Goal: Information Seeking & Learning: Understand process/instructions

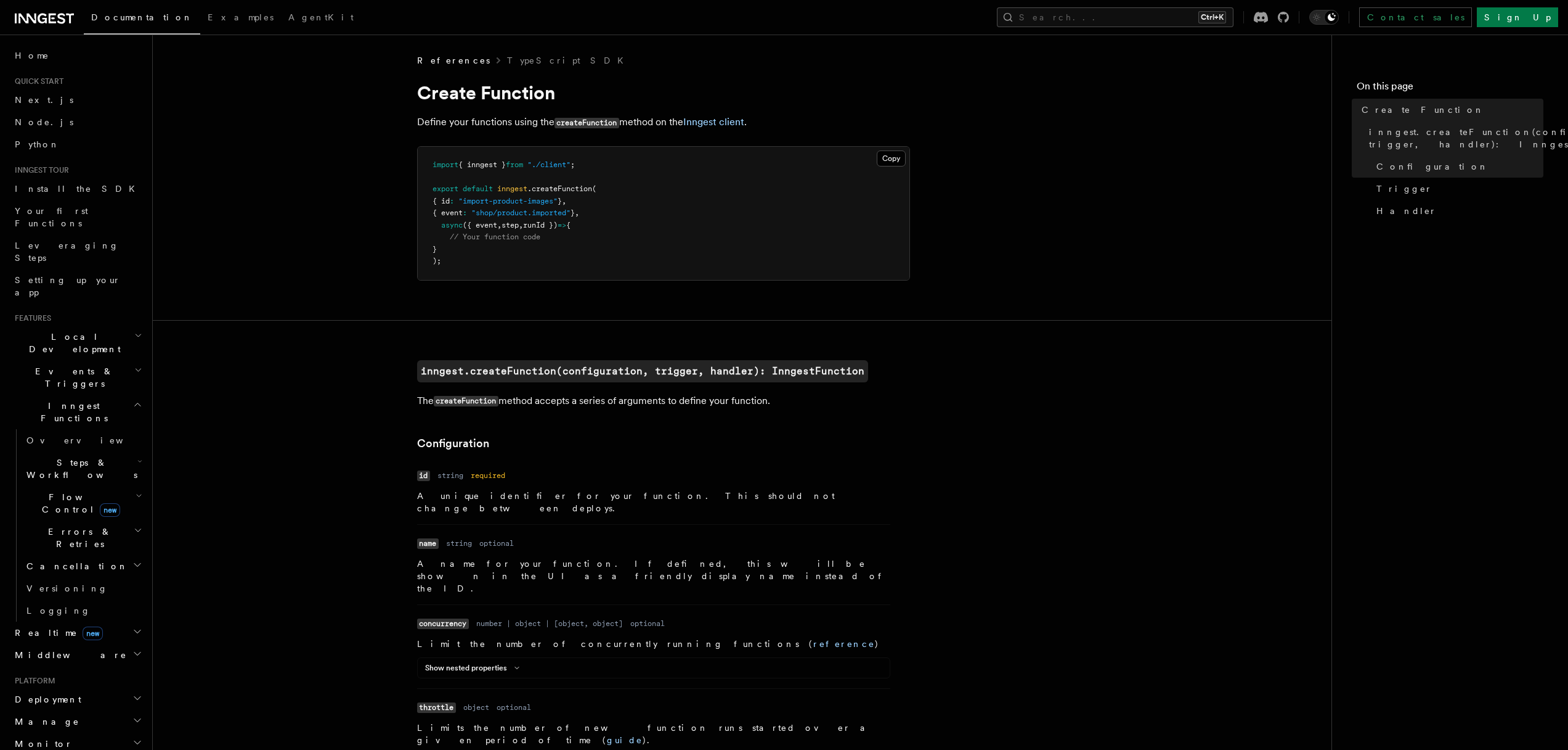
scroll to position [222, 0]
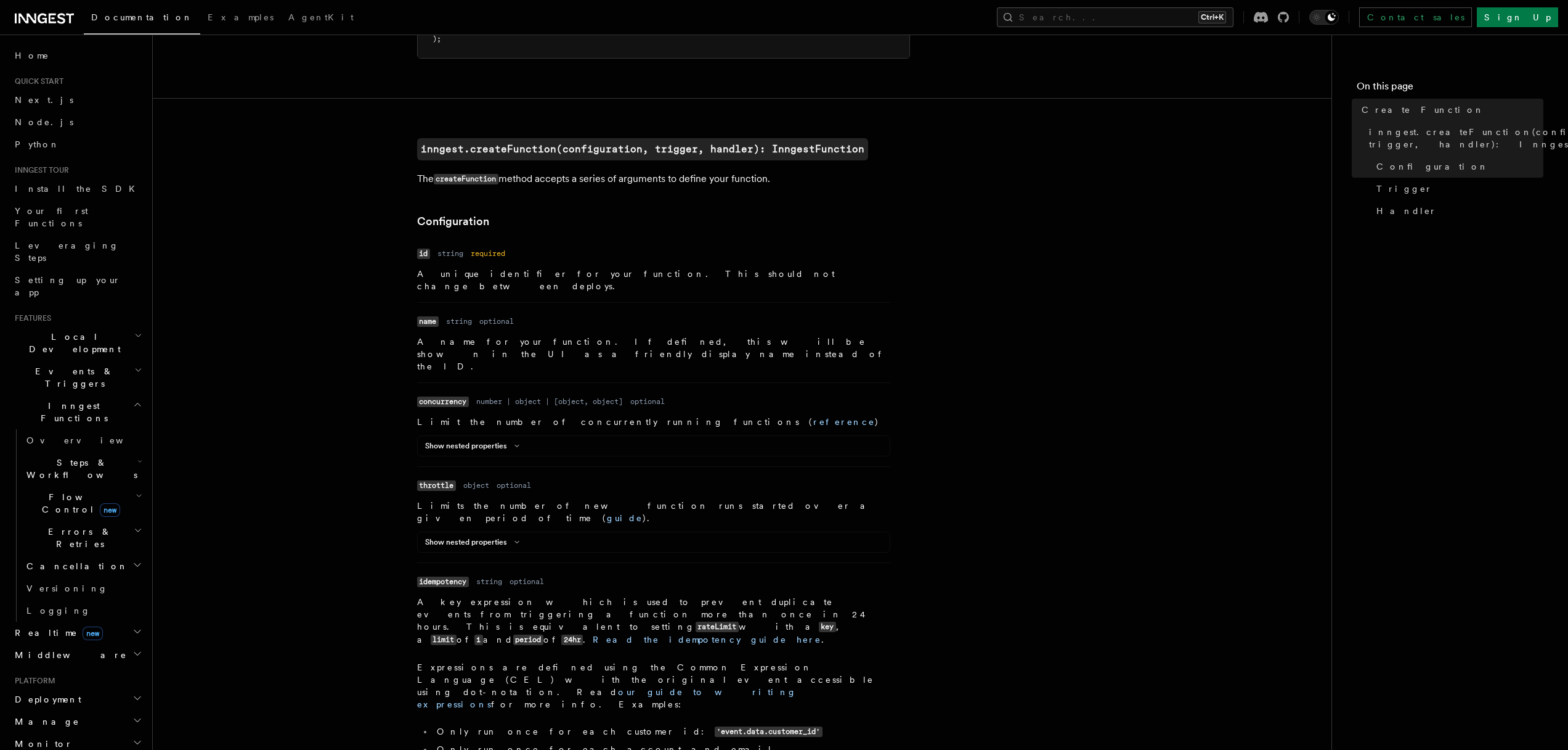
click at [499, 415] on p "Limit the number of concurrently running functions ( reference )" at bounding box center [653, 421] width 473 height 13
click at [521, 442] on icon at bounding box center [517, 446] width 15 height 8
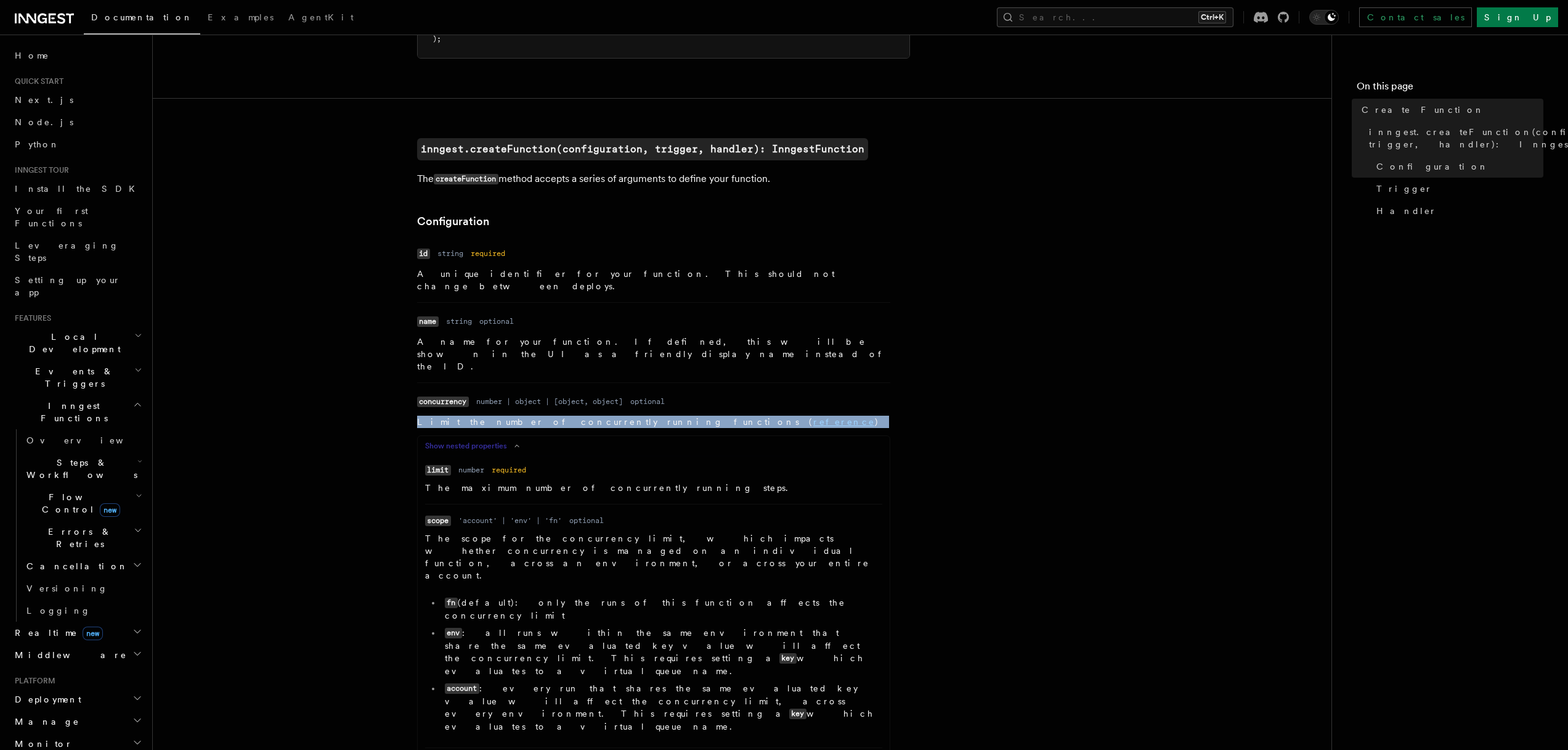
scroll to position [333, 0]
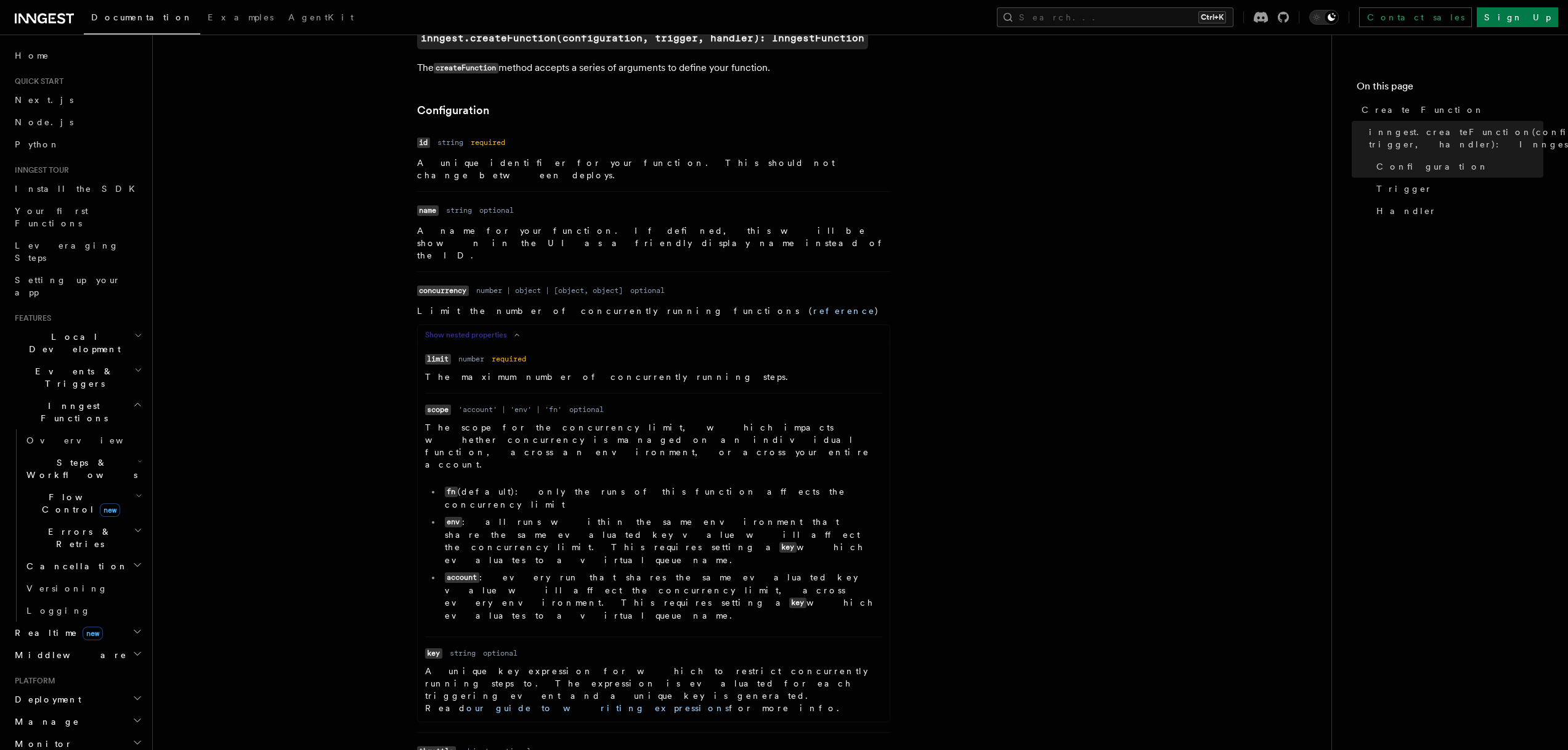
click at [519, 404] on dd "'account' | 'env' | 'fn'" at bounding box center [510, 409] width 103 height 10
click at [505, 421] on p "The scope for the concurrency limit, which impacts whether concurrency is manag…" at bounding box center [654, 446] width 457 height 50
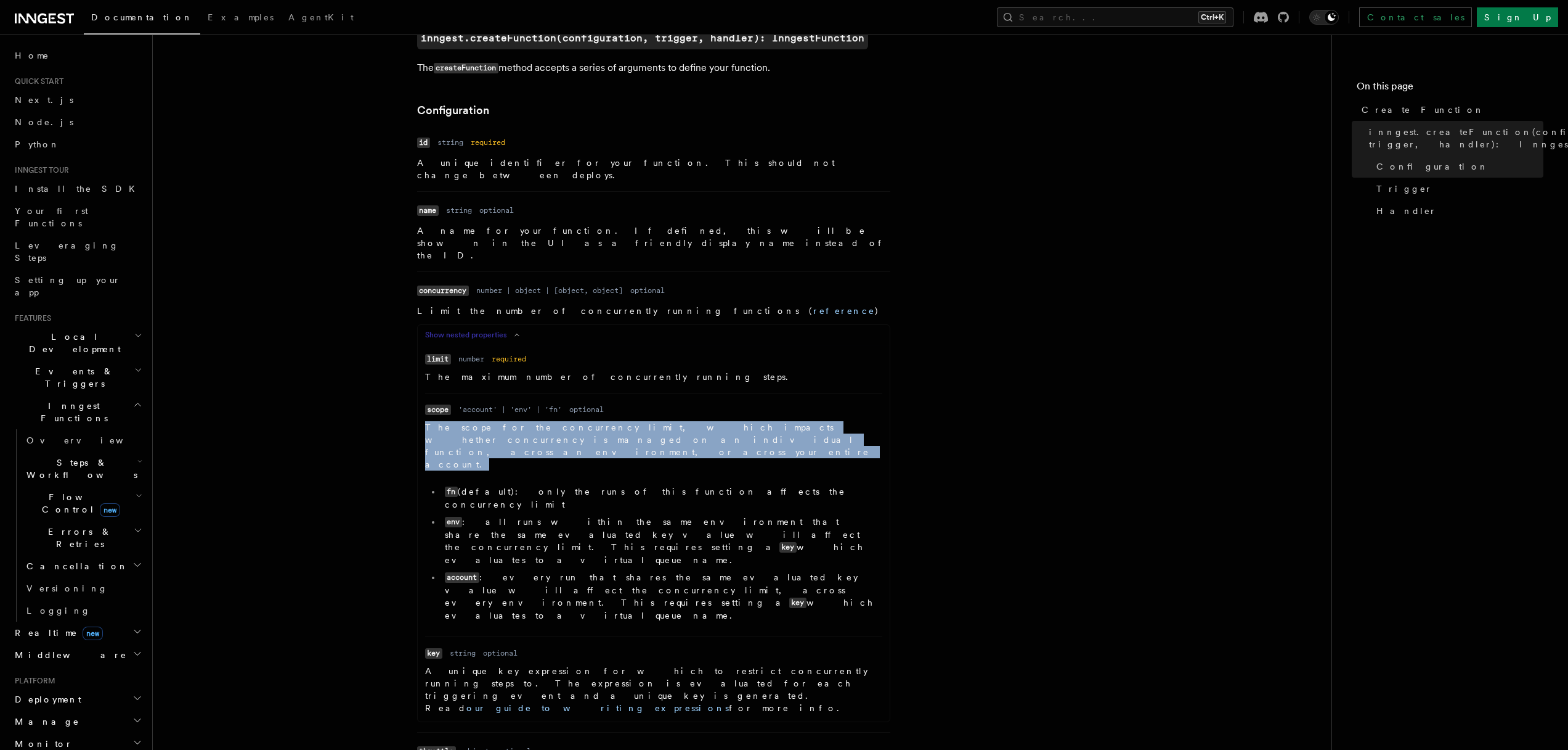
click at [505, 421] on p "The scope for the concurrency limit, which impacts whether concurrency is manag…" at bounding box center [654, 446] width 457 height 50
click at [608, 421] on p "The scope for the concurrency limit, which impacts whether concurrency is manag…" at bounding box center [654, 446] width 457 height 50
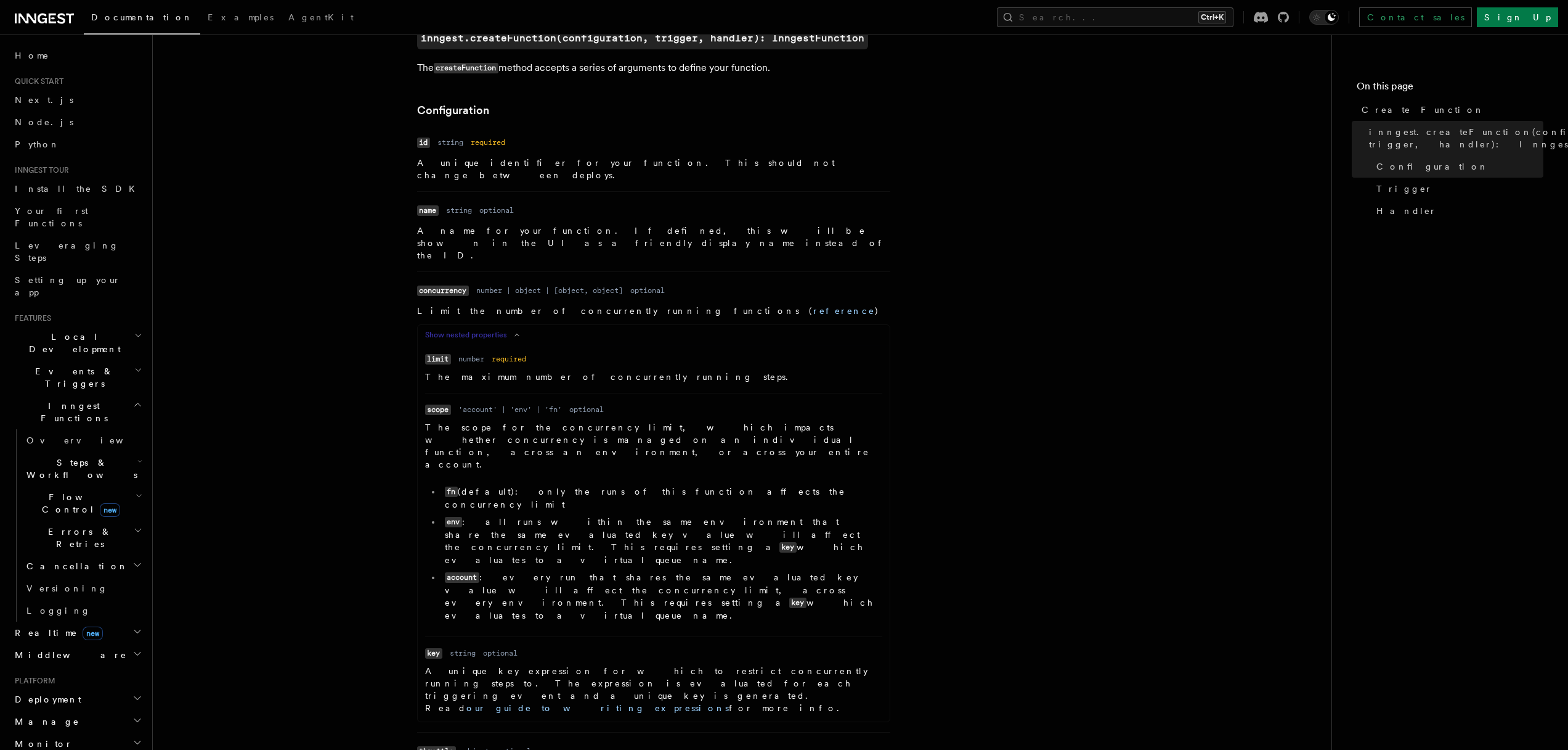
click at [608, 421] on p "The scope for the concurrency limit, which impacts whether concurrency is manag…" at bounding box center [654, 446] width 457 height 50
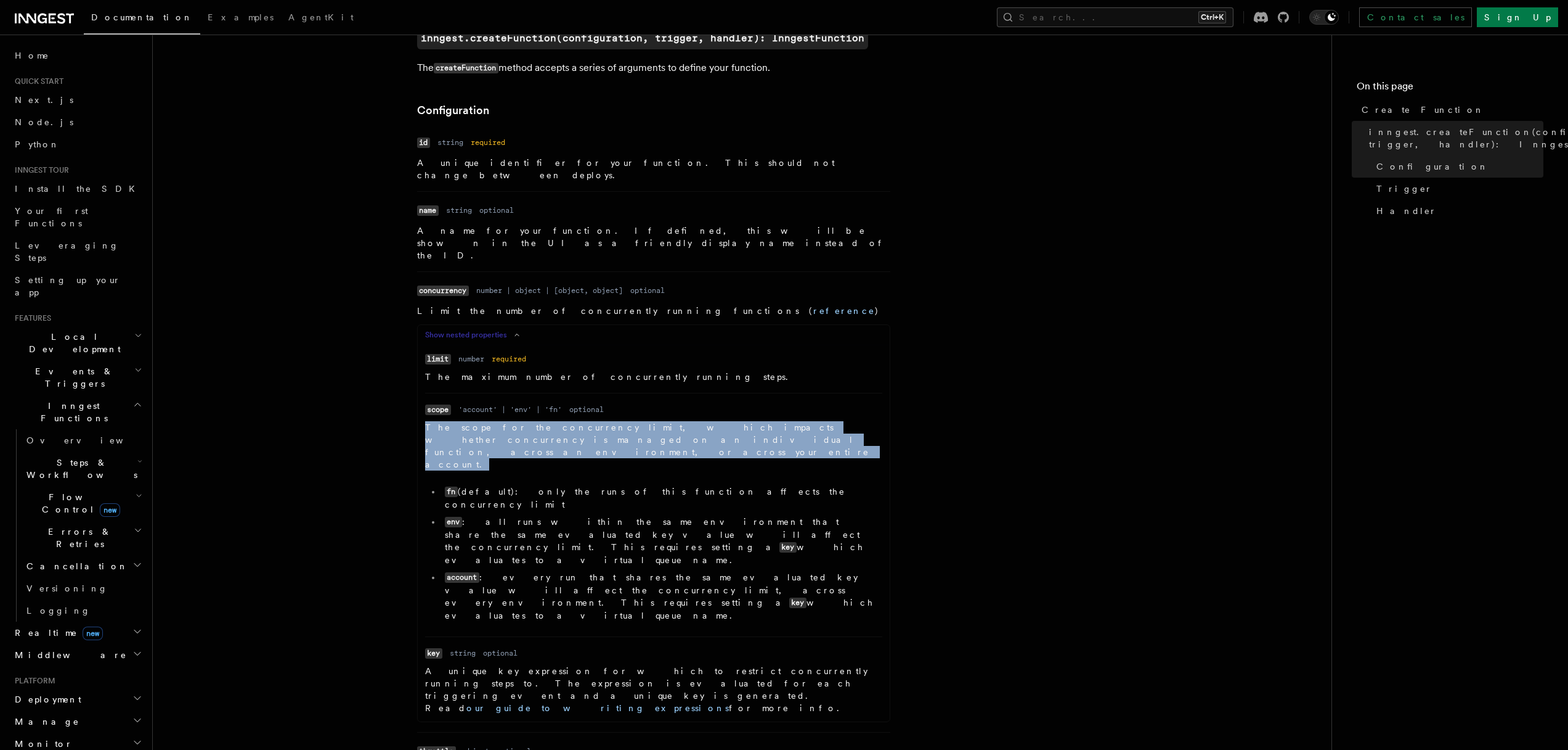
click at [608, 421] on p "The scope for the concurrency limit, which impacts whether concurrency is manag…" at bounding box center [654, 446] width 457 height 50
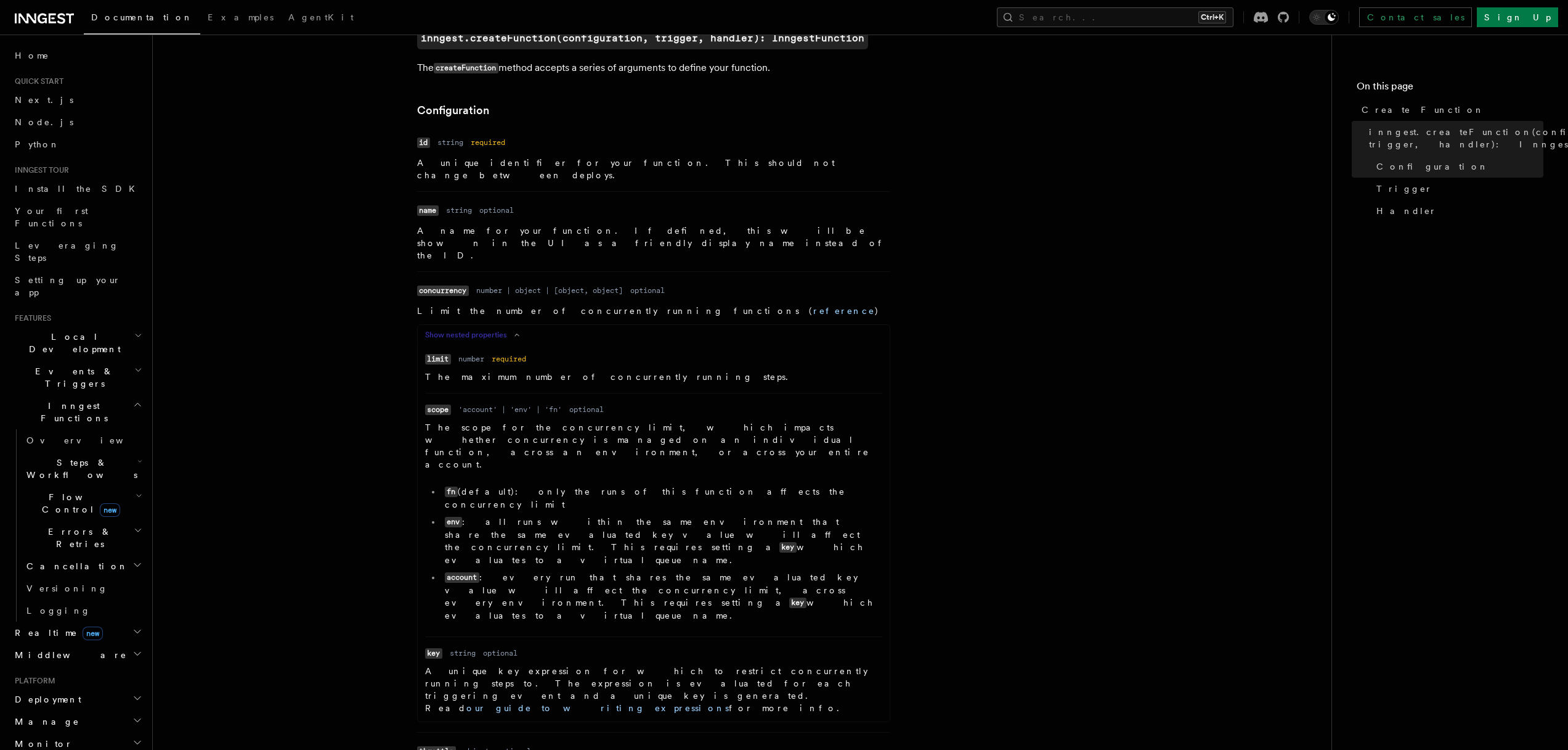
click at [623, 665] on p "A unique key expression for which to restrict concurrently running steps to. Th…" at bounding box center [654, 689] width 457 height 50
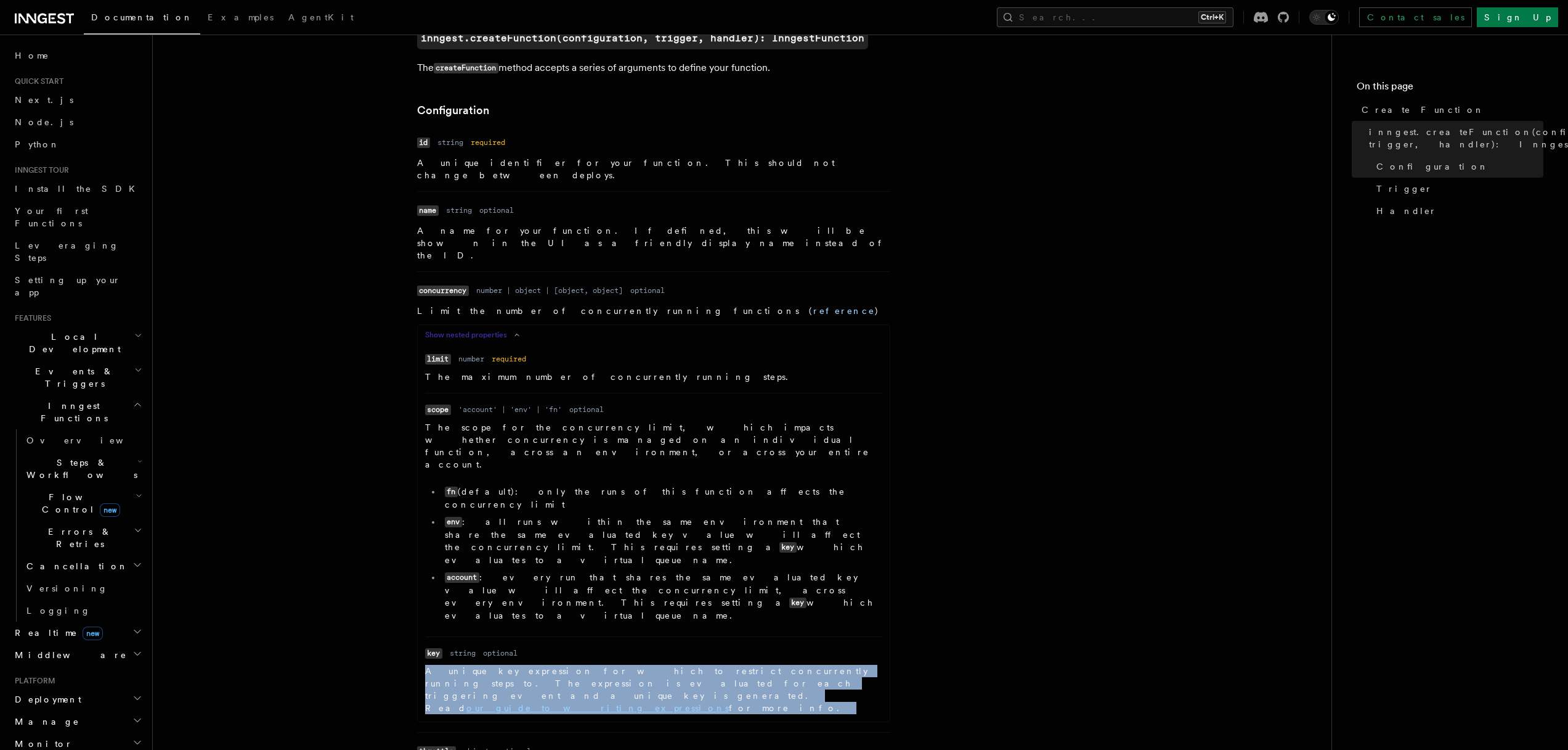
click at [623, 665] on p "A unique key expression for which to restrict concurrently running steps to. Th…" at bounding box center [654, 689] width 457 height 50
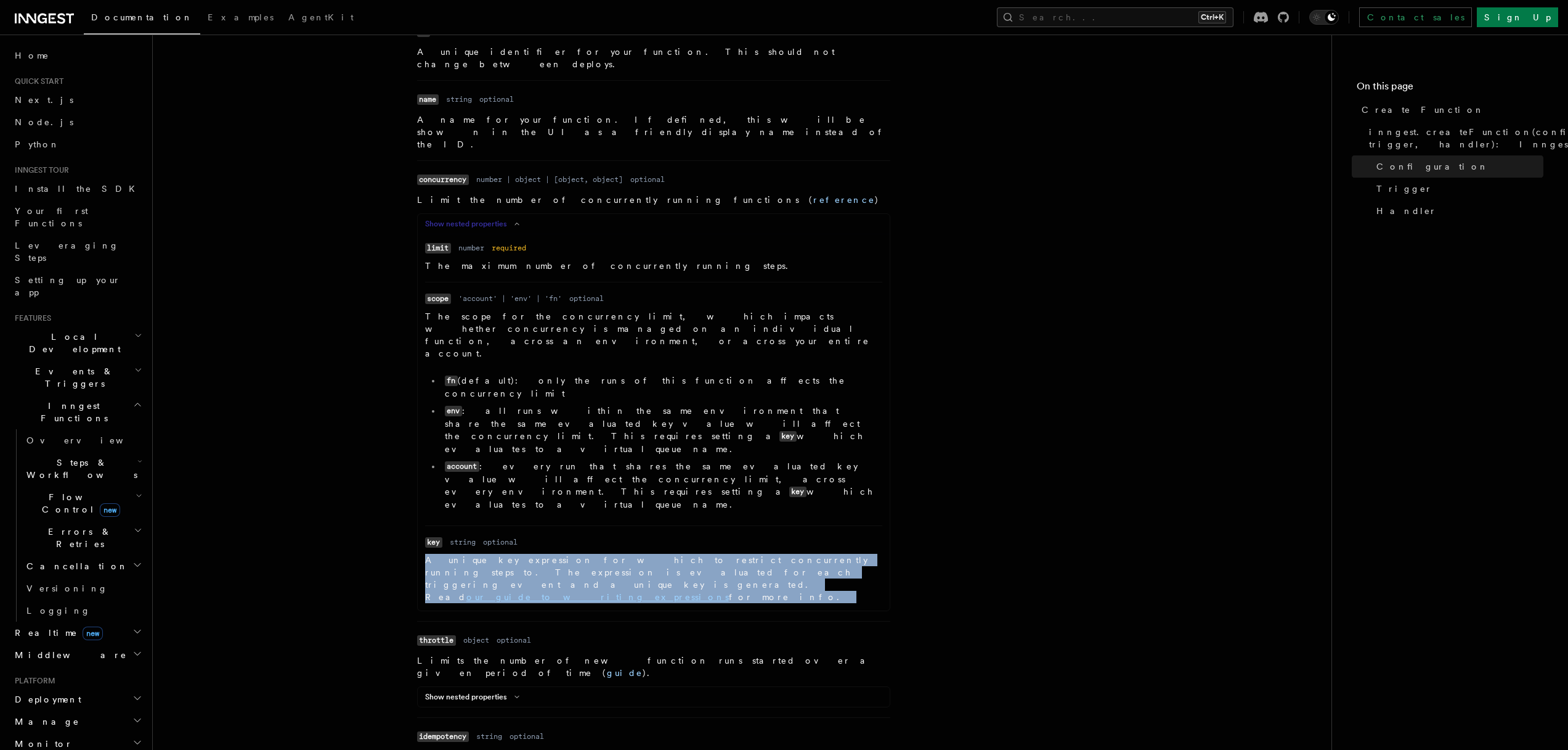
click at [572, 554] on p "A unique key expression for which to restrict concurrently running steps to. Th…" at bounding box center [654, 578] width 457 height 50
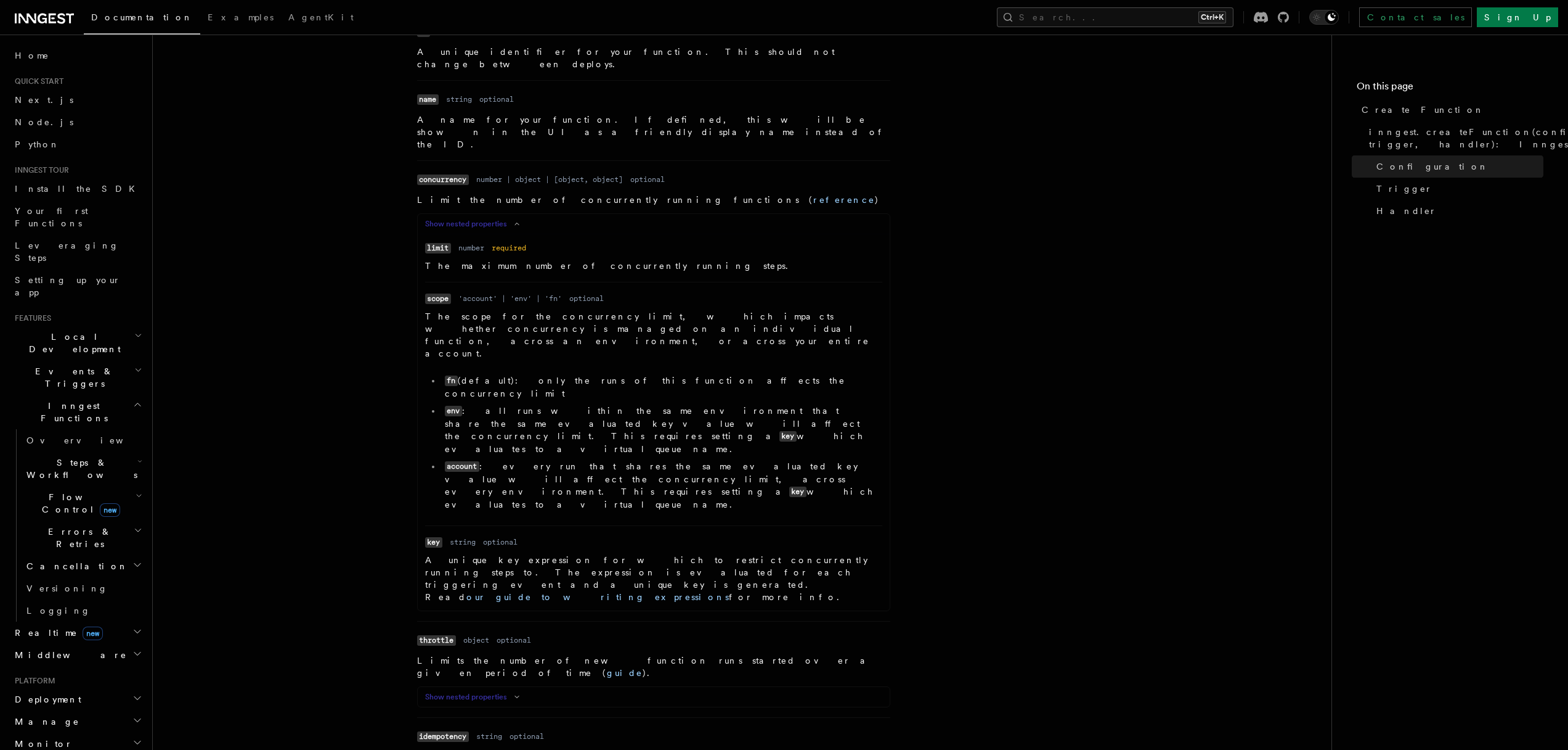
click at [462, 692] on button "Show nested properties" at bounding box center [475, 697] width 99 height 10
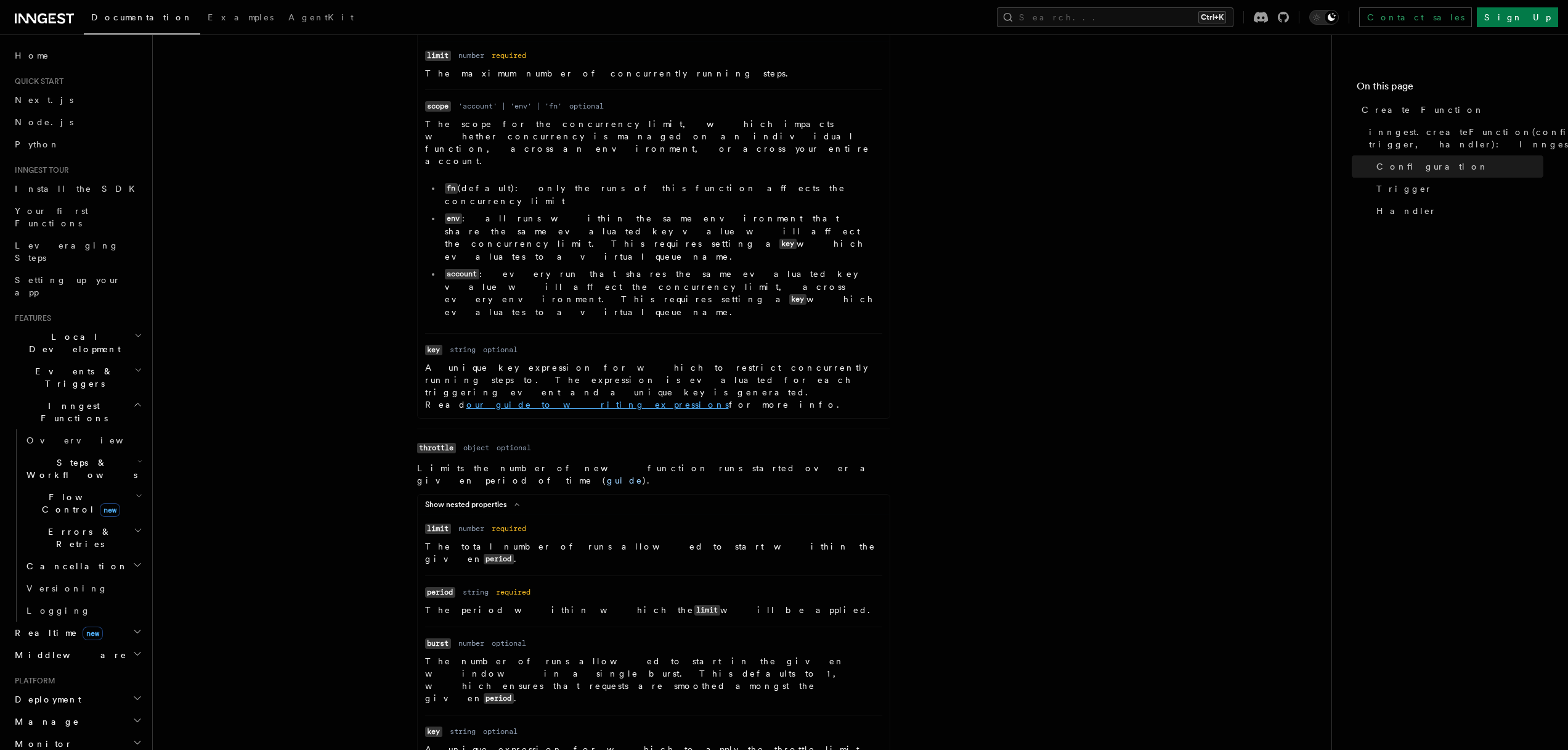
scroll to position [666, 0]
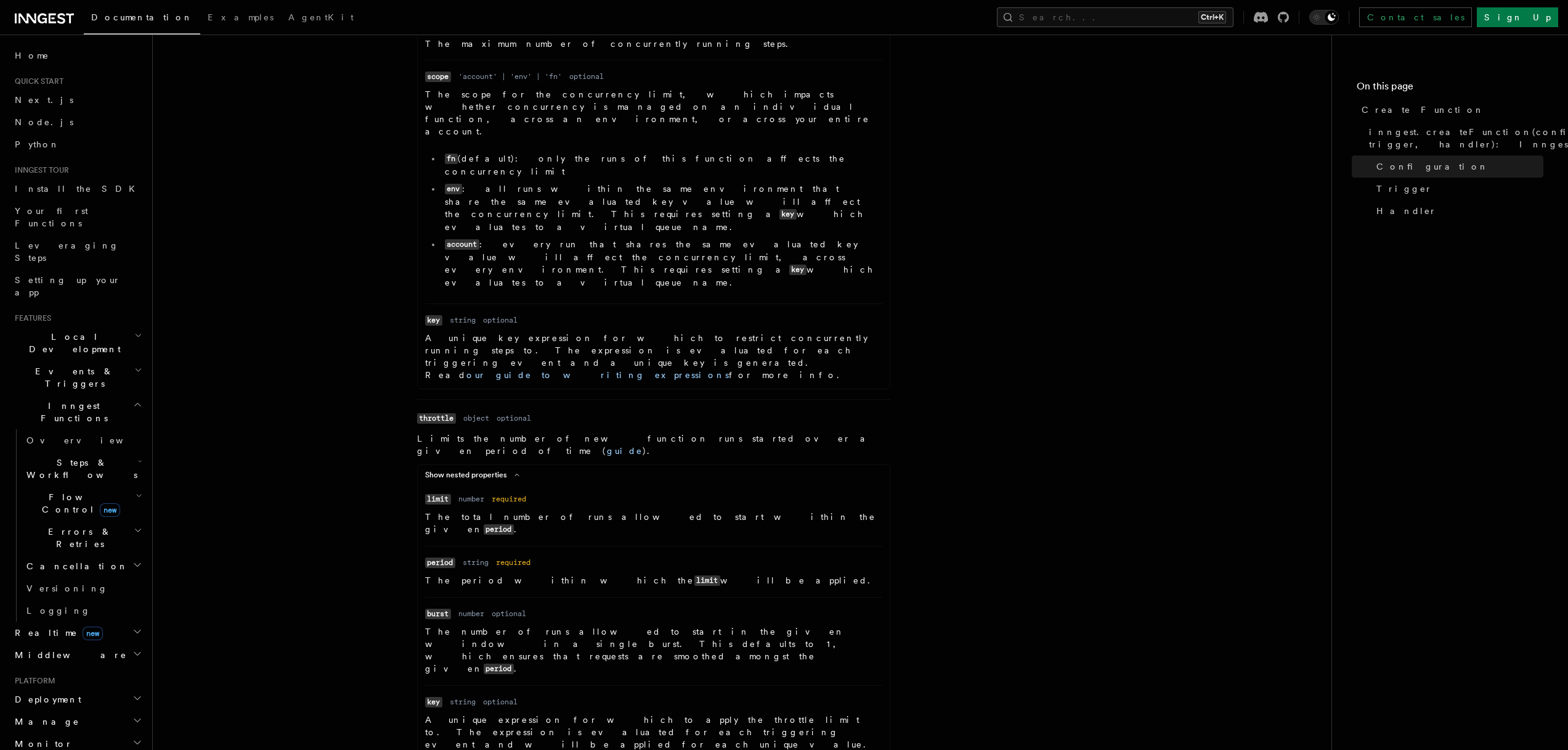
click at [441, 557] on code "period" at bounding box center [440, 562] width 30 height 10
click at [488, 574] on p "The period within which the limit will be applied." at bounding box center [654, 580] width 457 height 13
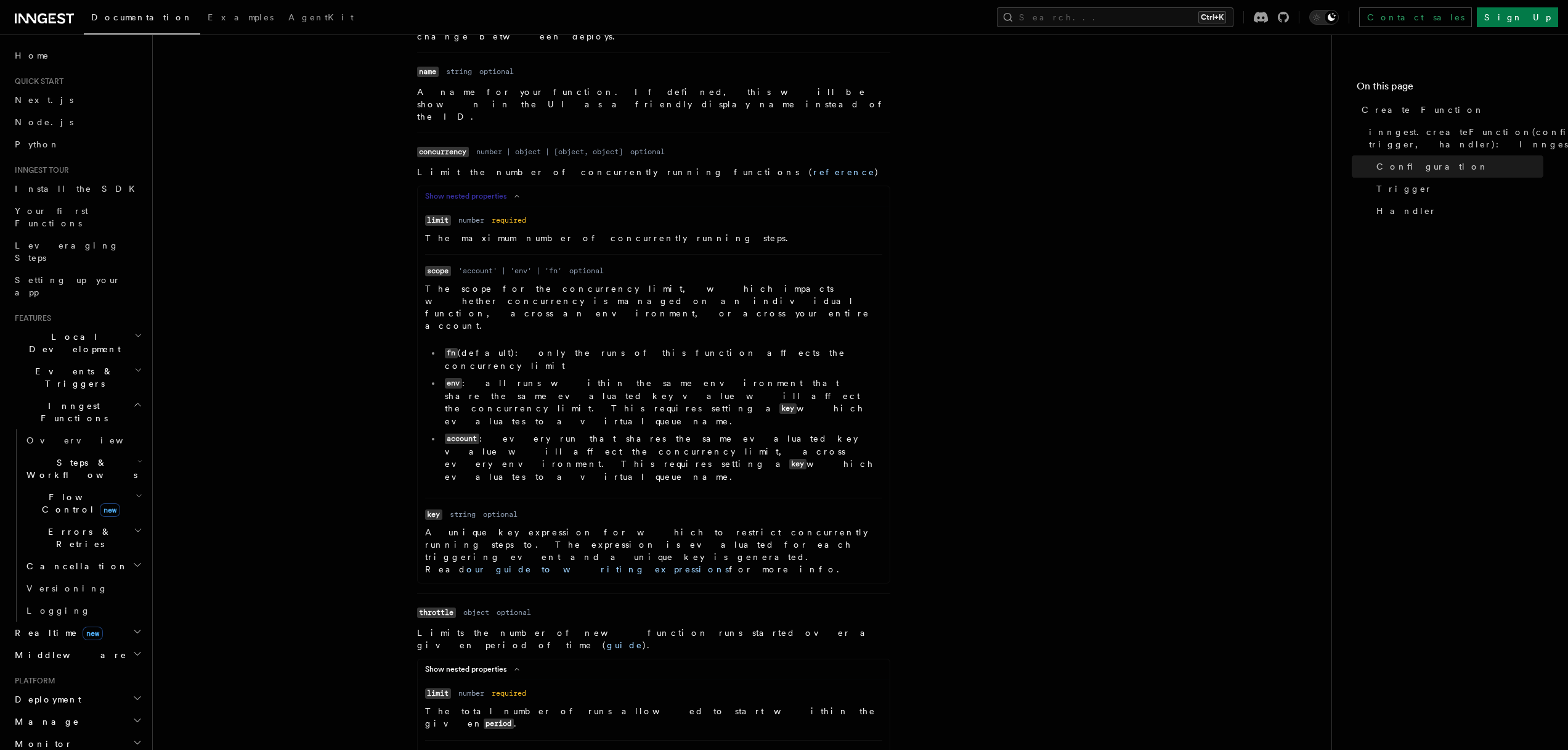
scroll to position [361, 0]
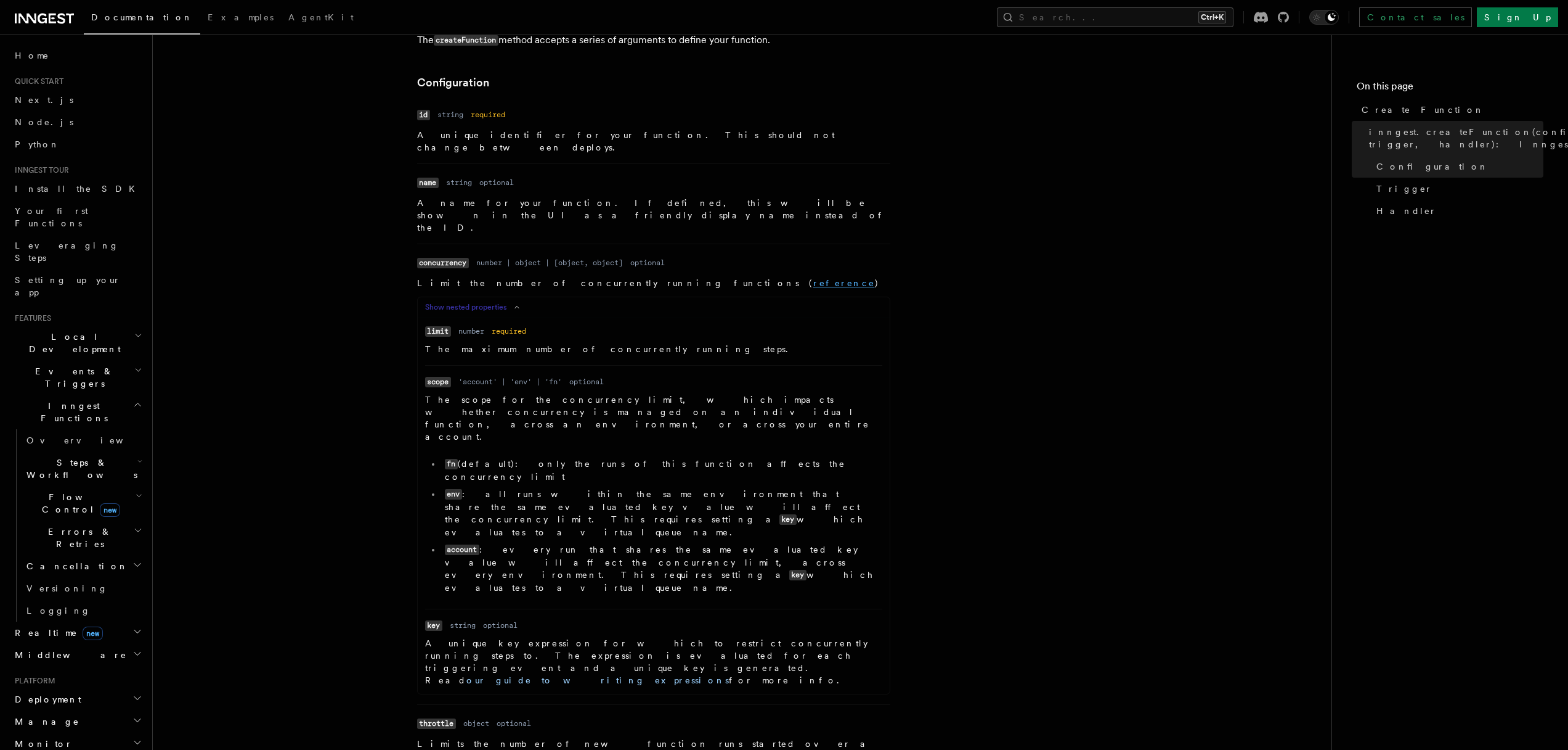
click at [813, 278] on link "reference" at bounding box center [844, 283] width 61 height 10
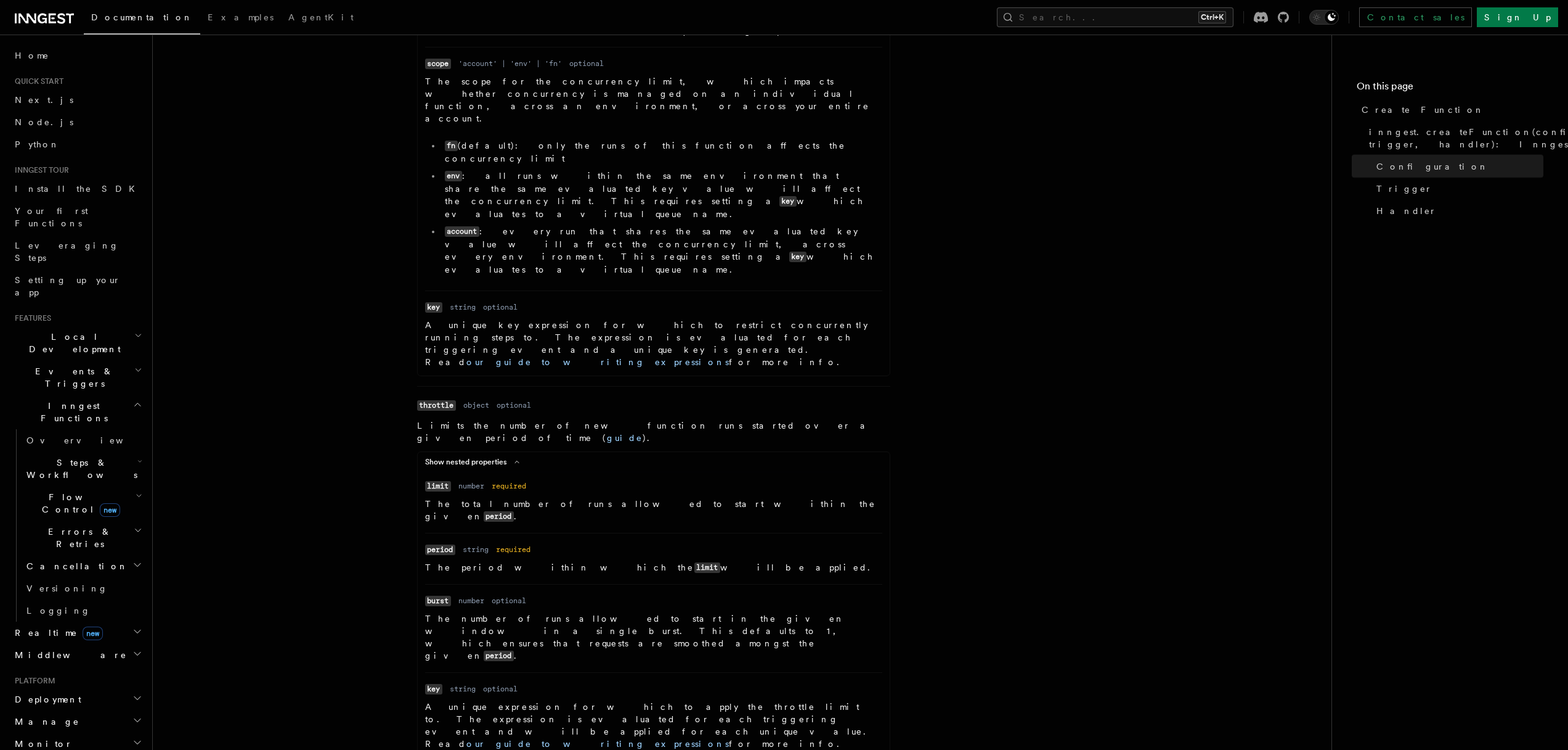
scroll to position [694, 0]
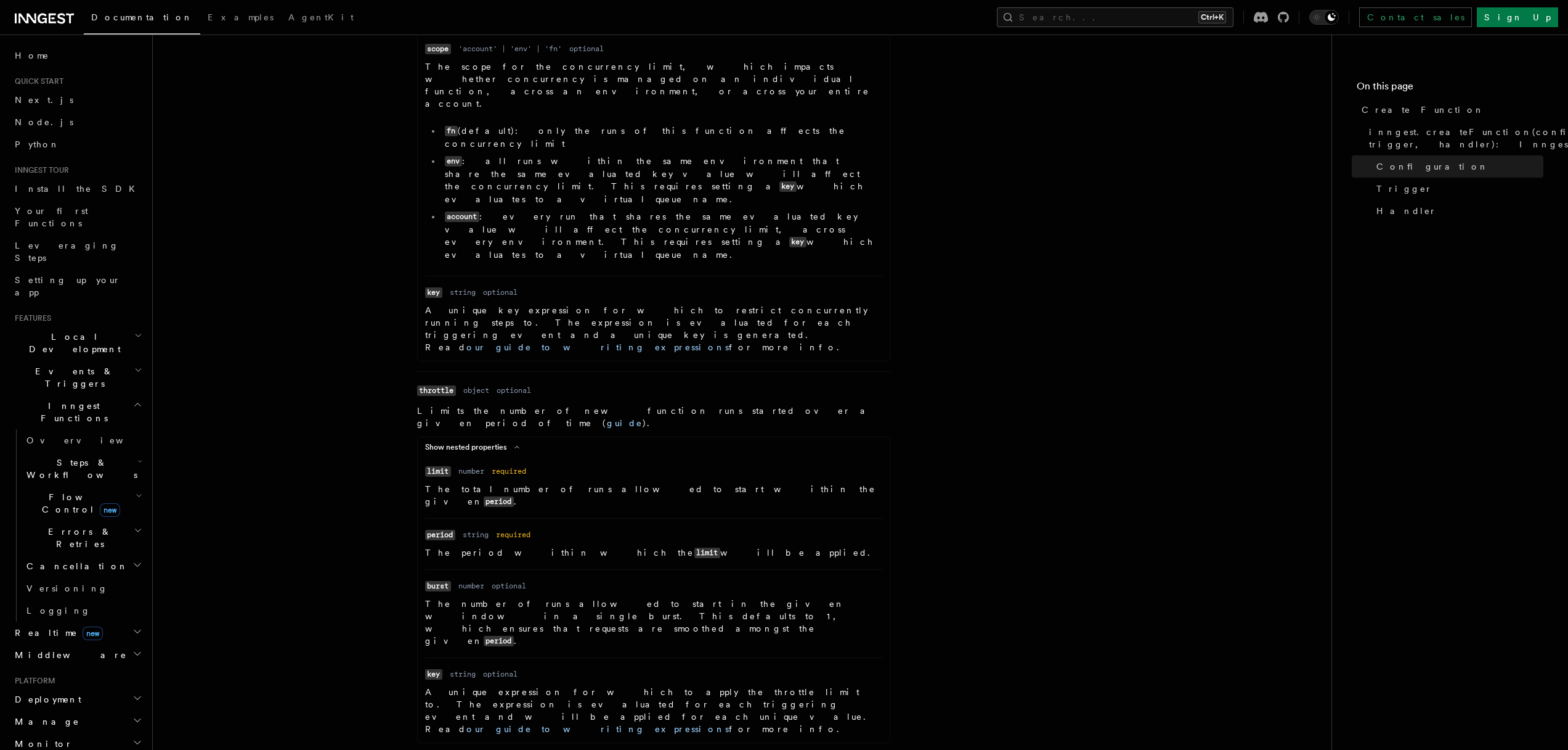
click at [550, 483] on p "The total number of runs allowed to start within the given period ." at bounding box center [654, 495] width 457 height 25
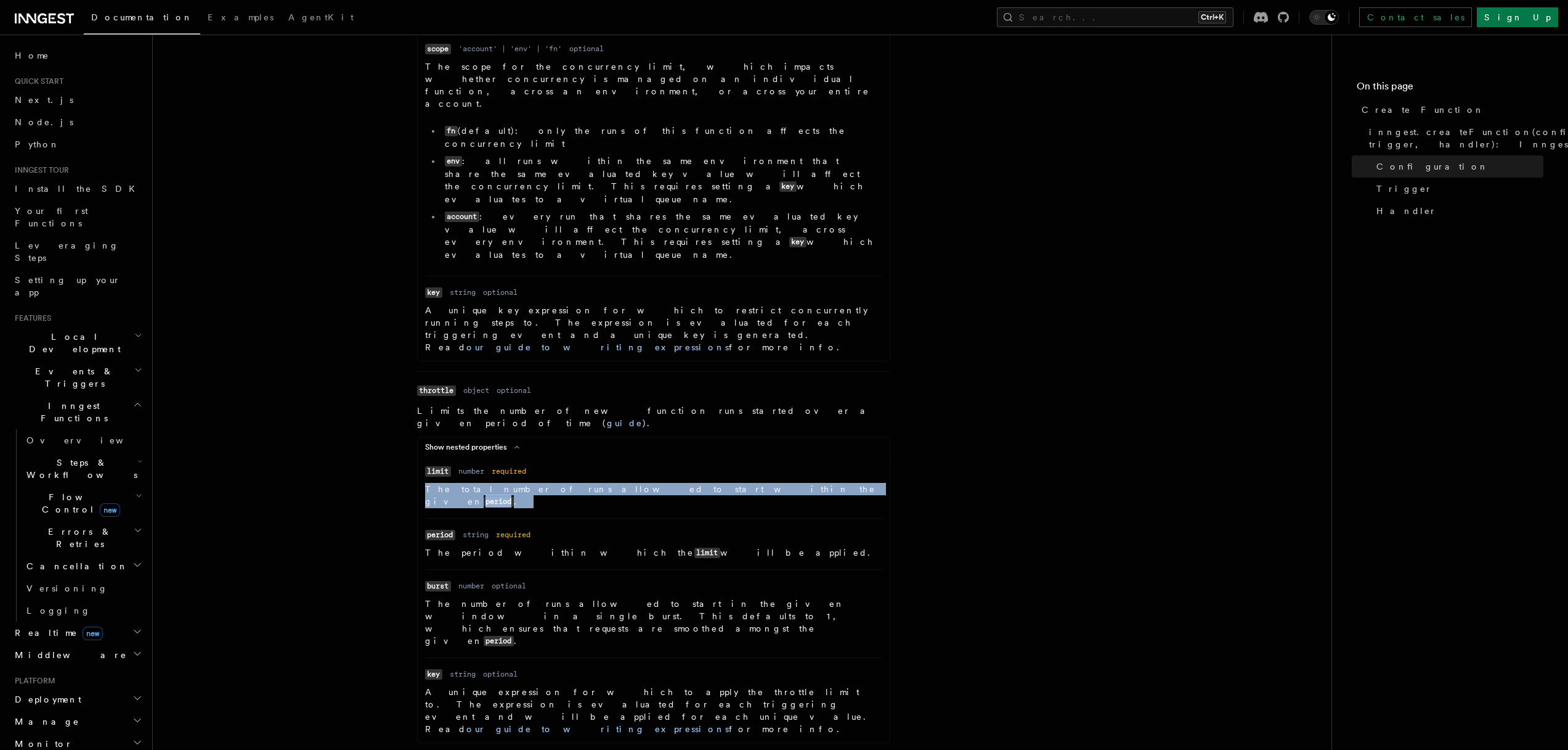
click at [550, 483] on p "The total number of runs allowed to start within the given period ." at bounding box center [654, 495] width 457 height 25
click at [643, 418] on link "guide" at bounding box center [624, 423] width 36 height 10
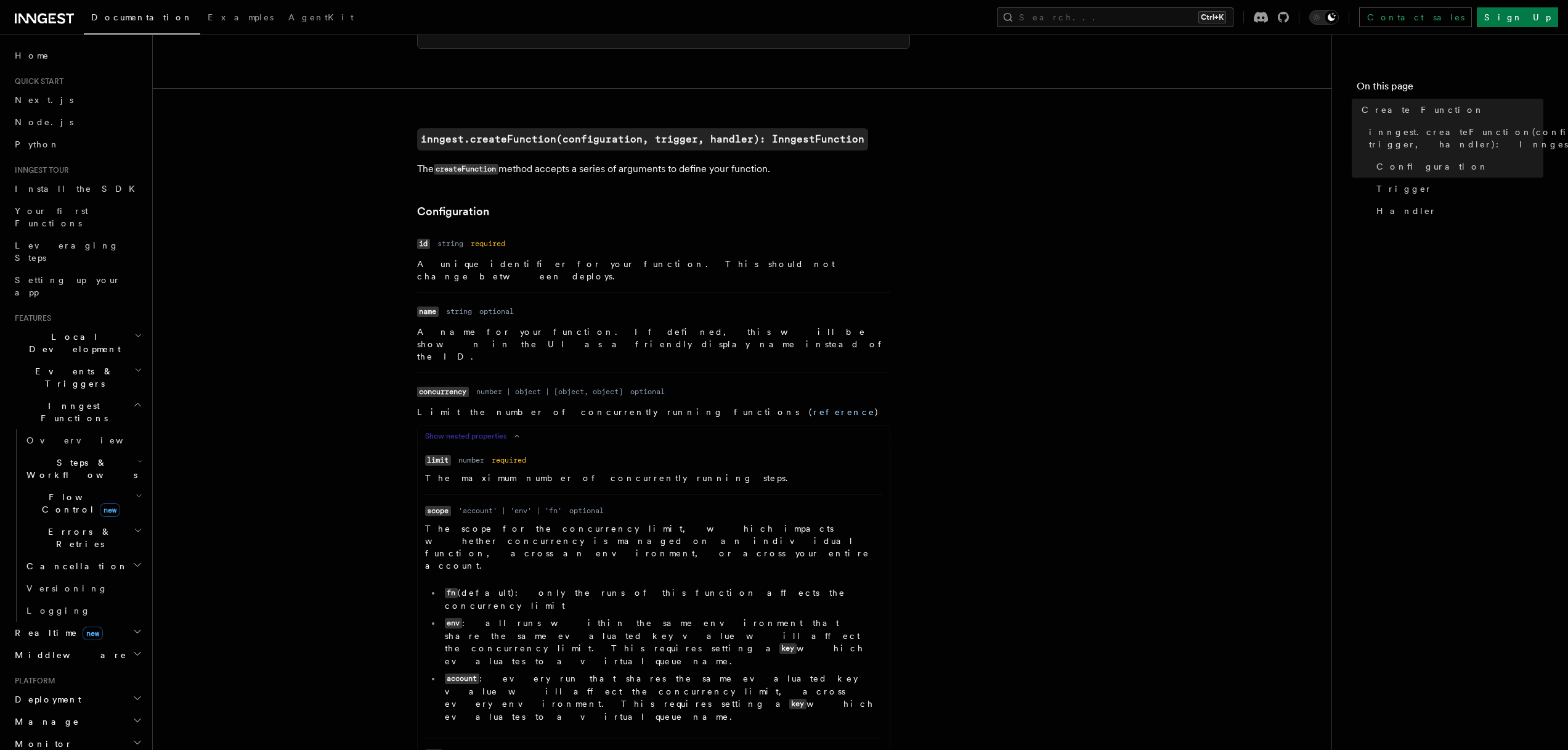
scroll to position [333, 0]
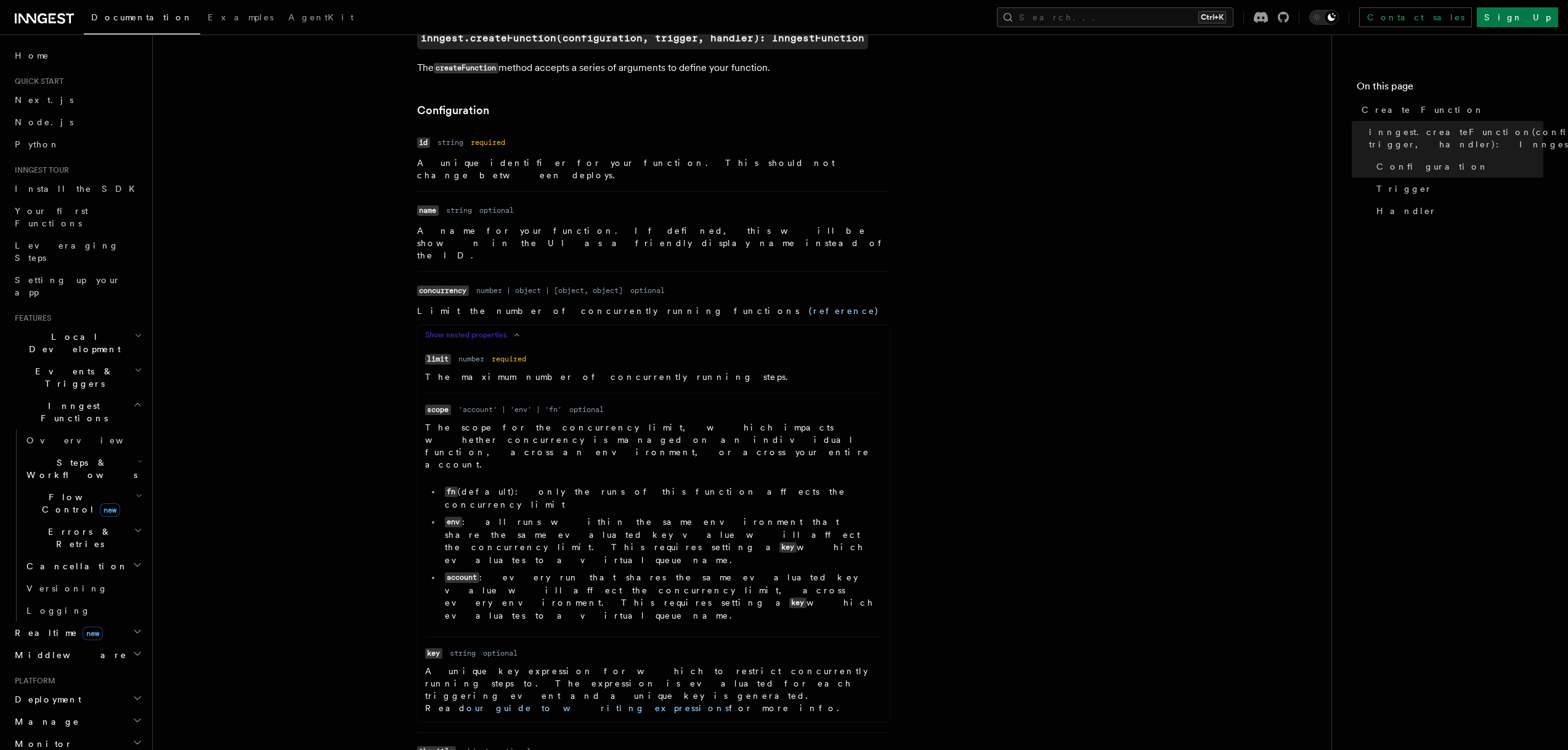
drag, startPoint x: 499, startPoint y: 429, endPoint x: 718, endPoint y: 436, distance: 219.1
click at [718, 485] on li "fn (default): only the runs of this function affects the concurrency limit" at bounding box center [661, 498] width 441 height 25
click at [508, 515] on li "env : all runs within the same environment that share the same evaluated key va…" at bounding box center [661, 541] width 441 height 50
drag, startPoint x: 497, startPoint y: 431, endPoint x: 718, endPoint y: 433, distance: 221.0
click at [718, 485] on li "fn (default): only the runs of this function affects the concurrency limit" at bounding box center [661, 498] width 441 height 25
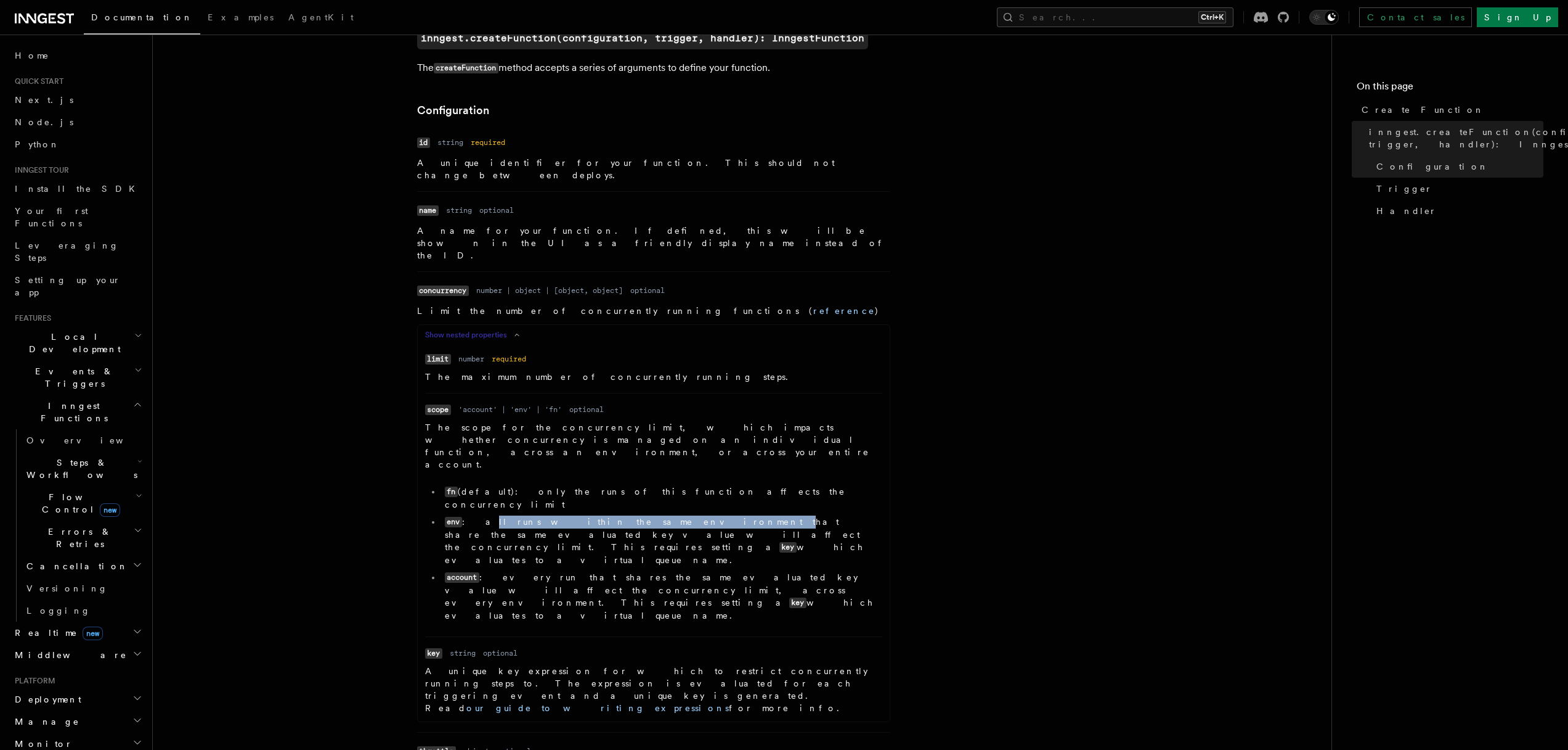
drag, startPoint x: 471, startPoint y: 449, endPoint x: 611, endPoint y: 443, distance: 140.1
click at [611, 515] on li "env : all runs within the same environment that share the same evaluated key va…" at bounding box center [661, 541] width 441 height 50
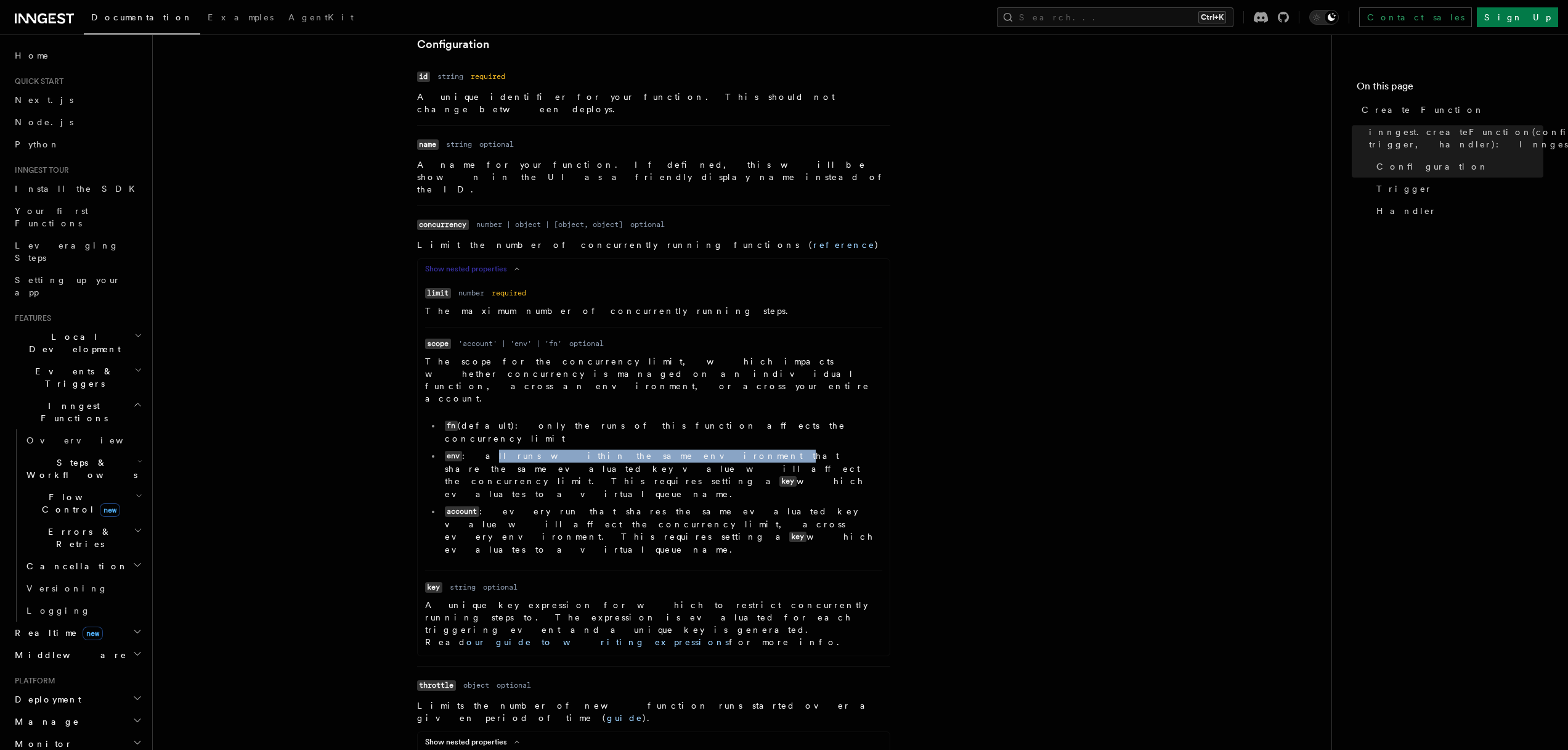
scroll to position [444, 0]
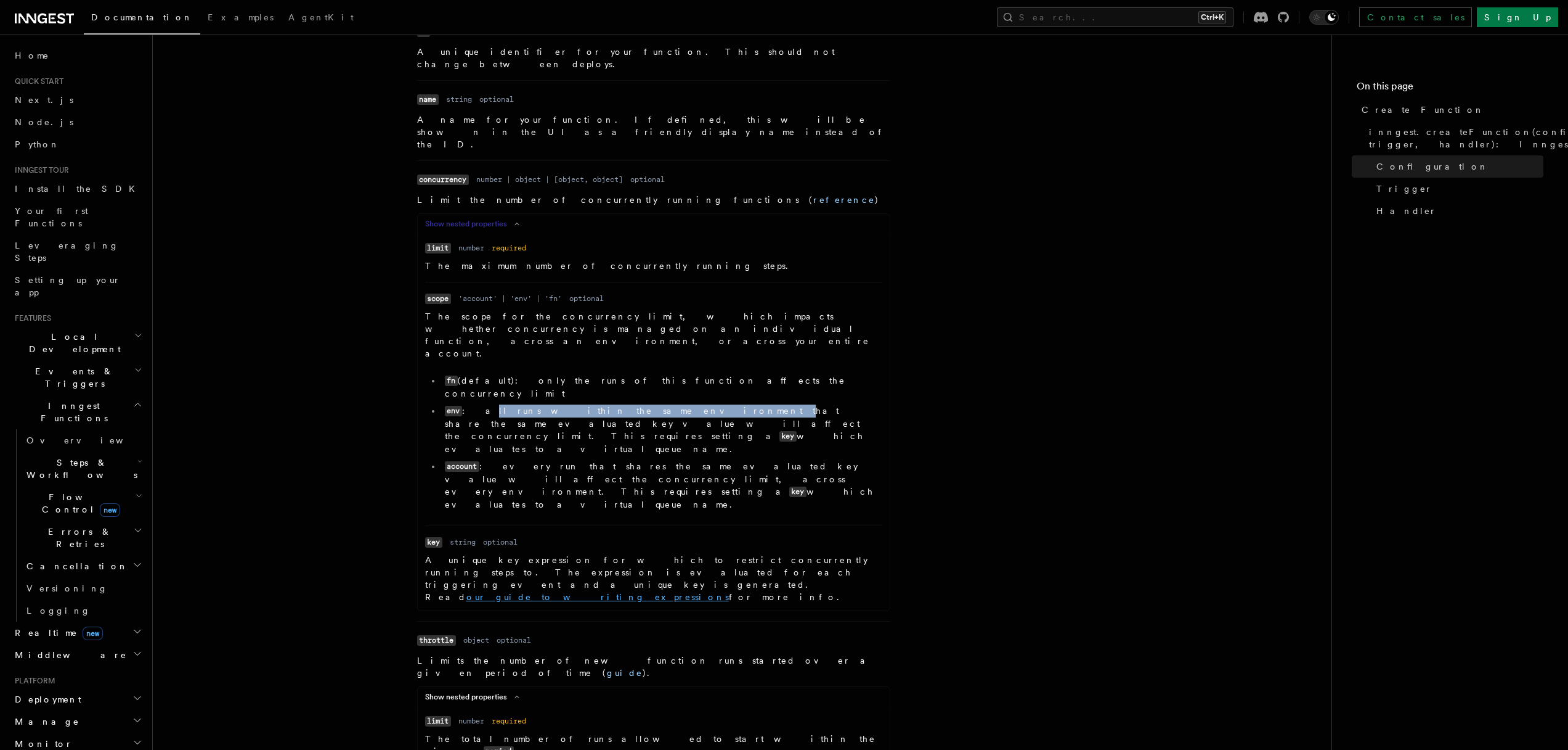
click at [650, 592] on link "our guide to writing expressions" at bounding box center [597, 597] width 262 height 10
click at [503, 404] on li "env : all runs within the same environment that share the same evaluated key va…" at bounding box center [661, 430] width 441 height 50
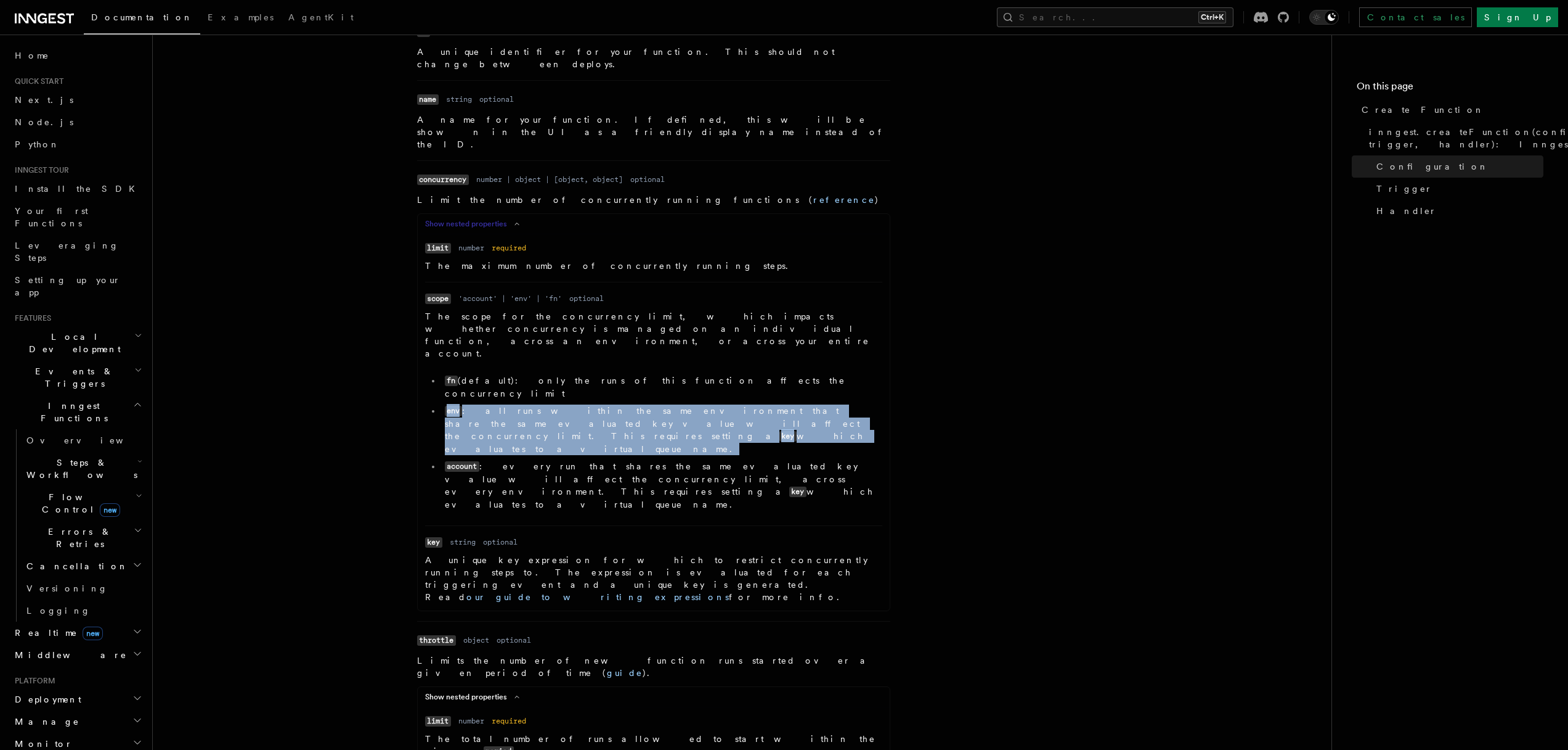
click at [503, 404] on li "env : all runs within the same environment that share the same evaluated key va…" at bounding box center [661, 430] width 441 height 50
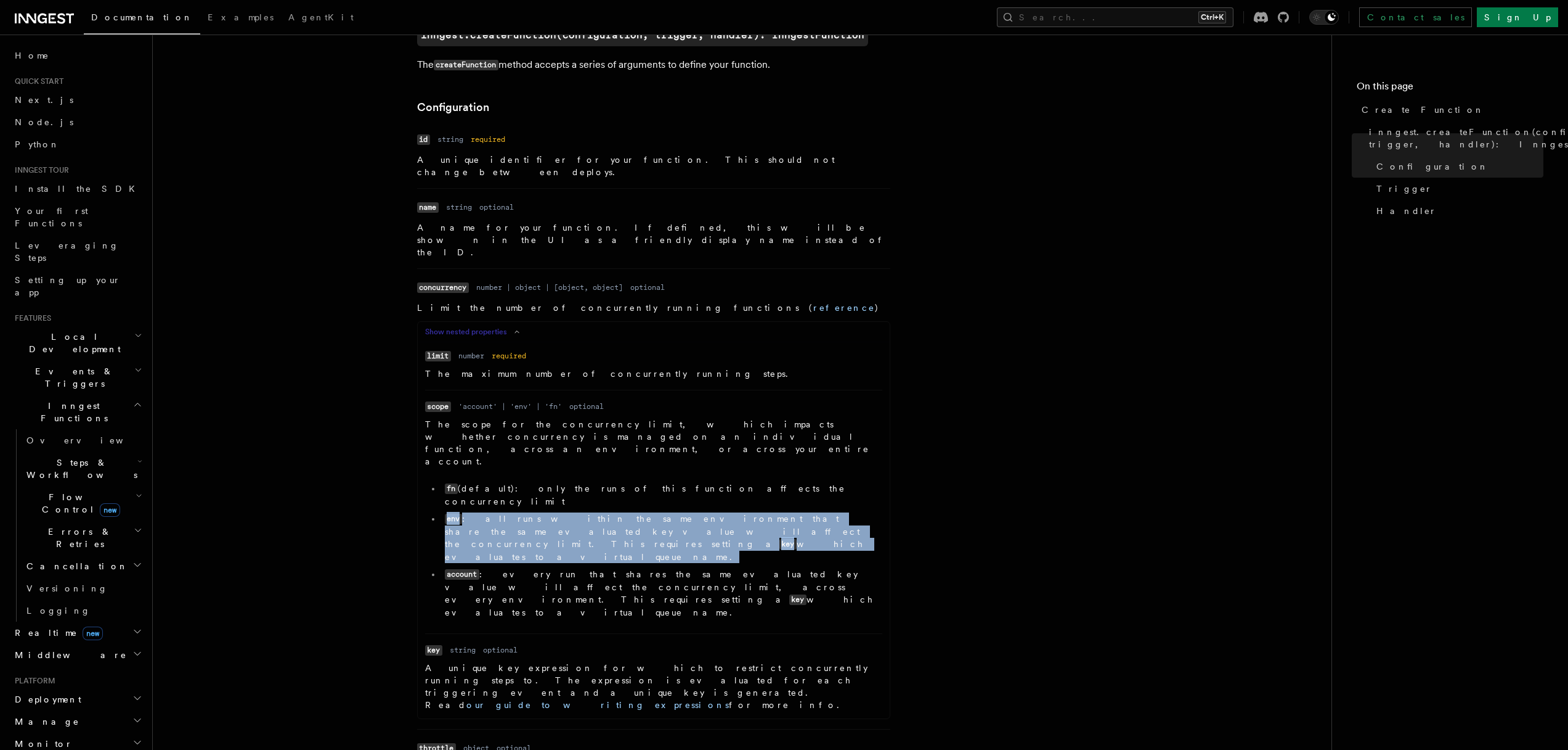
scroll to position [333, 0]
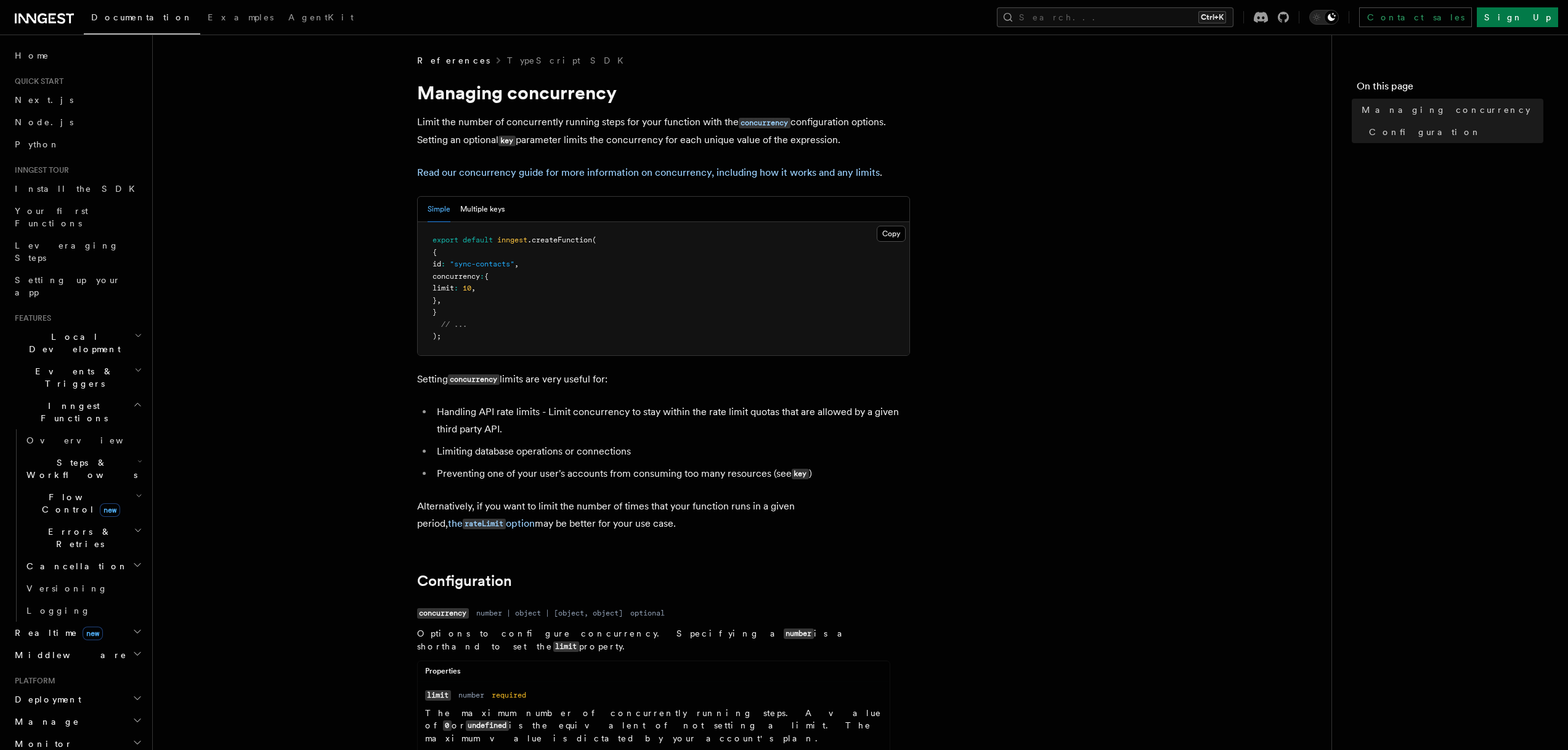
click at [525, 284] on pre "export default inngest .createFunction ( { id : "sync-contacts" , concurrency :…" at bounding box center [663, 288] width 492 height 133
drag, startPoint x: 524, startPoint y: 290, endPoint x: 440, endPoint y: 278, distance: 84.9
click at [440, 278] on pre "export default inngest .createFunction ( { id : "sync-contacts" , concurrency :…" at bounding box center [663, 288] width 492 height 133
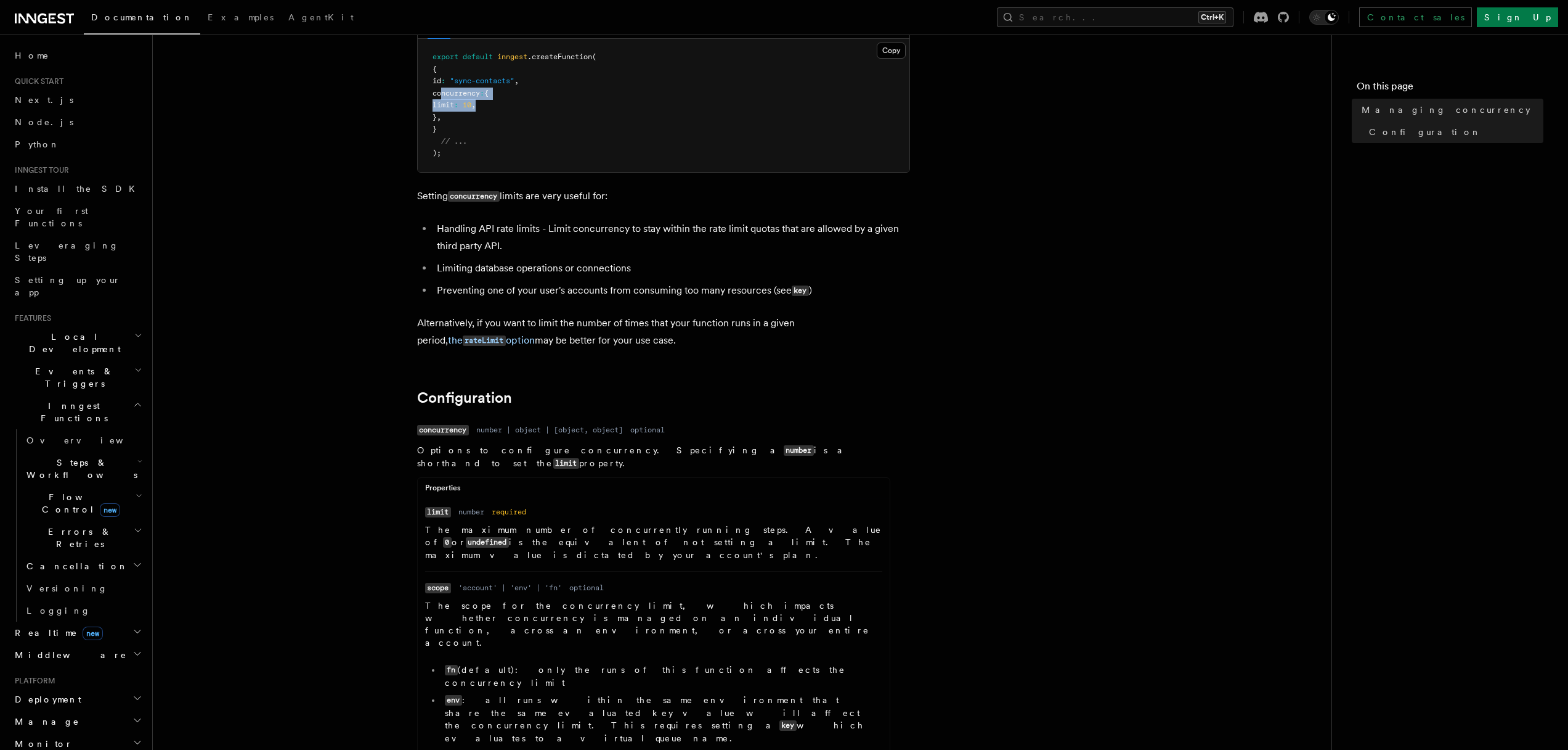
scroll to position [222, 0]
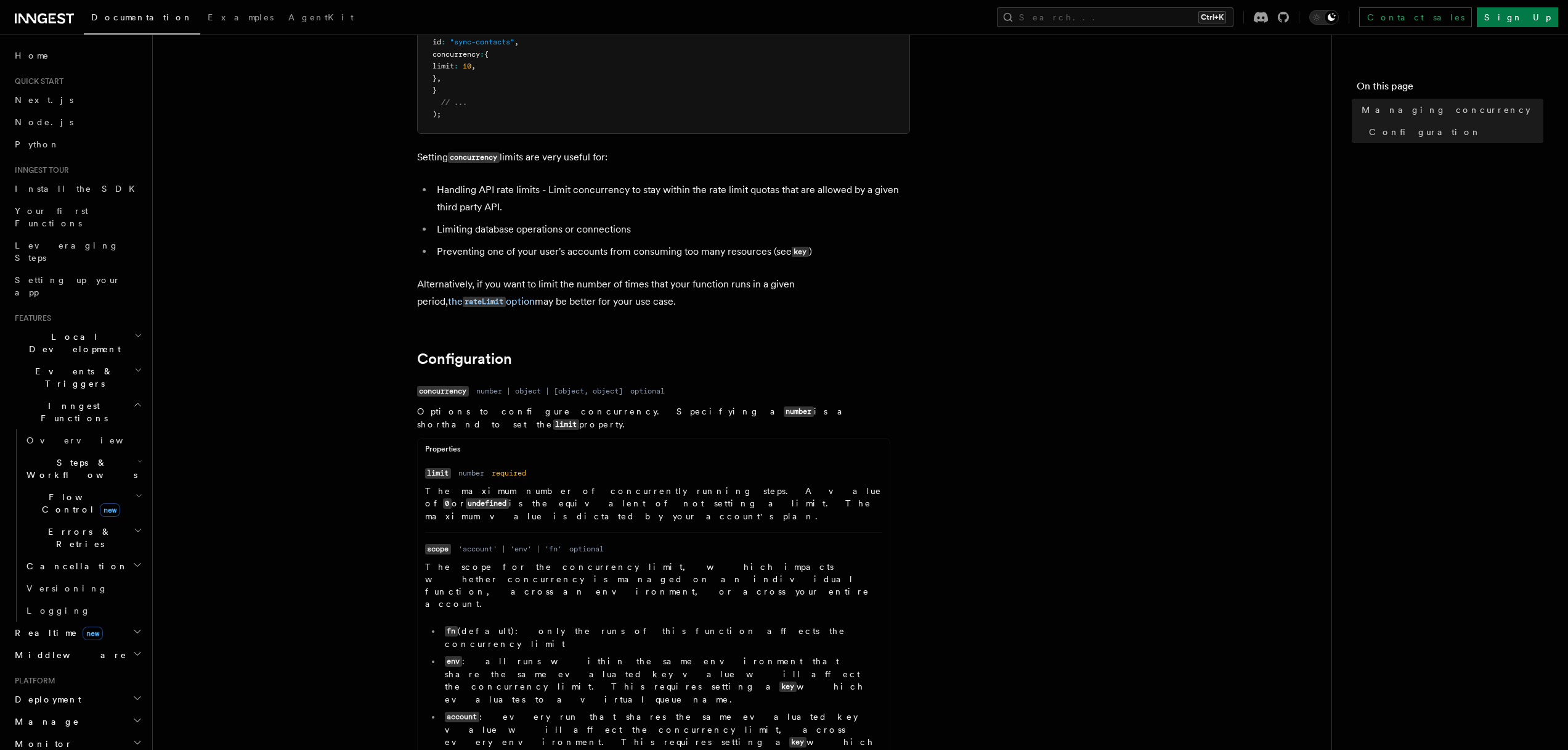
click at [468, 408] on p "Options to configure concurrency. Specifying a number is a shorthand to set the…" at bounding box center [653, 418] width 473 height 26
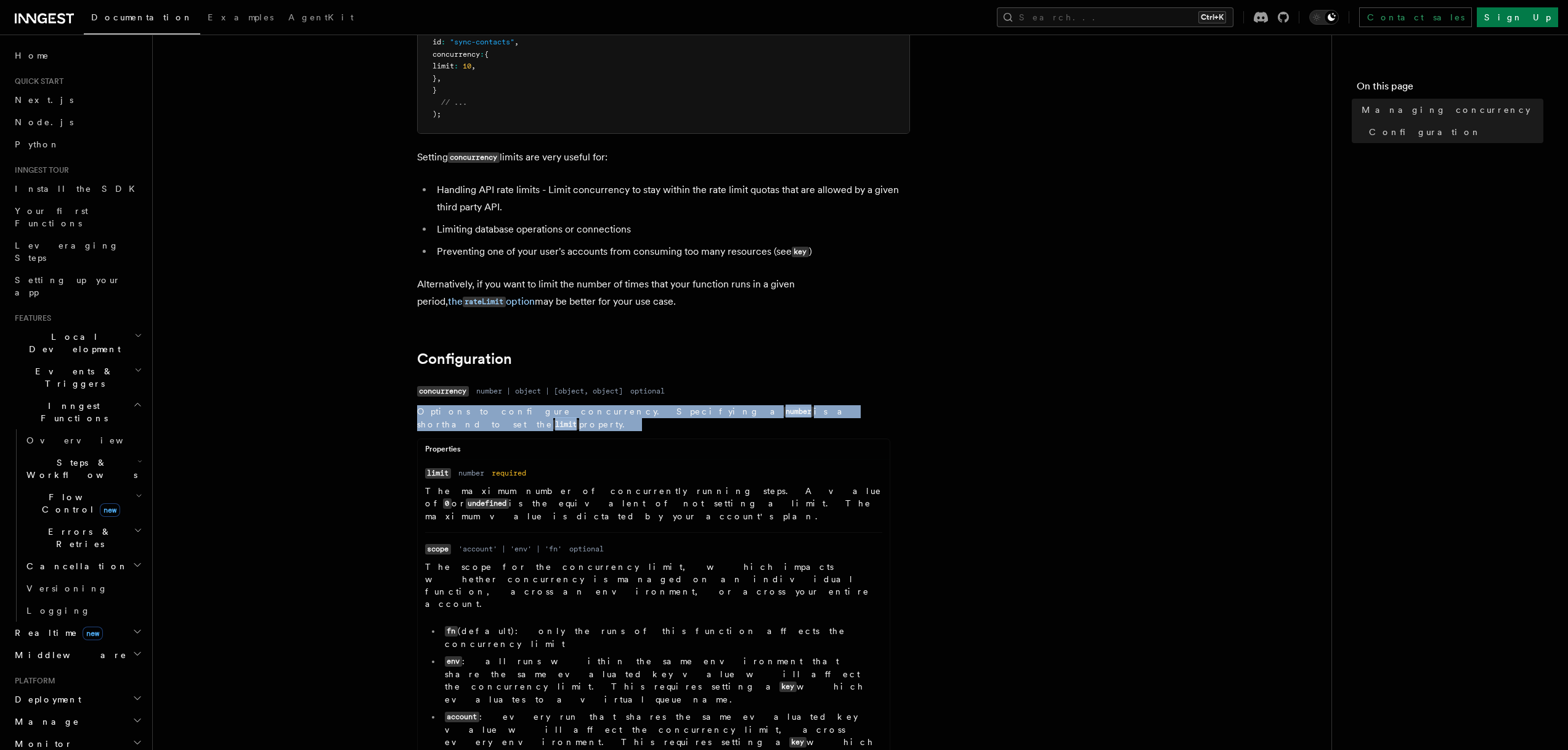
click at [468, 408] on p "Options to configure concurrency. Specifying a number is a shorthand to set the…" at bounding box center [653, 418] width 473 height 26
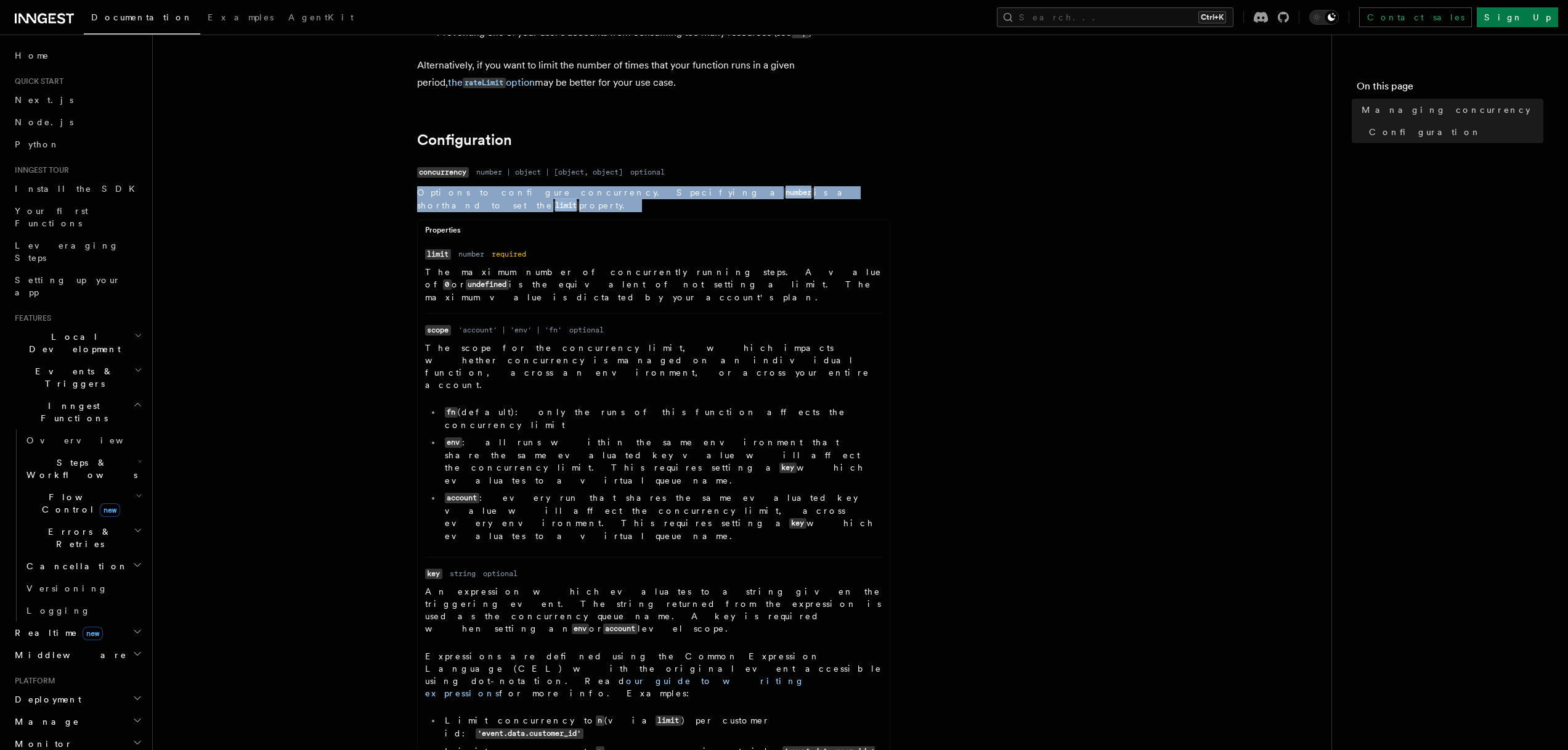
scroll to position [444, 0]
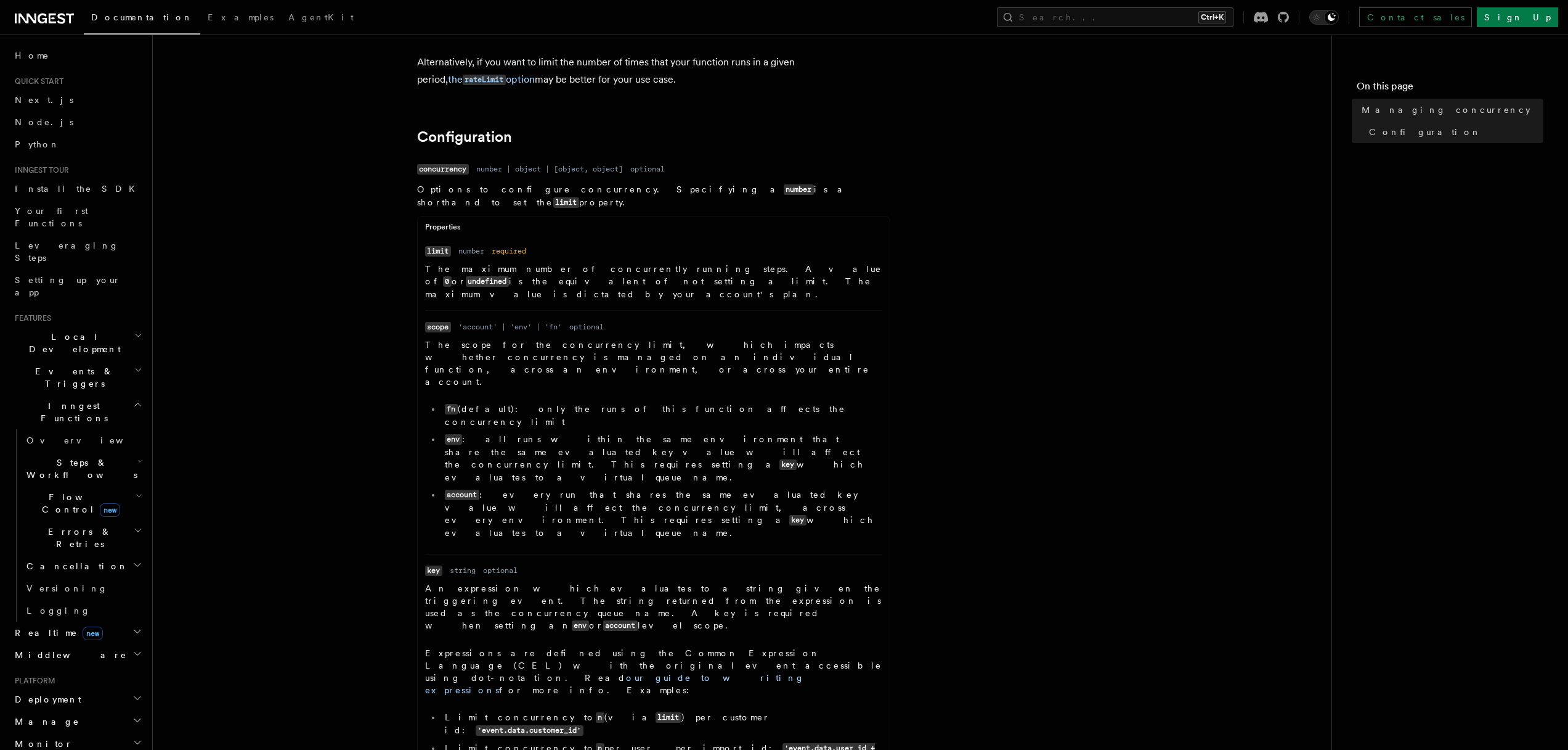
click at [451, 262] on p "The maximum number of concurrently running steps. A value of 0 or undefined is …" at bounding box center [654, 281] width 457 height 38
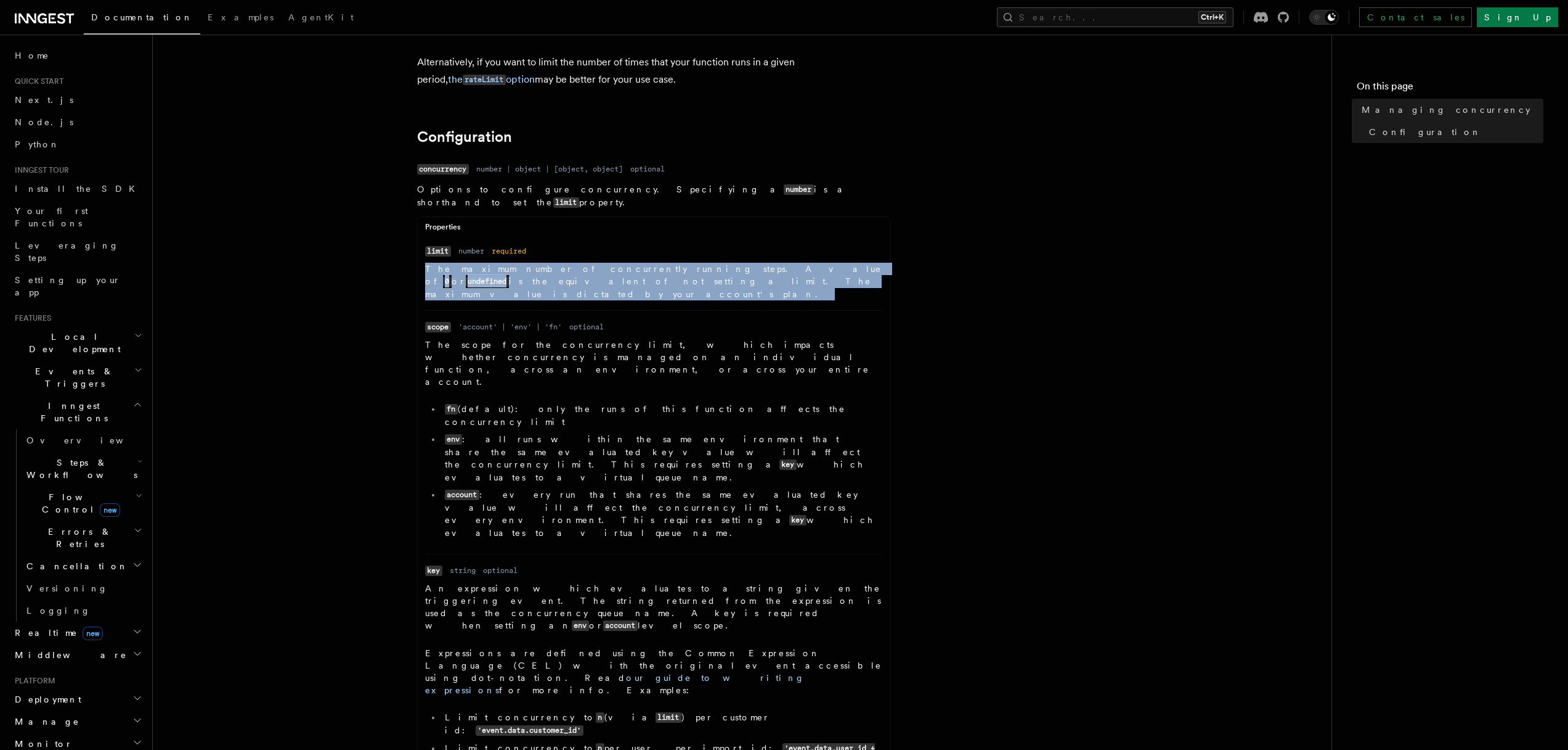
click at [451, 262] on p "The maximum number of concurrently running steps. A value of 0 or undefined is …" at bounding box center [654, 281] width 457 height 38
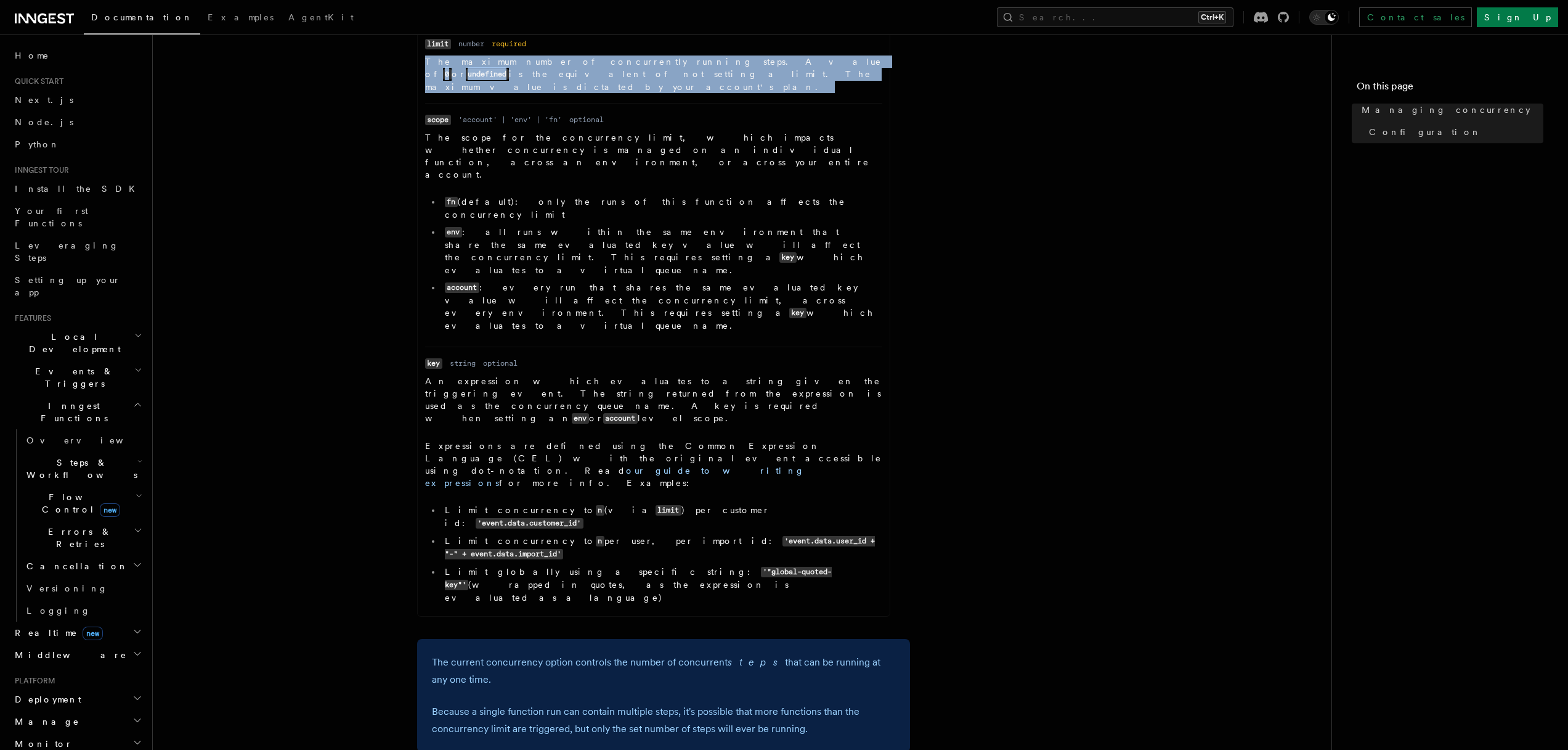
scroll to position [666, 0]
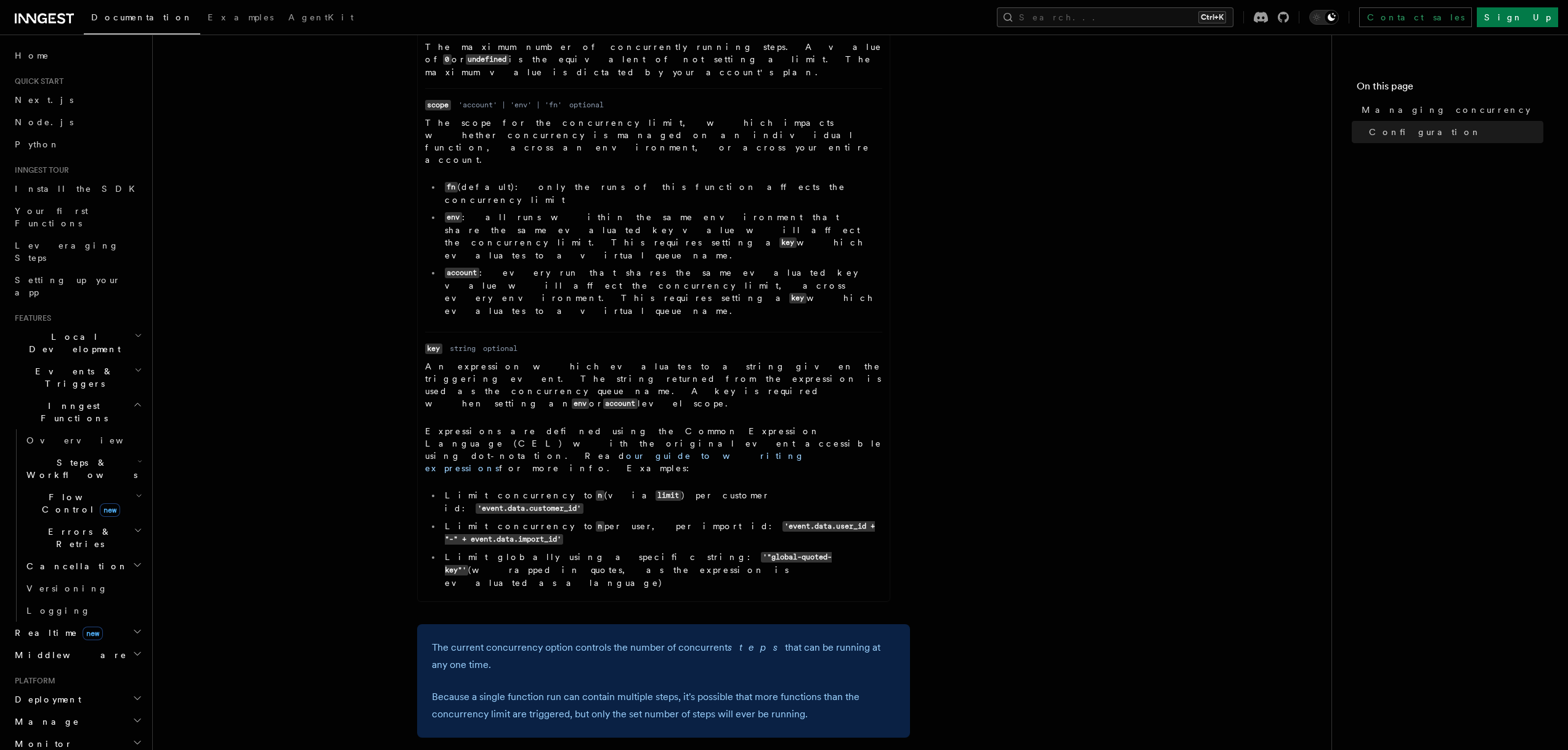
click at [655, 490] on code "limit" at bounding box center [668, 495] width 26 height 10
click at [666, 489] on li "Limit concurrency to n (via limit ) per customer id: 'event.data.customer_id'" at bounding box center [661, 502] width 441 height 26
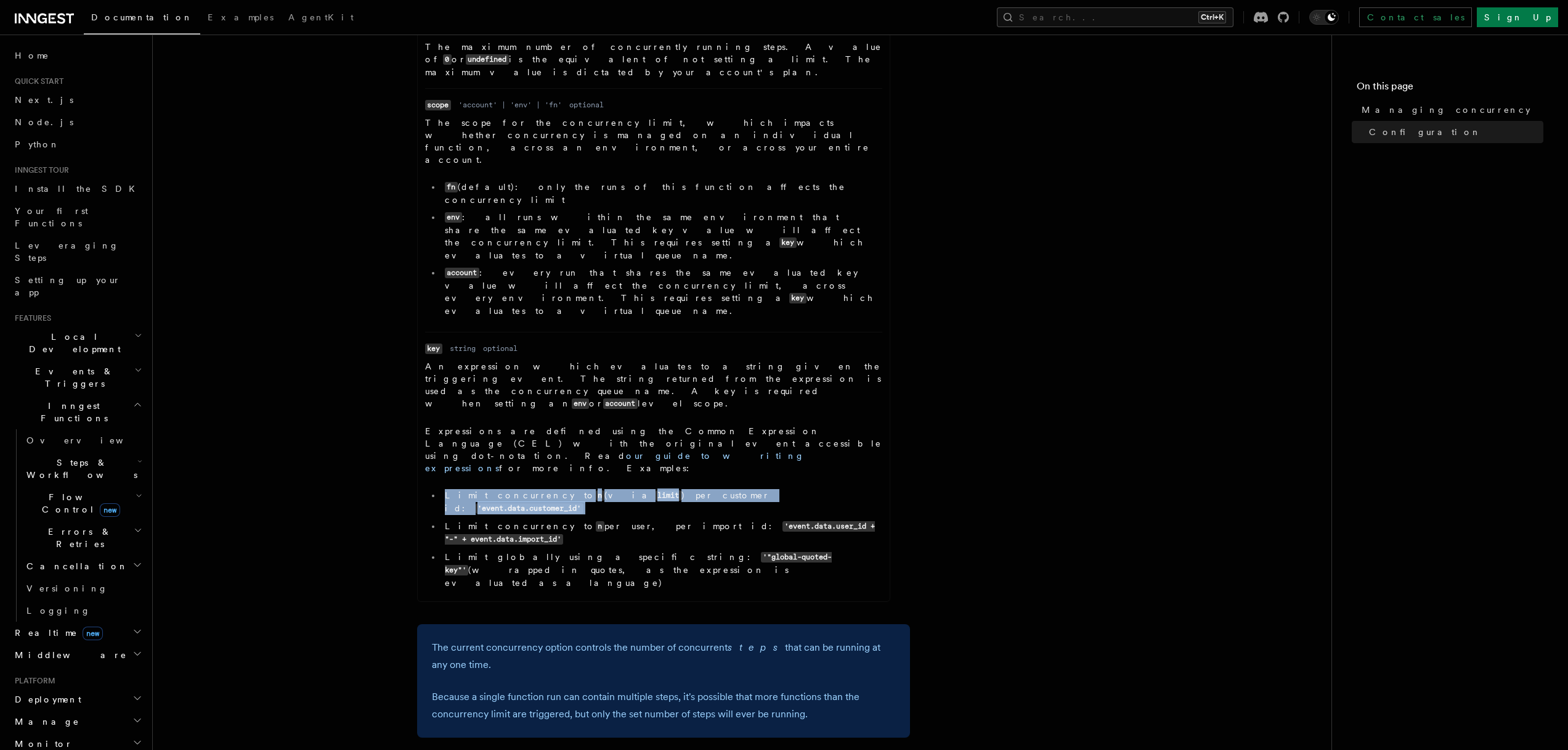
click at [666, 489] on li "Limit concurrency to n (via limit ) per customer id: 'event.data.customer_id'" at bounding box center [661, 502] width 441 height 26
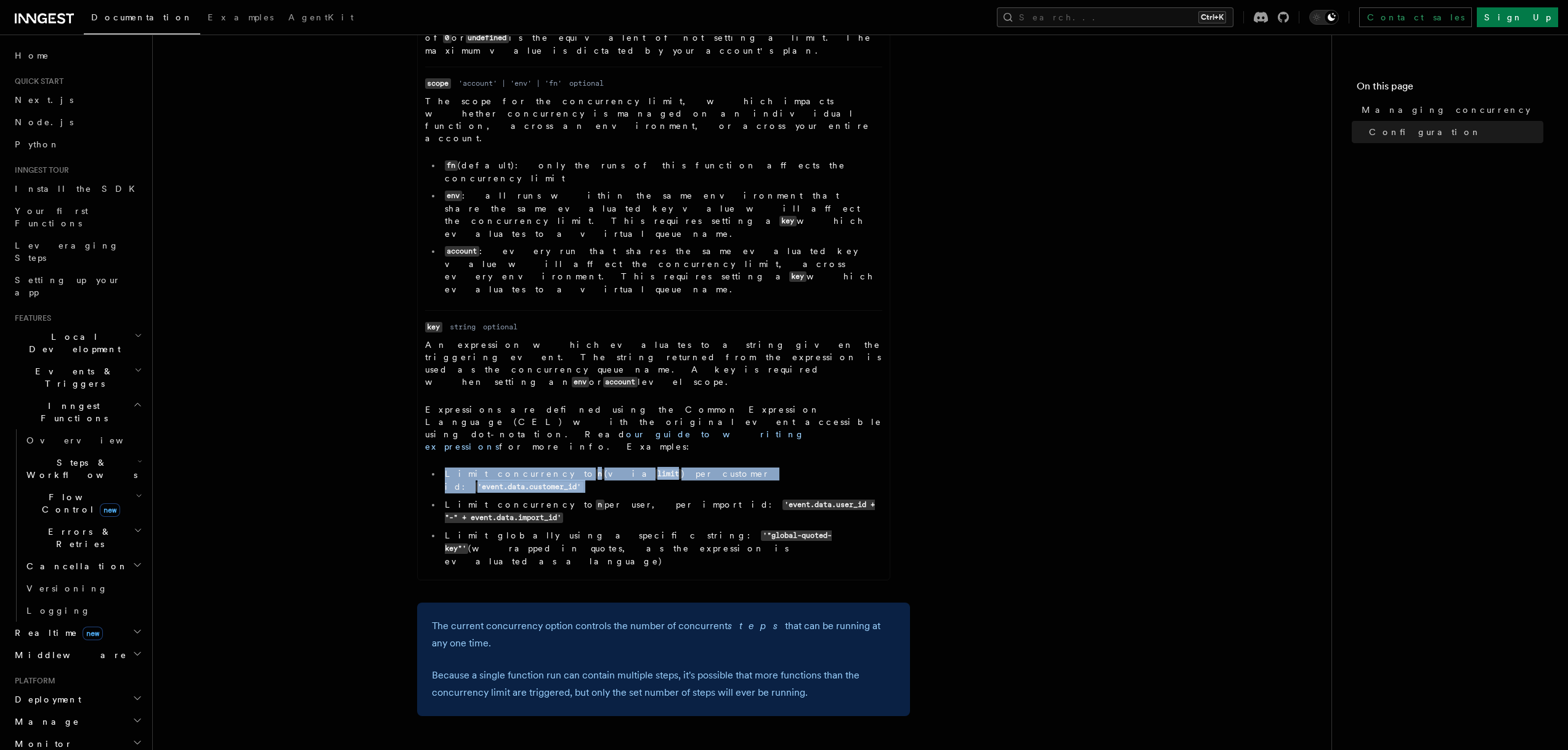
scroll to position [699, 0]
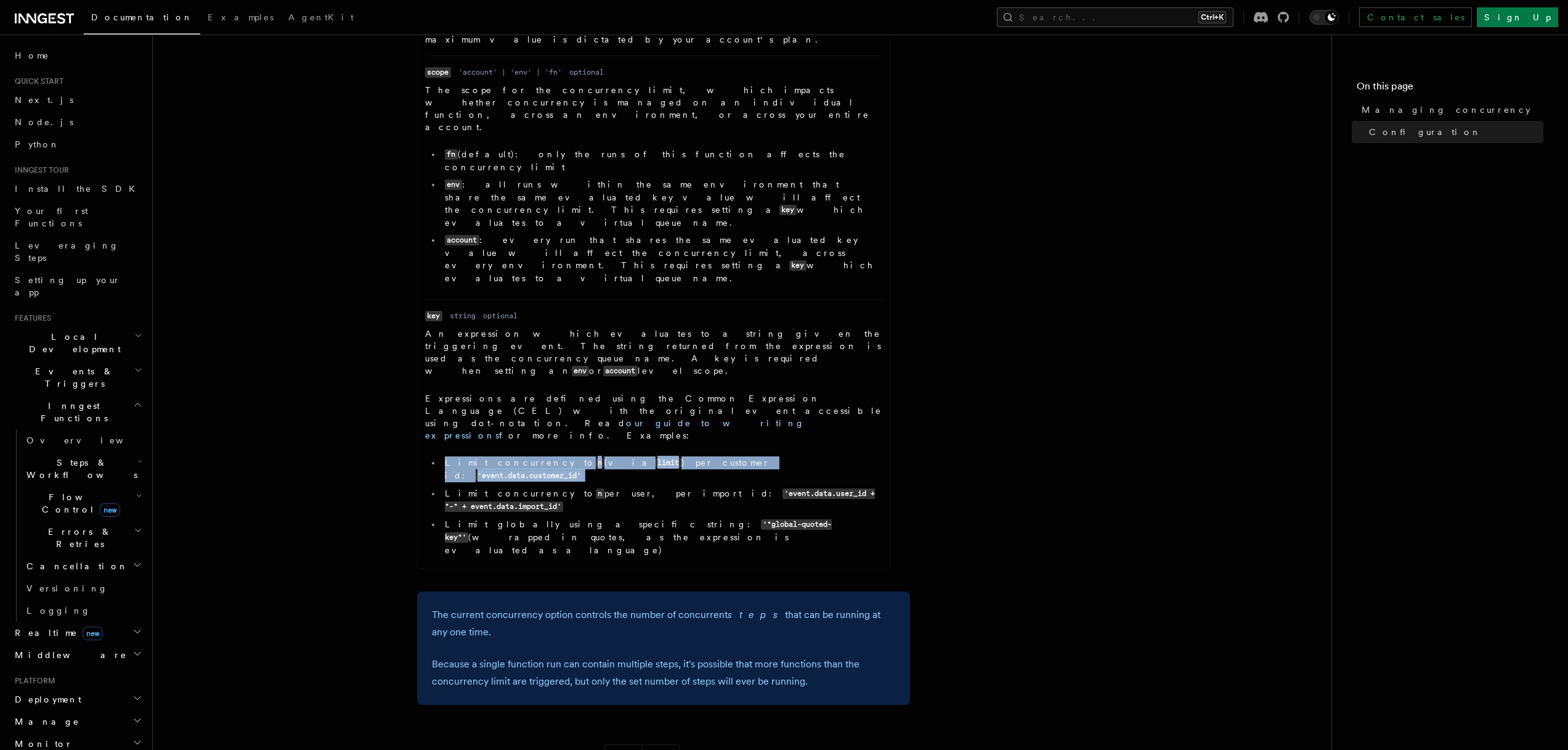
click at [655, 457] on code "limit" at bounding box center [668, 462] width 26 height 10
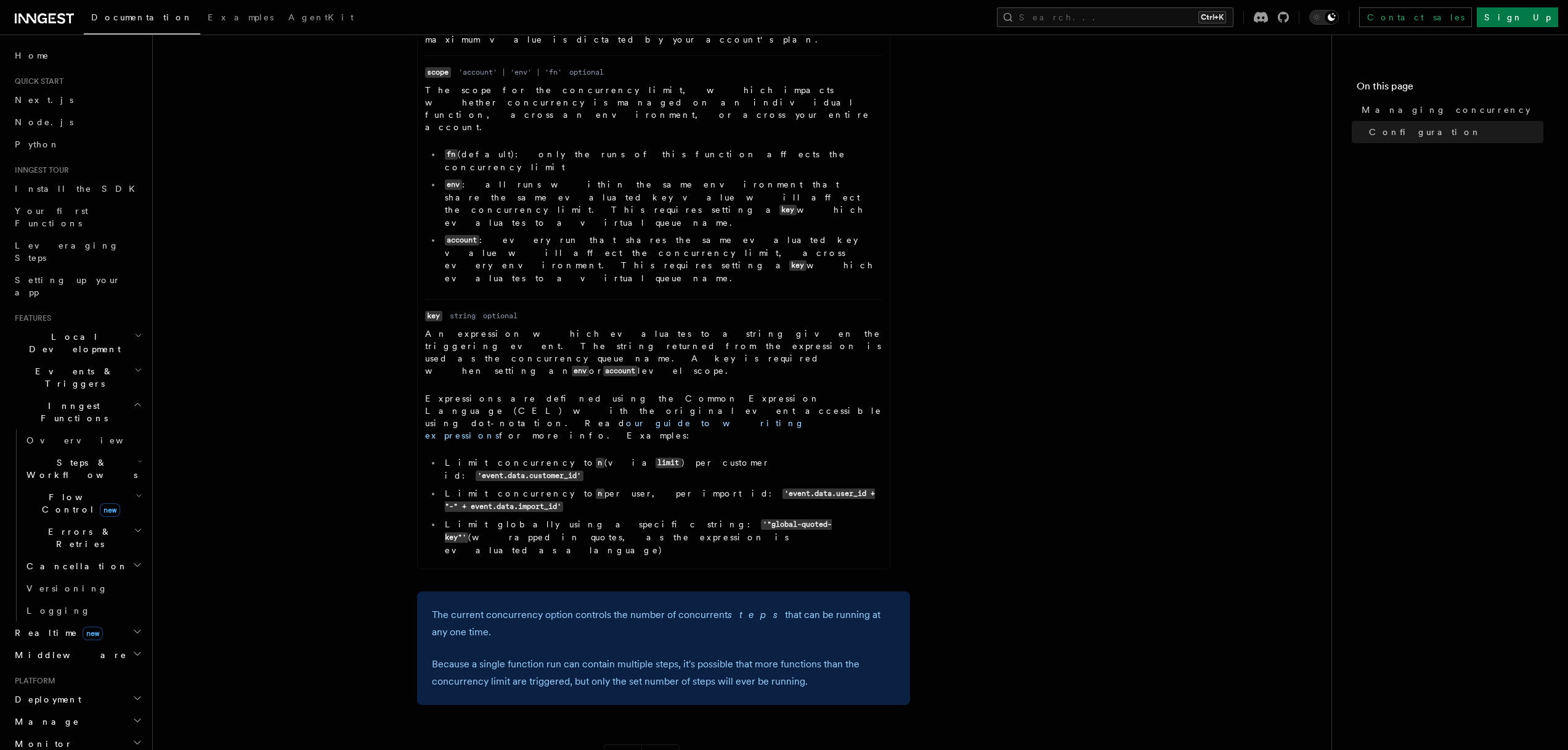
click at [563, 487] on li "Limit concurrency to n per user, per import id: 'event.data.user_id + "-" + eve…" at bounding box center [661, 499] width 441 height 26
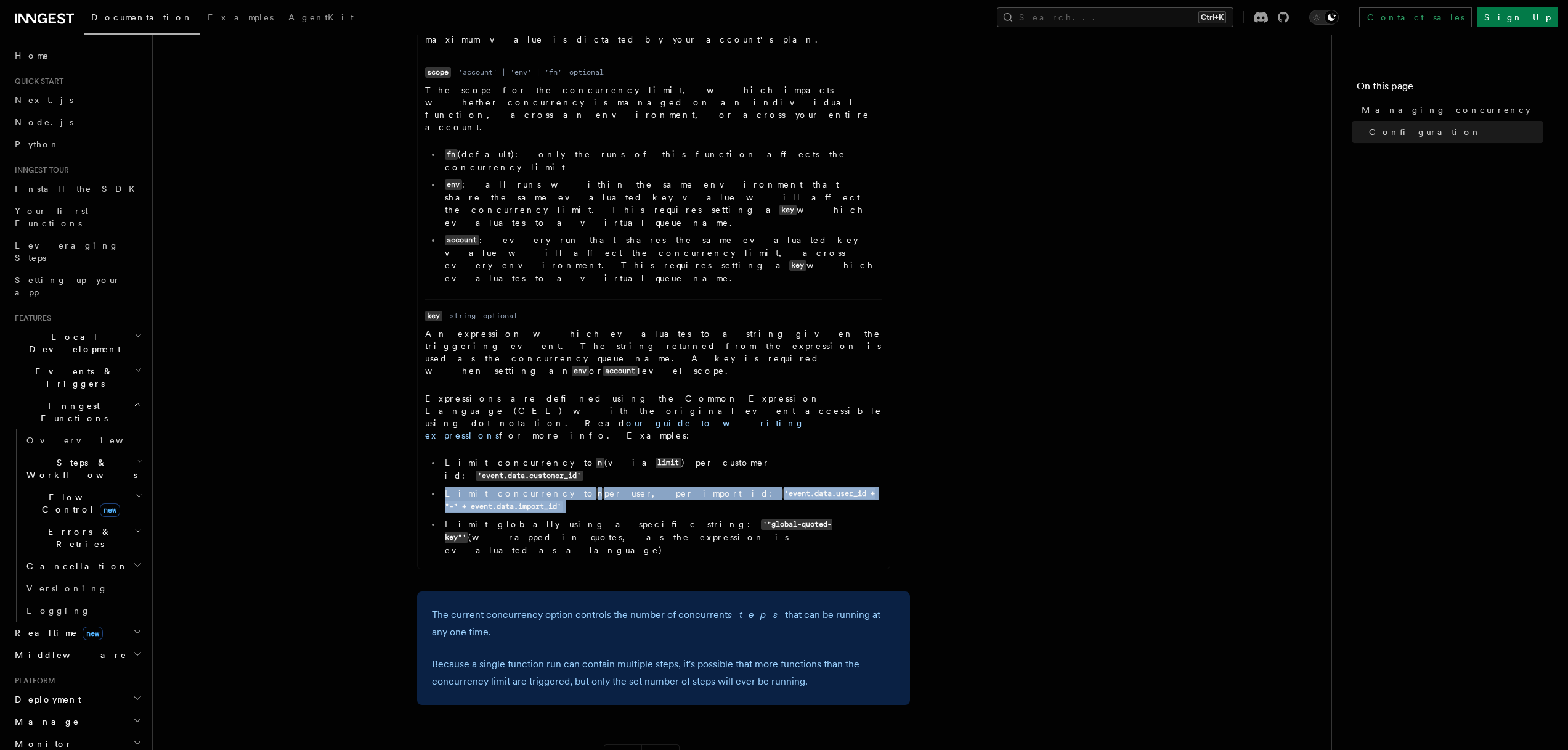
click at [563, 487] on li "Limit concurrency to n per user, per import id: 'event.data.user_id + "-" + eve…" at bounding box center [661, 499] width 441 height 26
click at [656, 489] on code "'event.data.user_id + "-" + event.data.import_id'" at bounding box center [660, 500] width 431 height 24
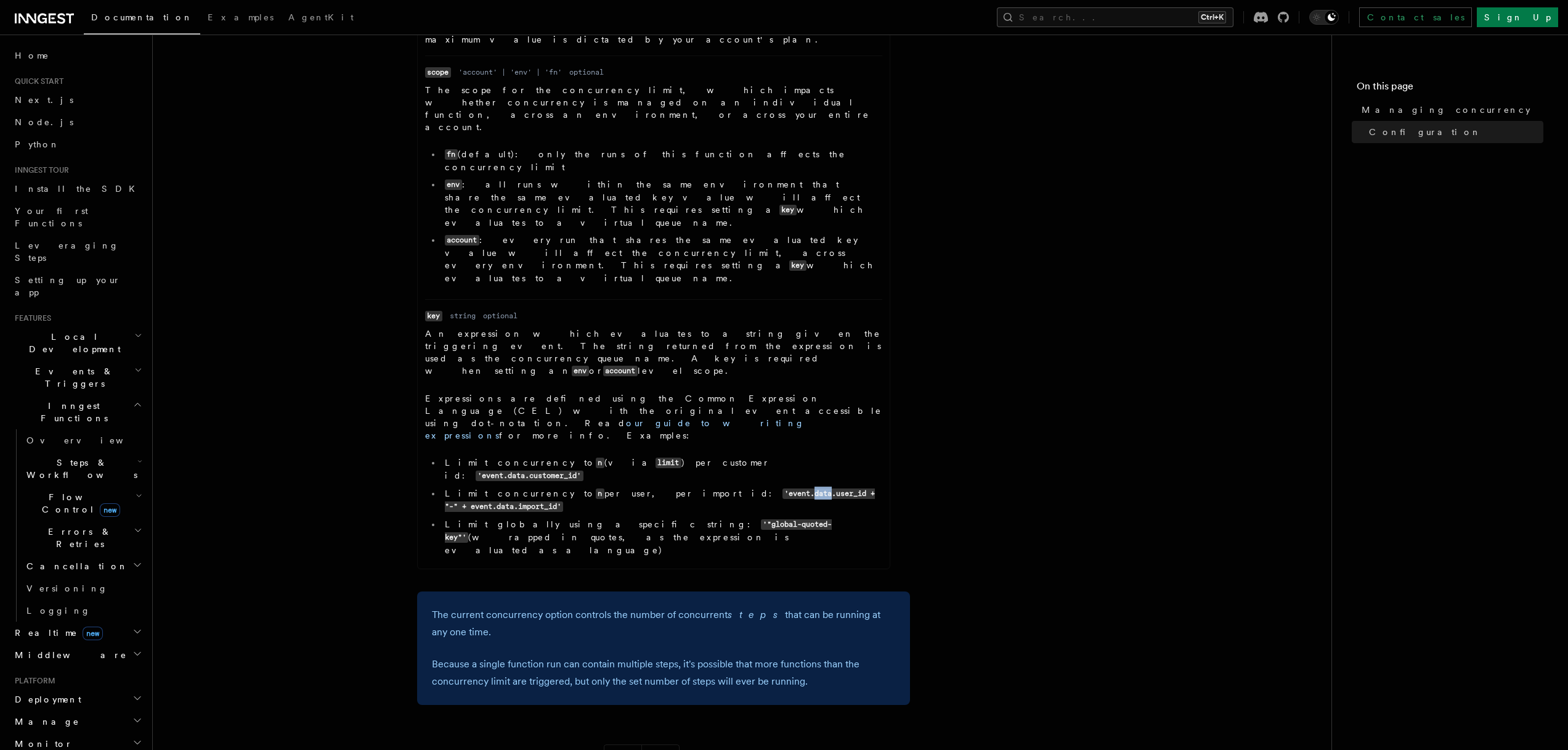
click at [656, 489] on code "'event.data.user_id + "-" + event.data.import_id'" at bounding box center [660, 500] width 431 height 24
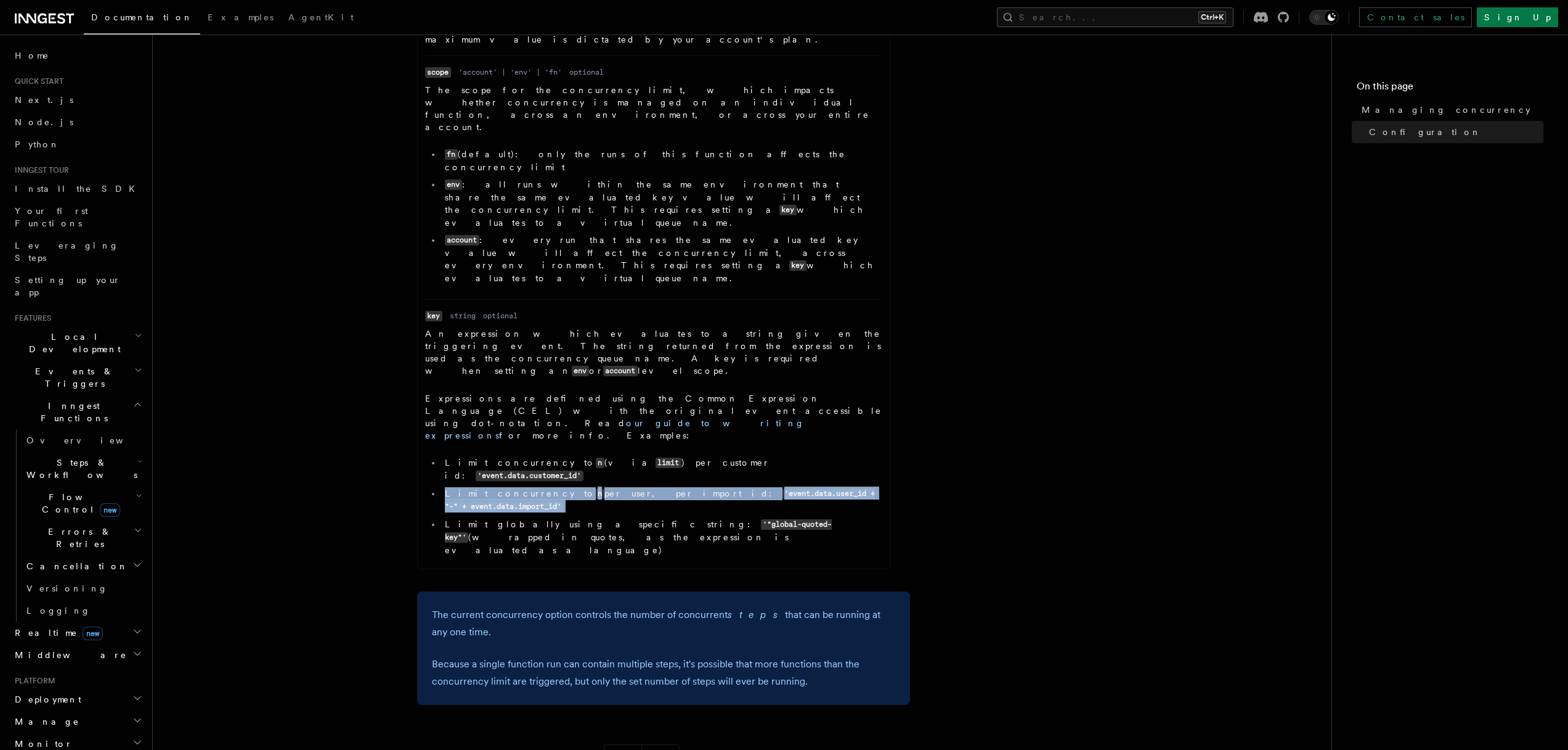
click at [656, 489] on code "'event.data.user_id + "-" + event.data.import_id'" at bounding box center [660, 500] width 431 height 24
click at [787, 489] on code "'event.data.user_id + "-" + event.data.import_id'" at bounding box center [660, 500] width 431 height 24
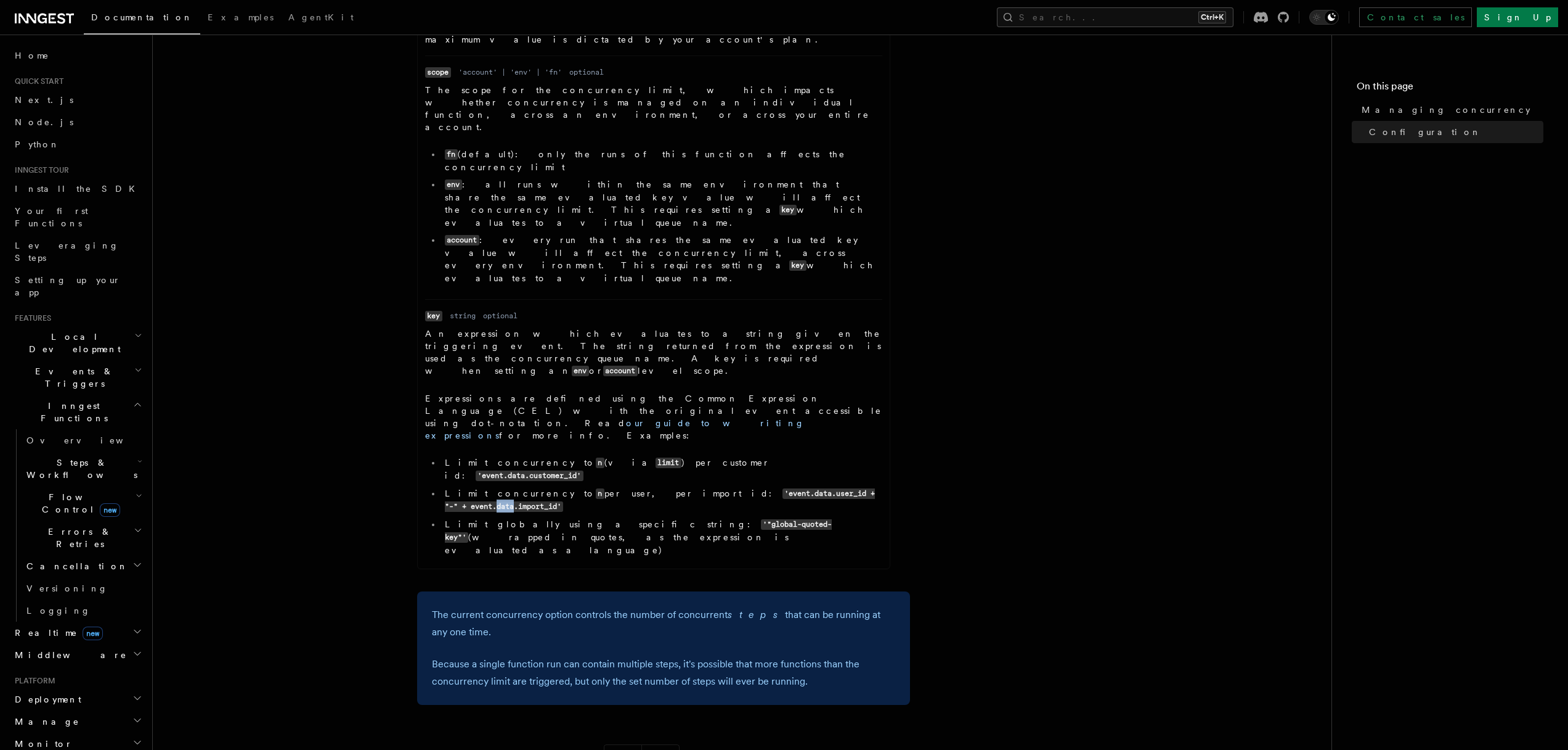
click at [787, 489] on code "'event.data.user_id + "-" + event.data.import_id'" at bounding box center [660, 500] width 431 height 24
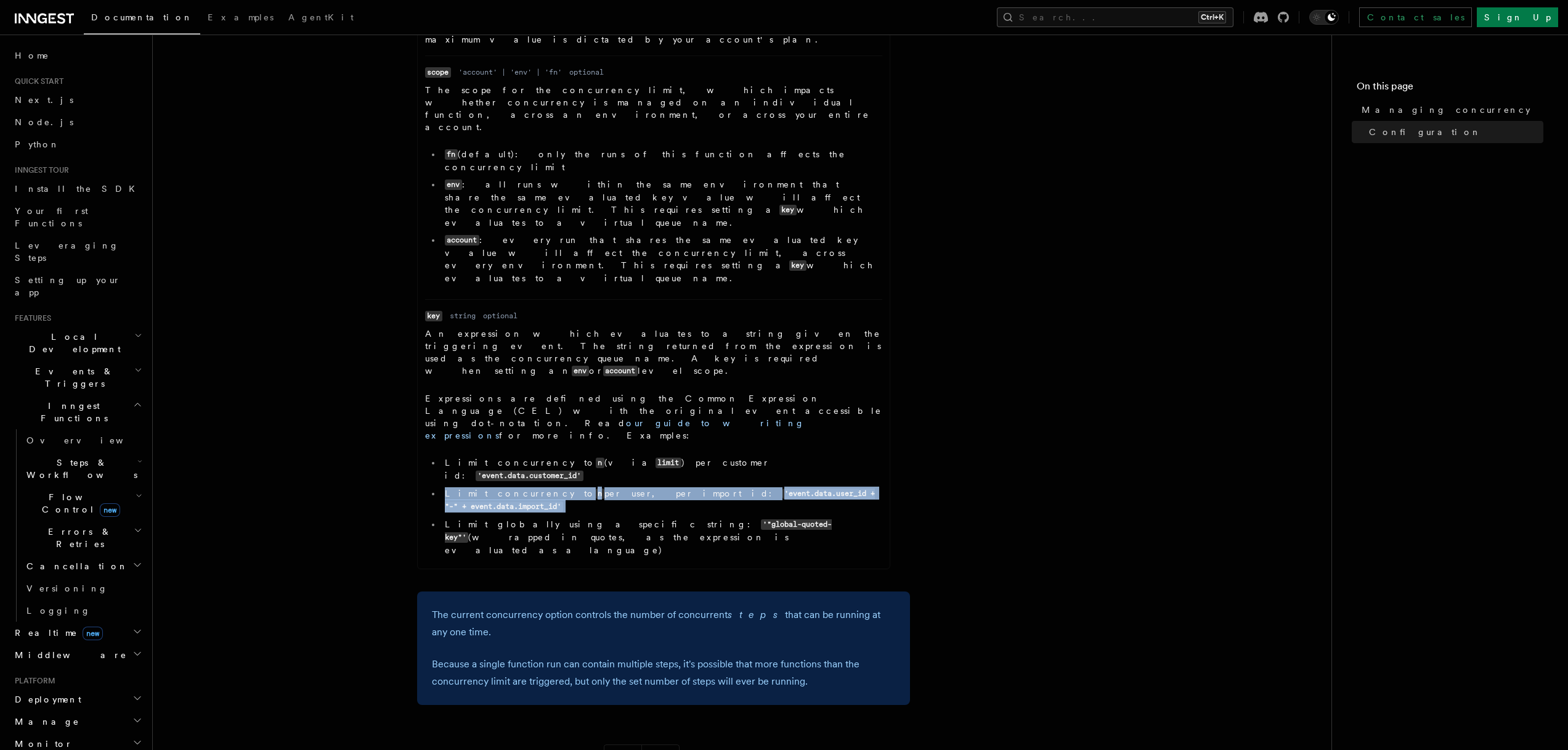
click at [787, 489] on code "'event.data.user_id + "-" + event.data.import_id'" at bounding box center [660, 500] width 431 height 24
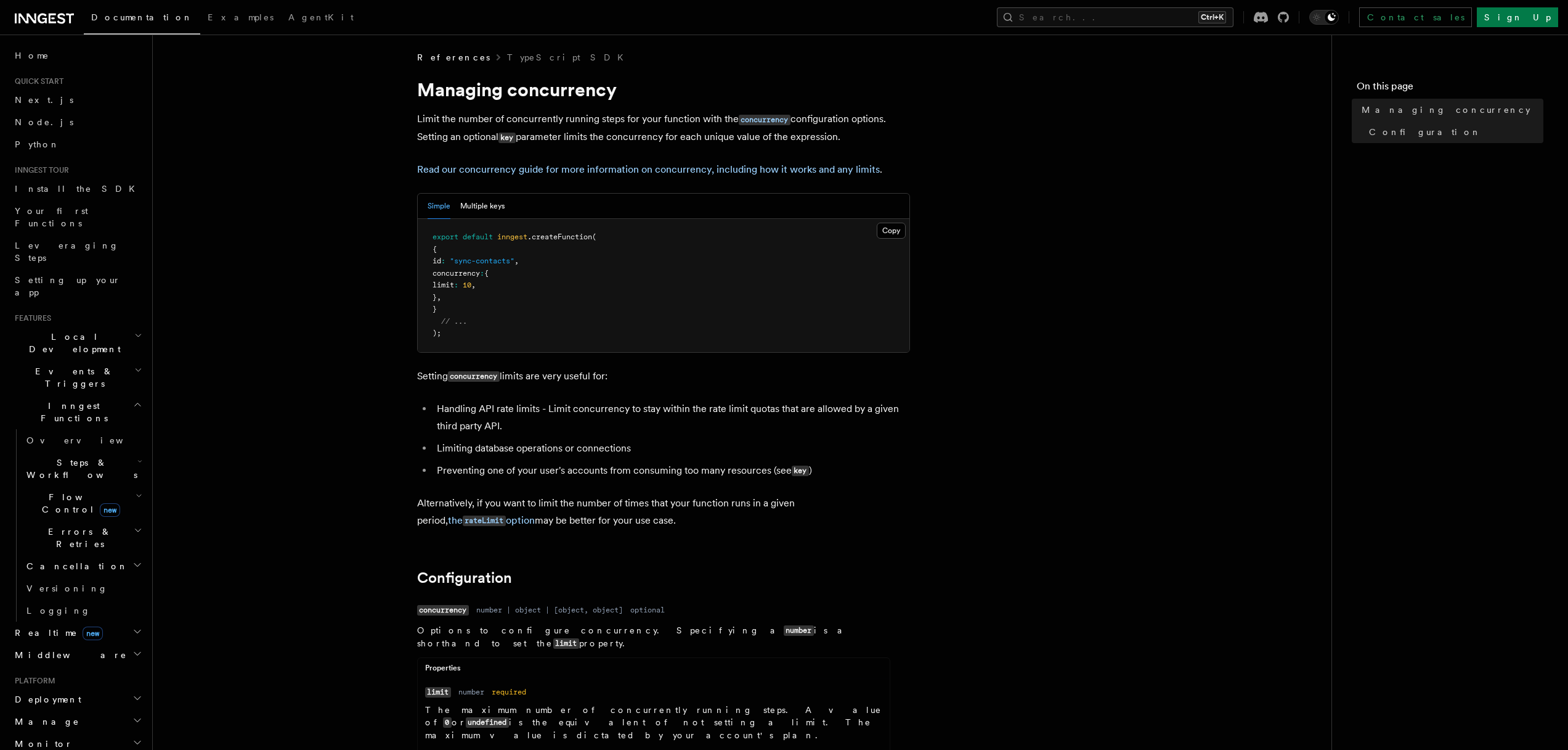
scroll to position [0, 0]
click at [594, 139] on p "Limit the number of concurrently running steps for your function with the concu…" at bounding box center [663, 131] width 493 height 36
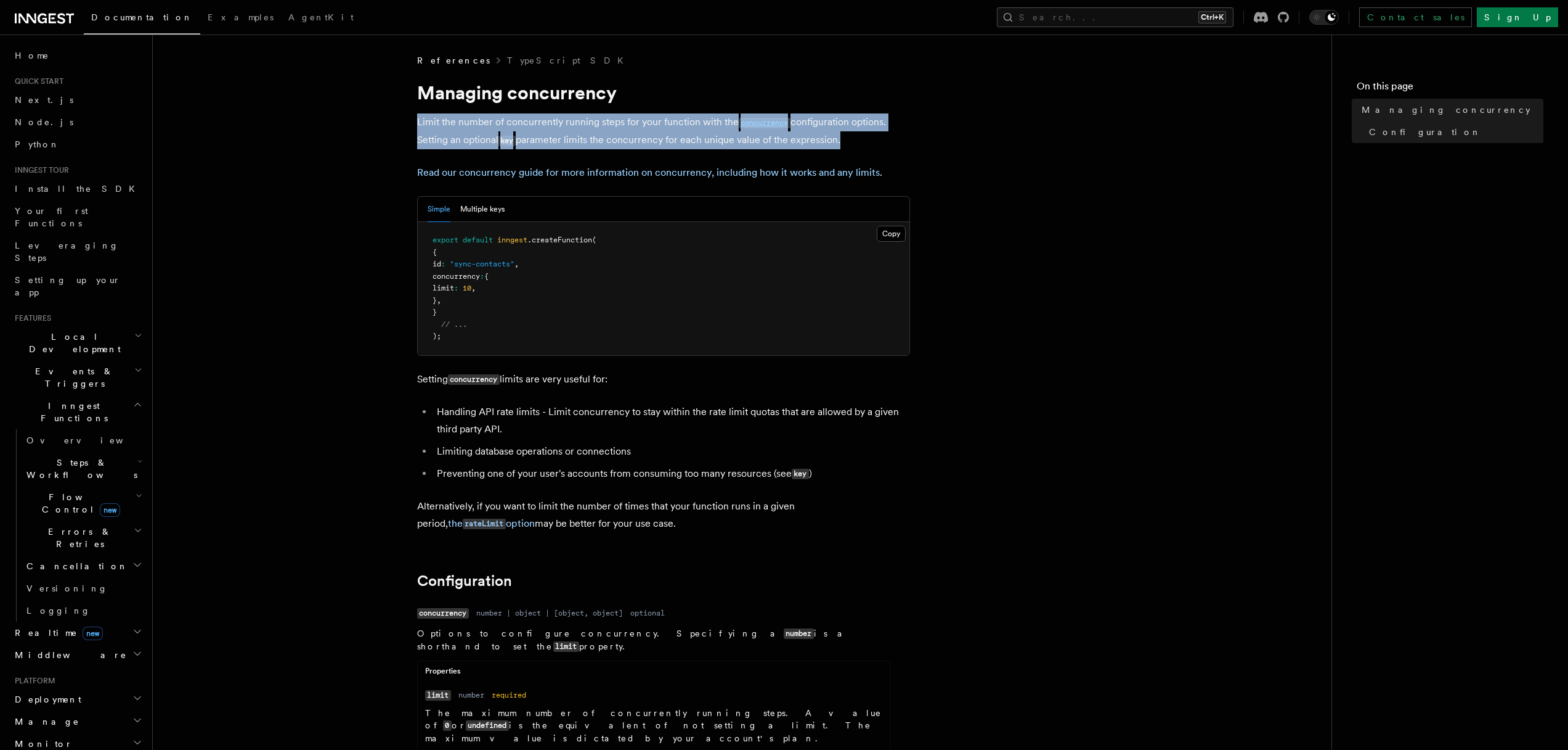
click at [594, 139] on p "Limit the number of concurrently running steps for your function with the concu…" at bounding box center [663, 131] width 493 height 36
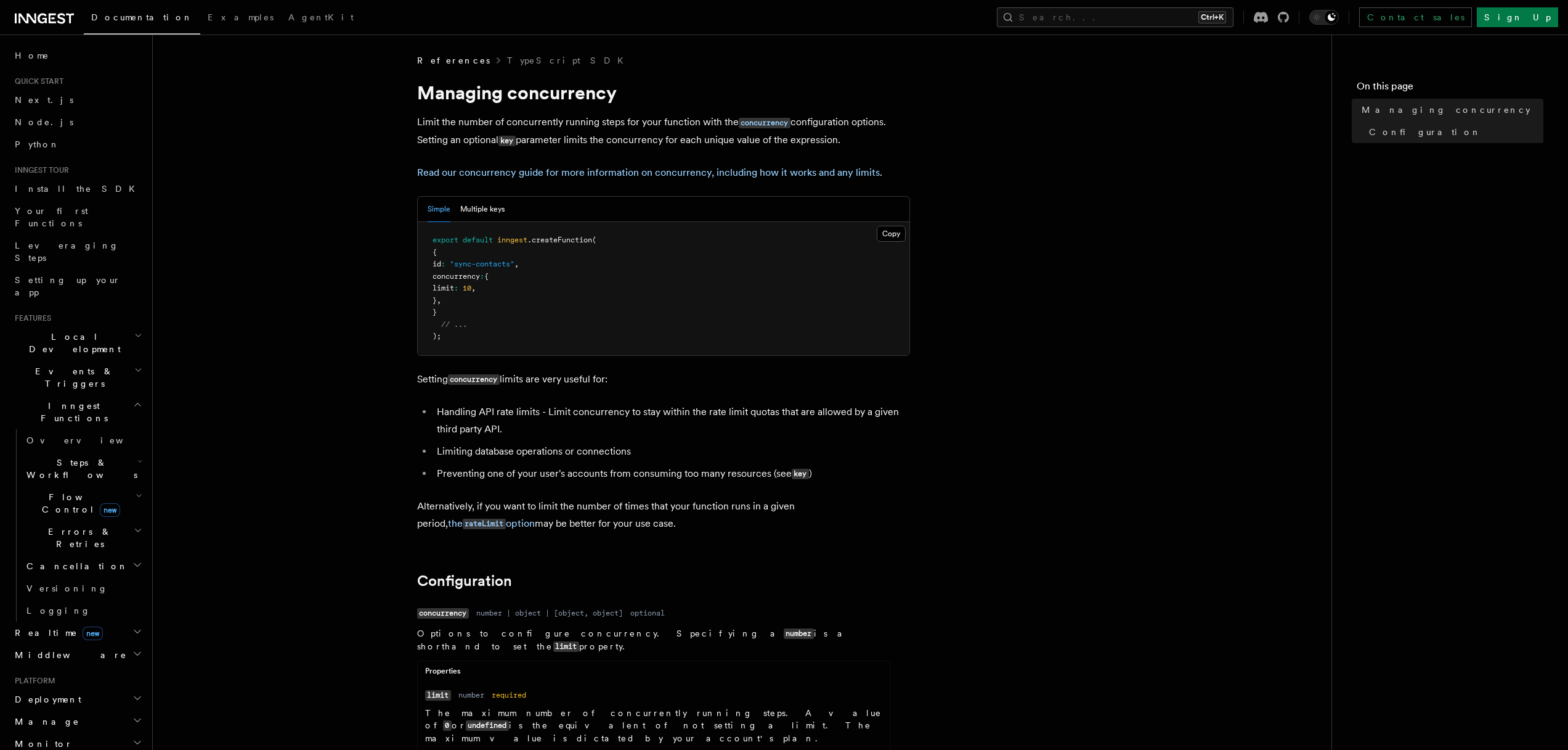
click at [560, 252] on pre "export default inngest .createFunction ( { id : "sync-contacts" , concurrency :…" at bounding box center [663, 288] width 492 height 133
click at [682, 409] on li "Handling API rate limits - Limit concurrency to stay within the rate limit quot…" at bounding box center [672, 420] width 477 height 34
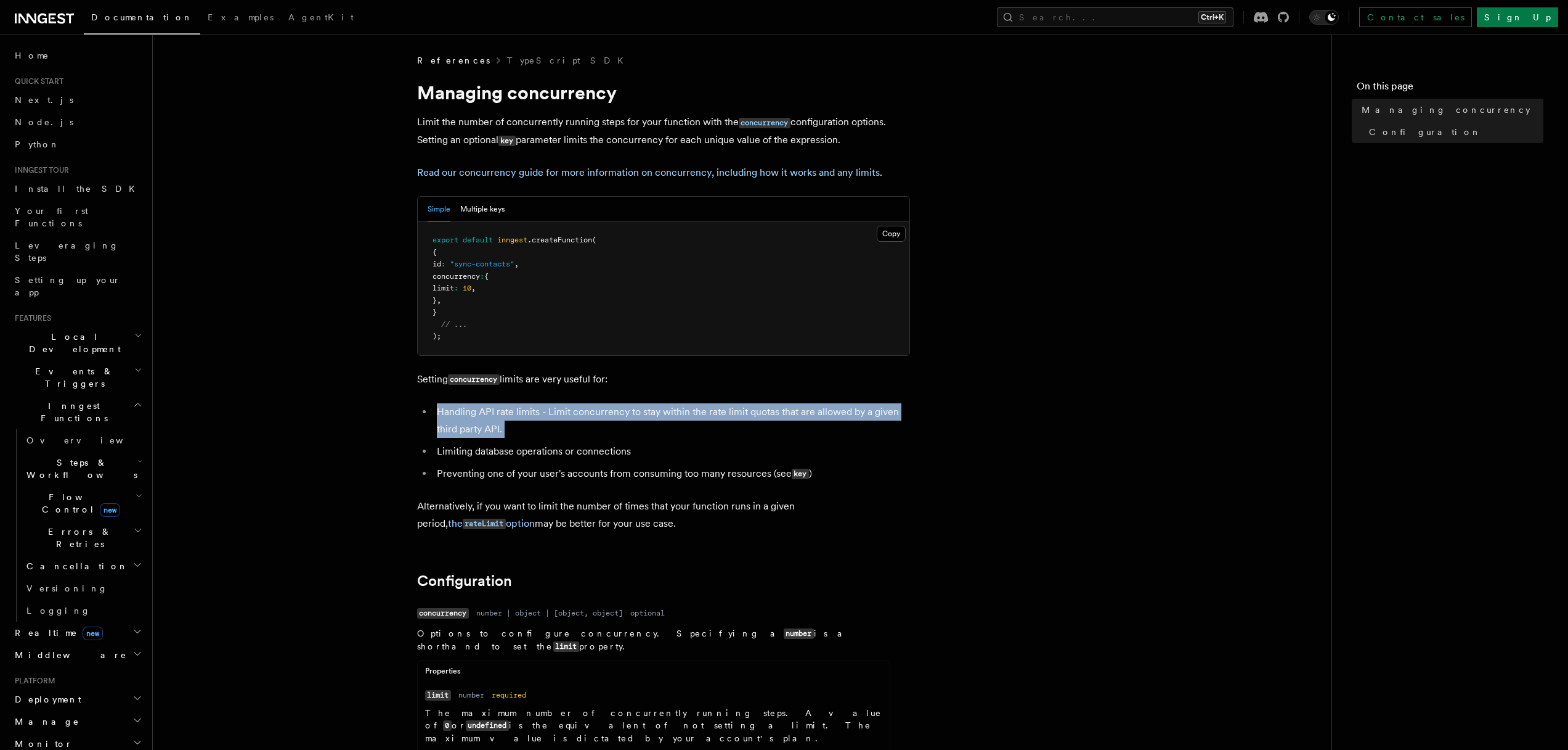
click at [682, 409] on li "Handling API rate limits - Limit concurrency to stay within the rate limit quot…" at bounding box center [672, 420] width 477 height 34
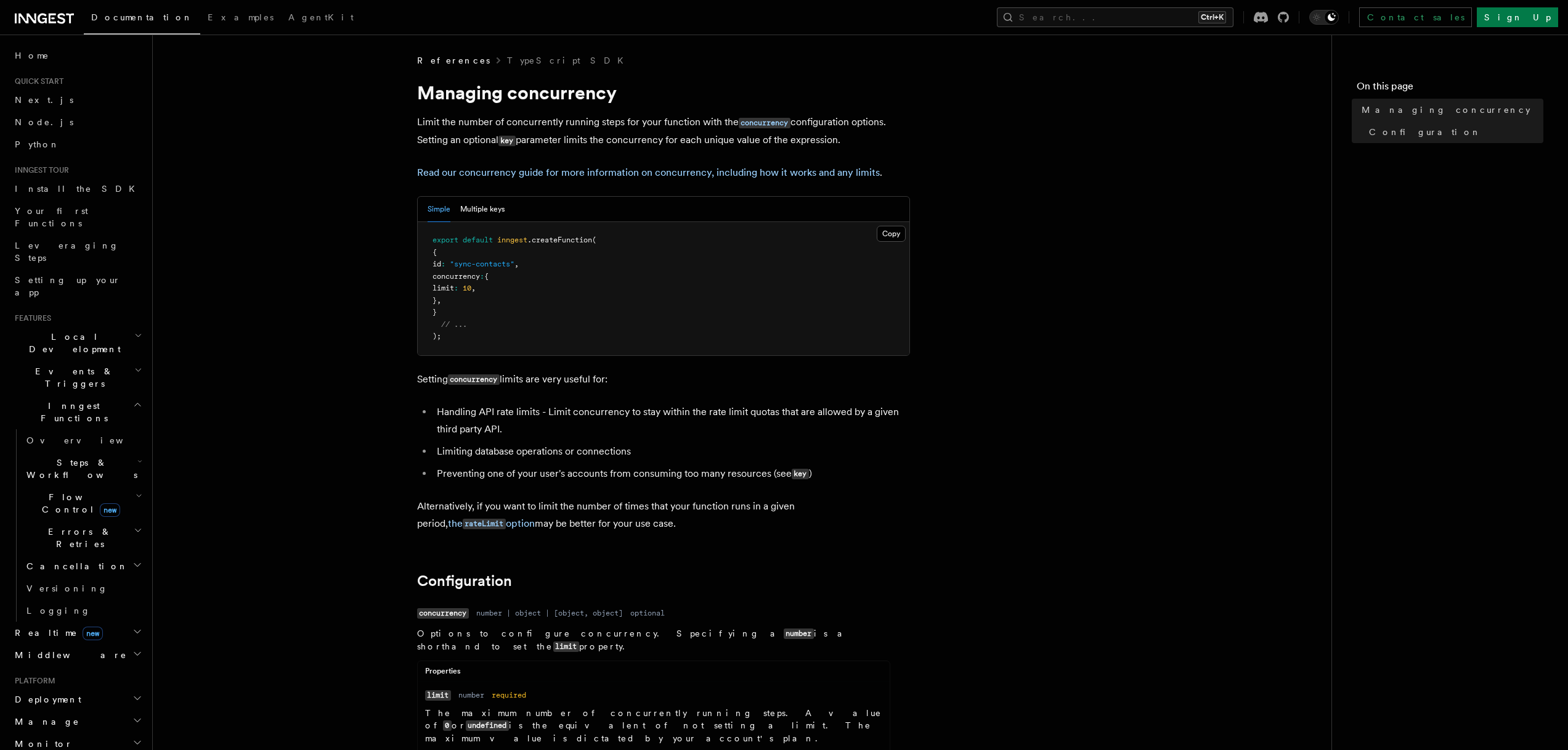
click at [552, 452] on li "Limiting database operations or connections" at bounding box center [672, 452] width 477 height 18
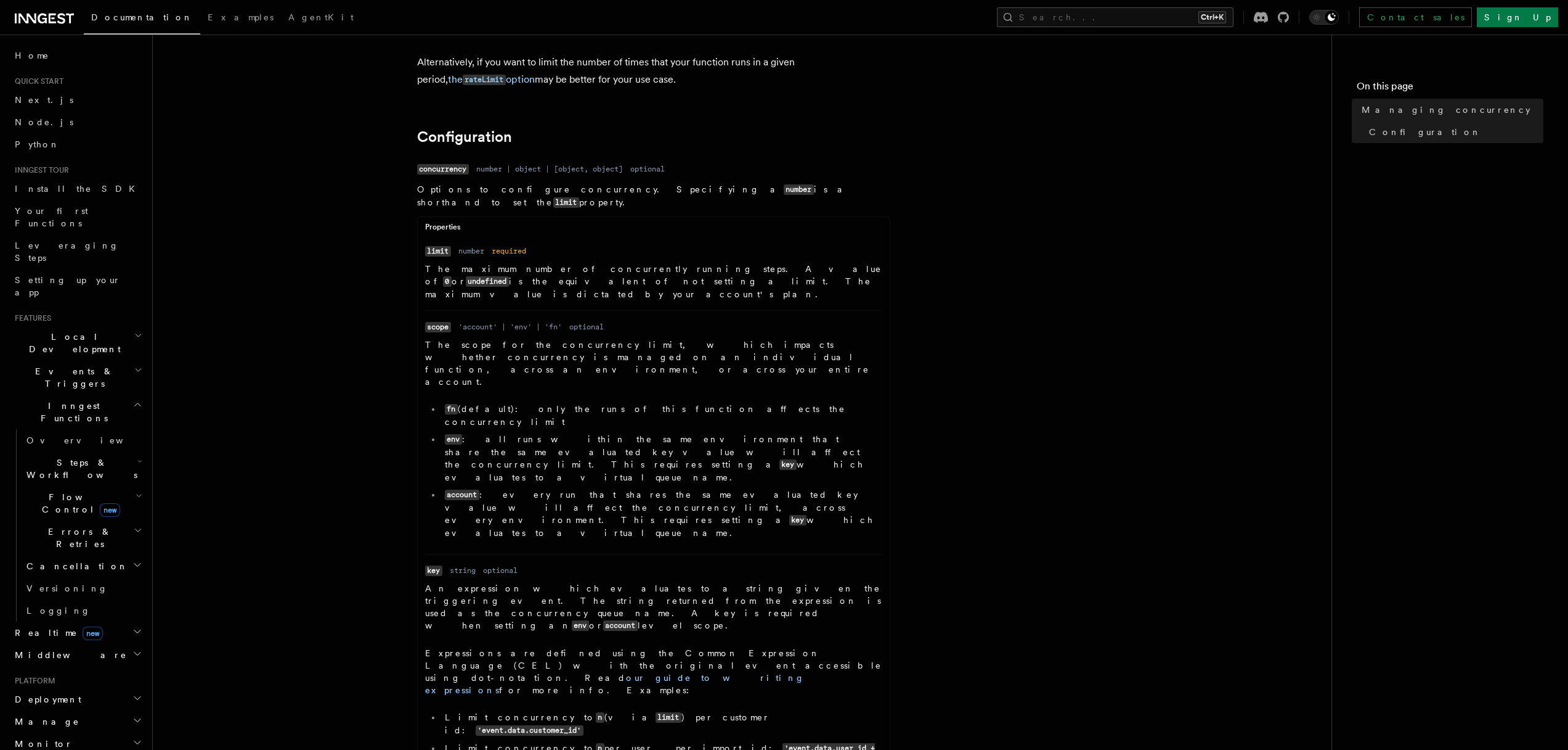
scroll to position [666, 0]
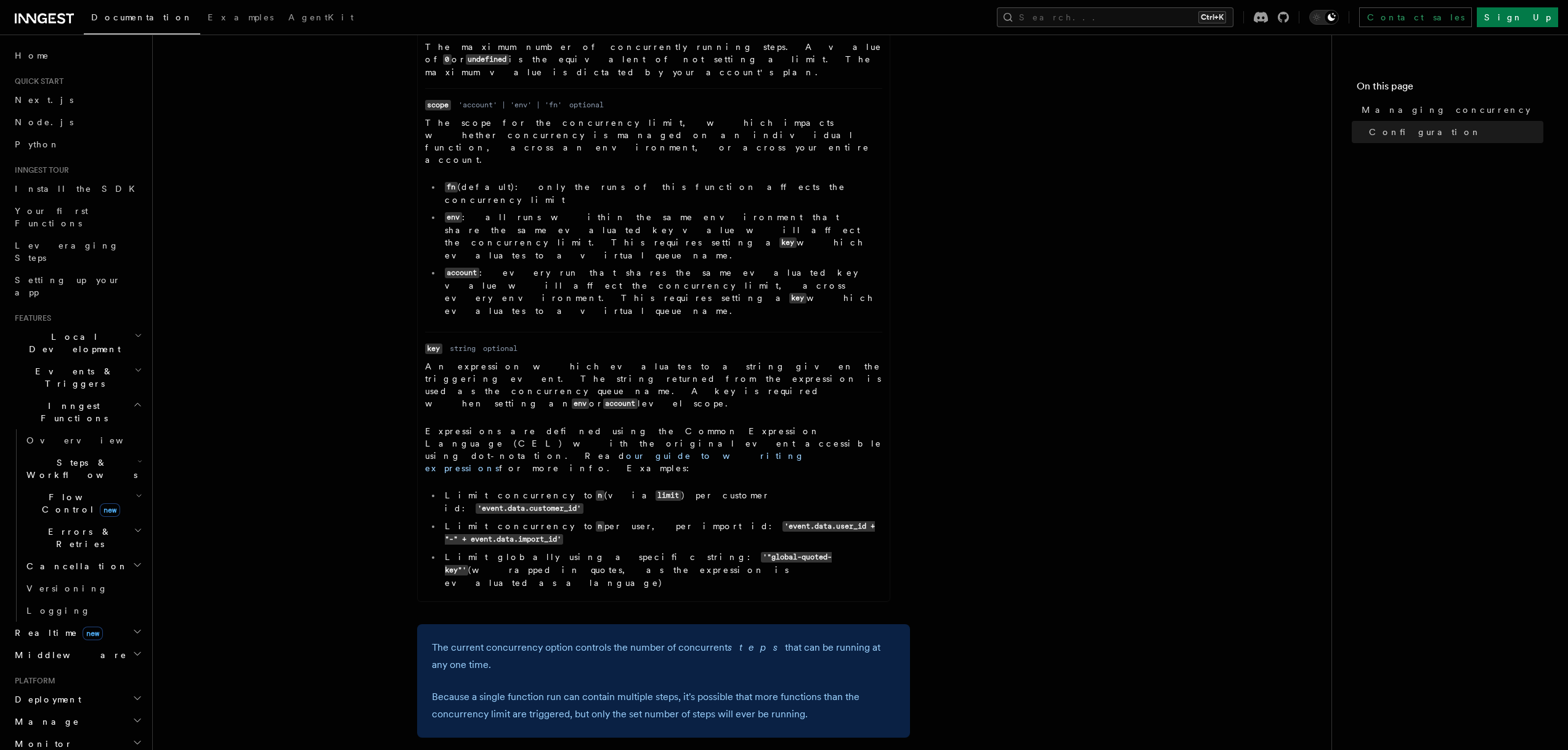
click at [655, 490] on code "limit" at bounding box center [668, 495] width 26 height 10
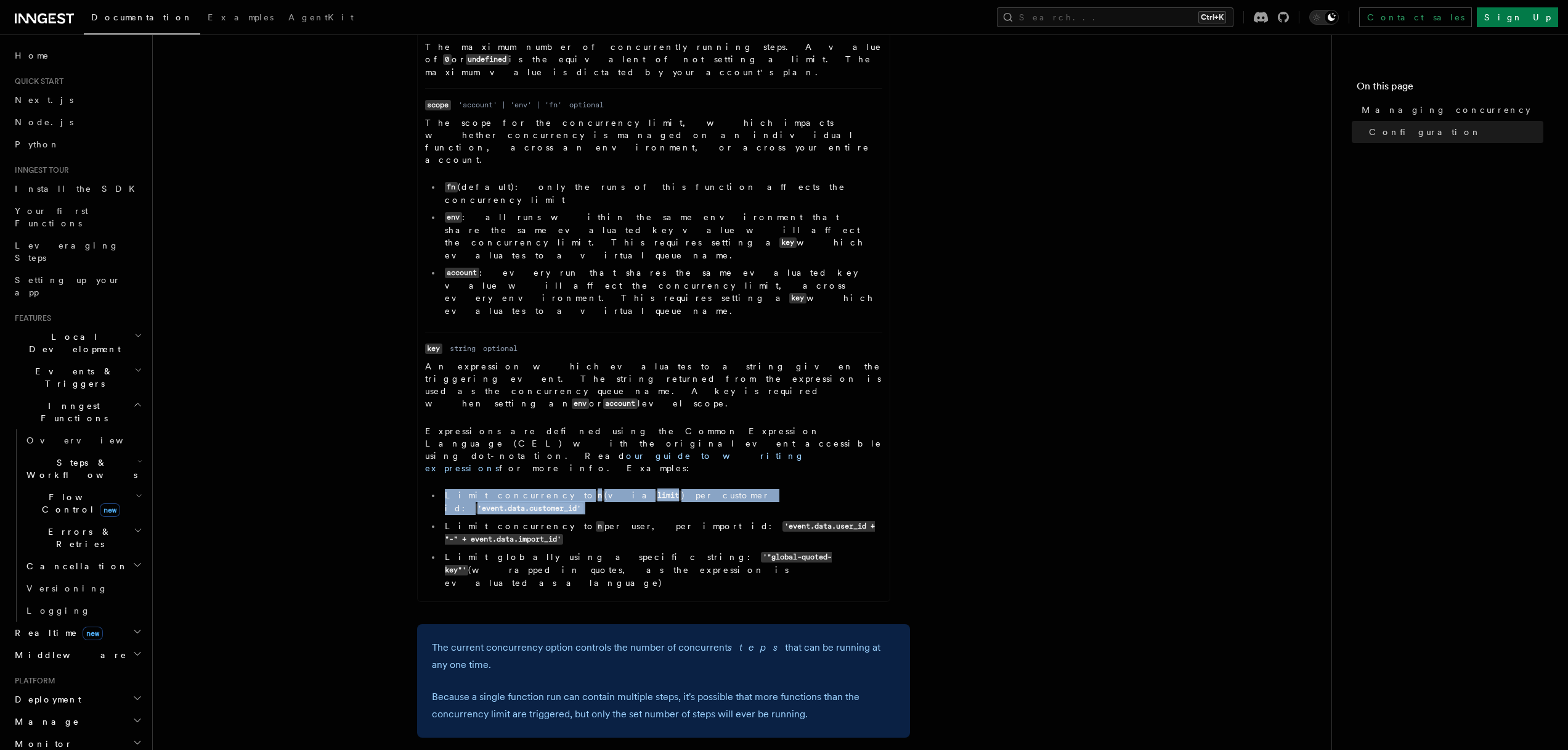
click at [655, 490] on code "limit" at bounding box center [668, 495] width 26 height 10
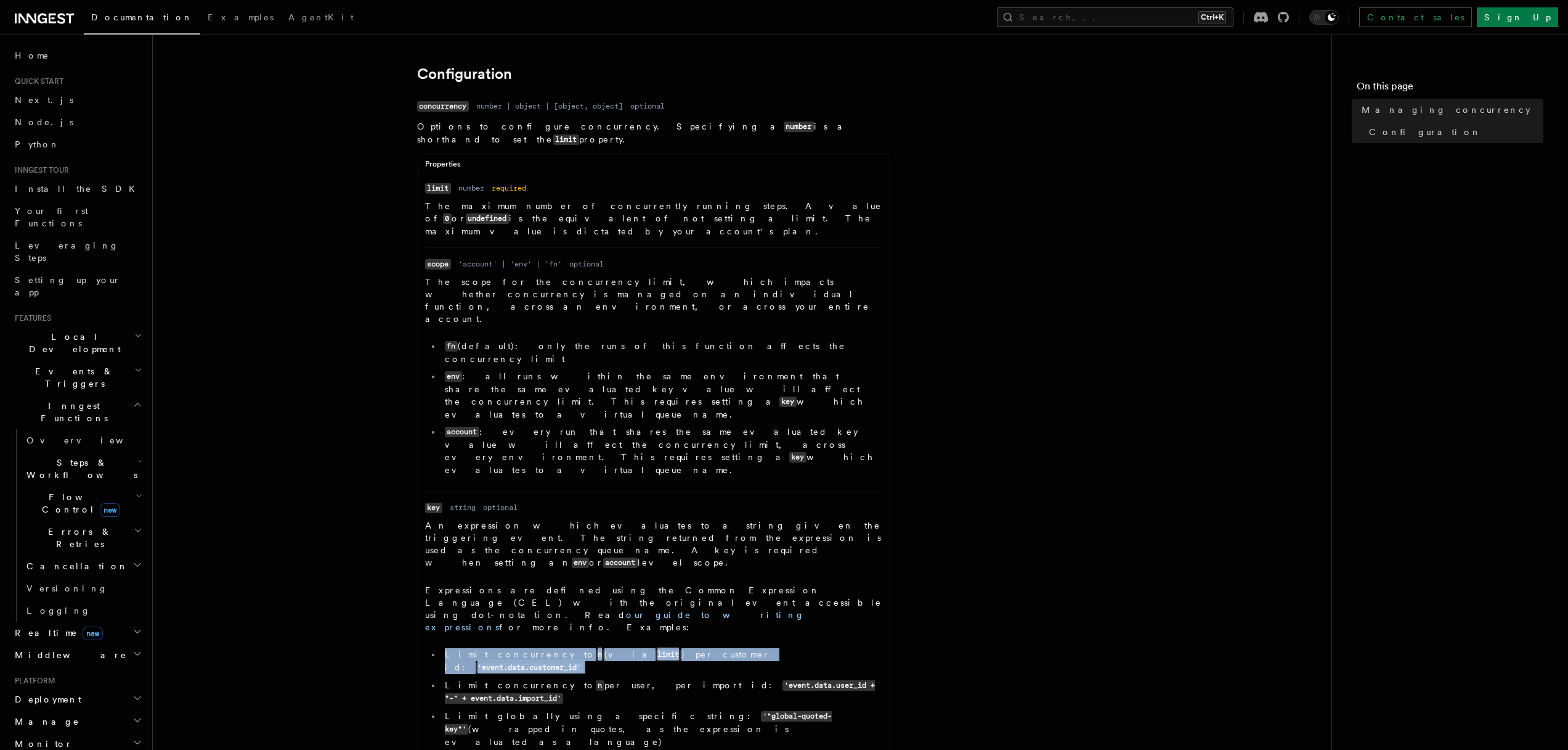
scroll to position [699, 0]
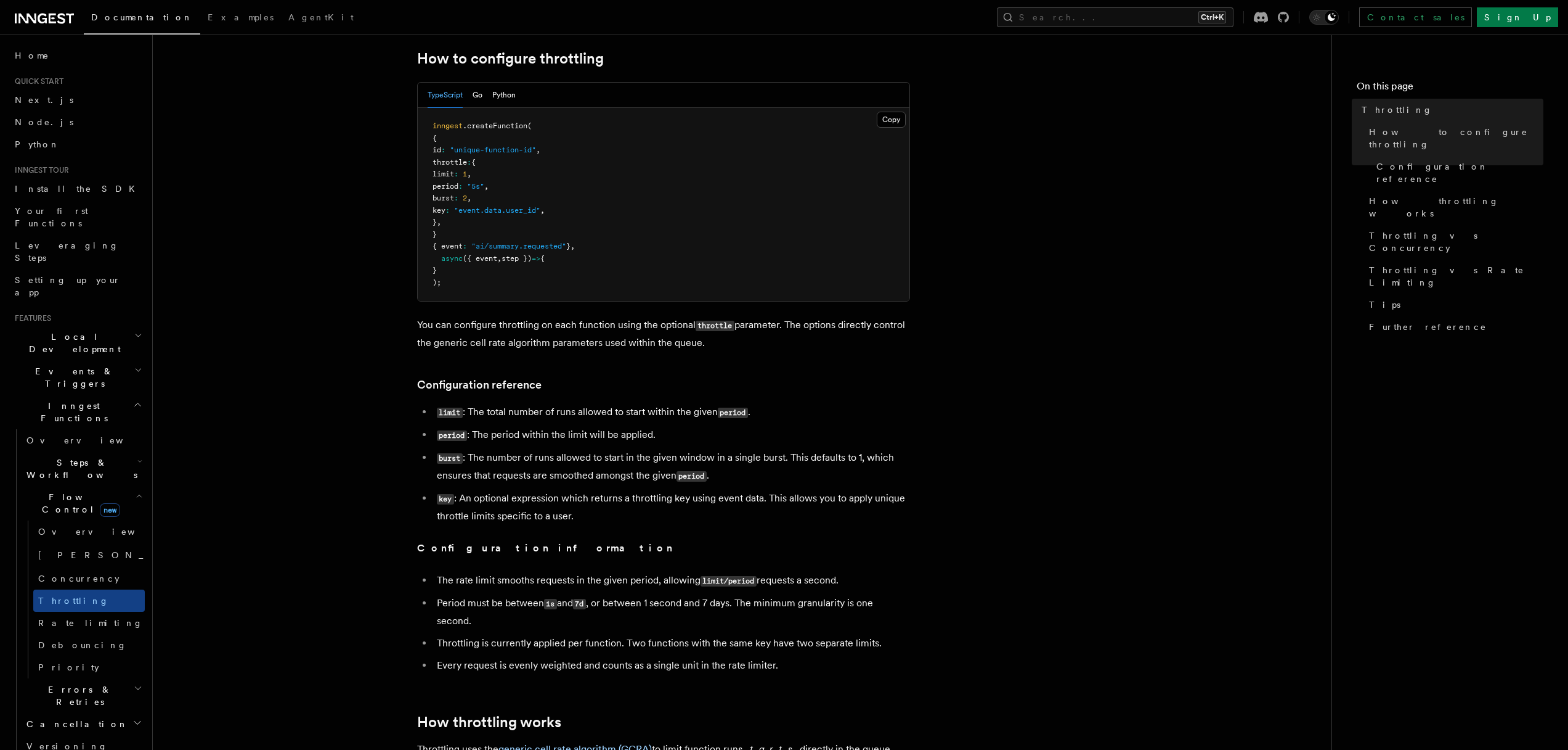
scroll to position [222, 0]
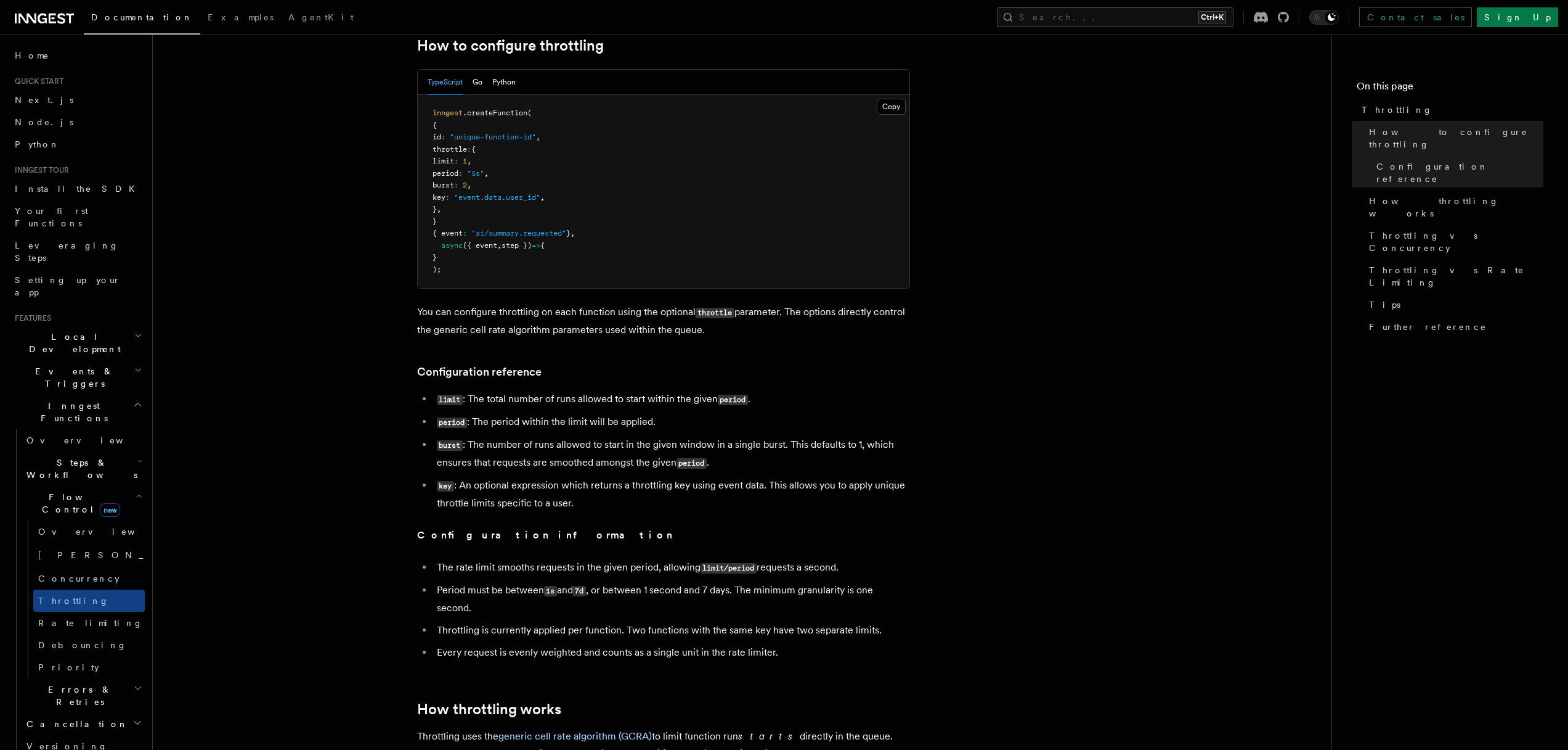
click at [587, 315] on p "You can configure throttling on each function using the optional throttle param…" at bounding box center [663, 321] width 493 height 35
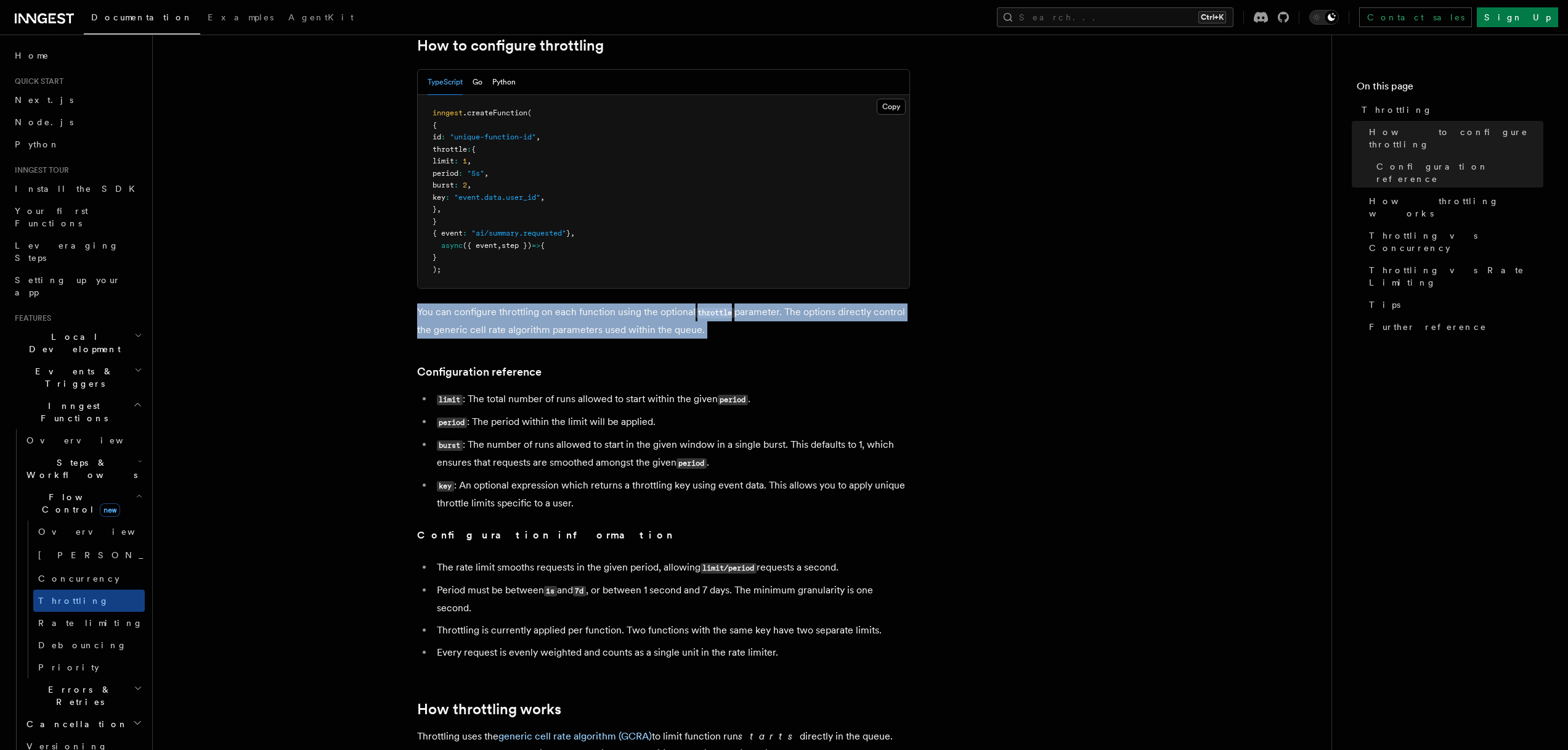
click at [587, 315] on p "You can configure throttling on each function using the optional throttle param…" at bounding box center [663, 321] width 493 height 35
click at [476, 330] on p "You can configure throttling on each function using the optional throttle param…" at bounding box center [663, 321] width 493 height 35
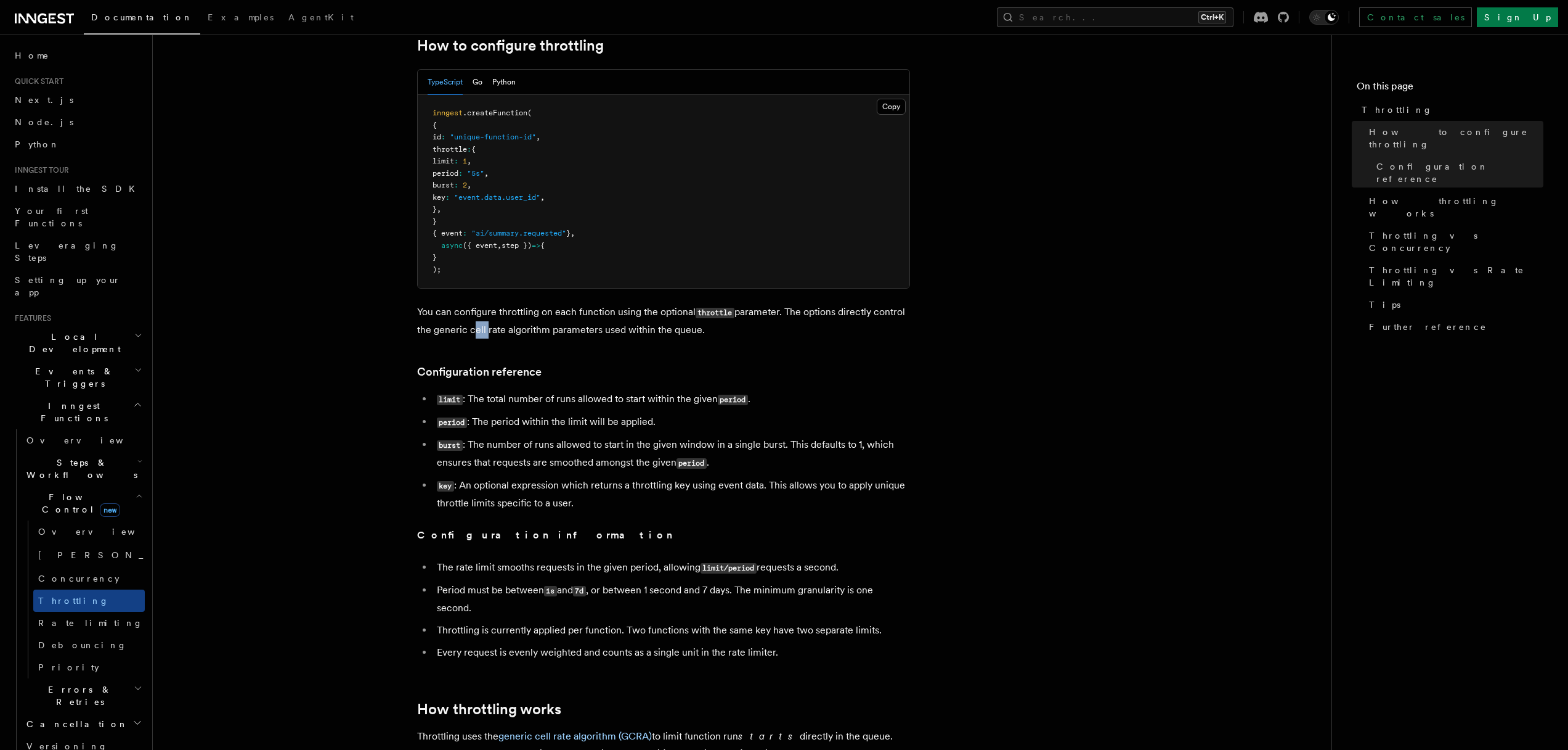
click at [476, 330] on p "You can configure throttling on each function using the optional throttle param…" at bounding box center [663, 321] width 493 height 35
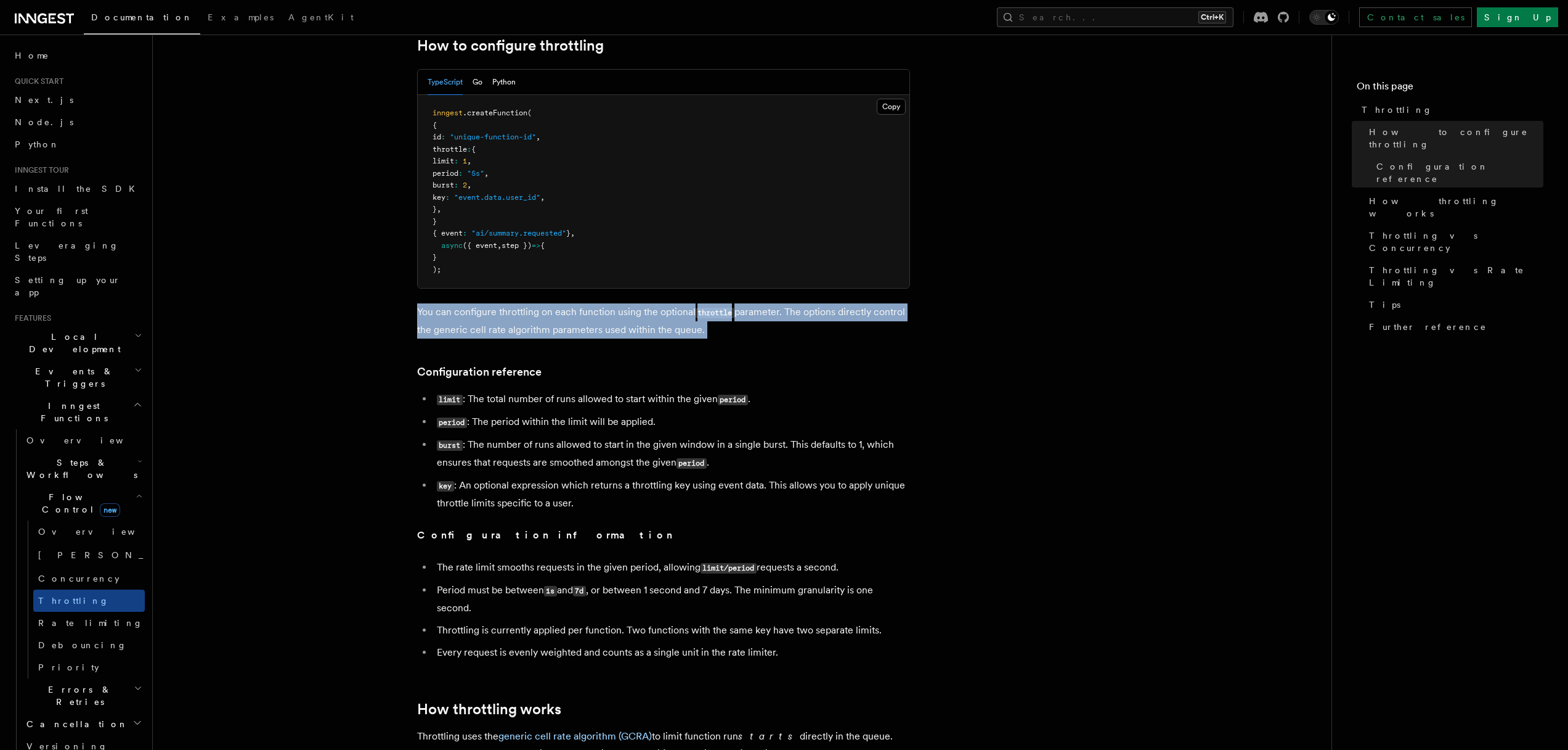
click at [476, 330] on p "You can configure throttling on each function using the optional throttle param…" at bounding box center [663, 321] width 493 height 35
click at [500, 330] on p "You can configure throttling on each function using the optional throttle param…" at bounding box center [663, 321] width 493 height 35
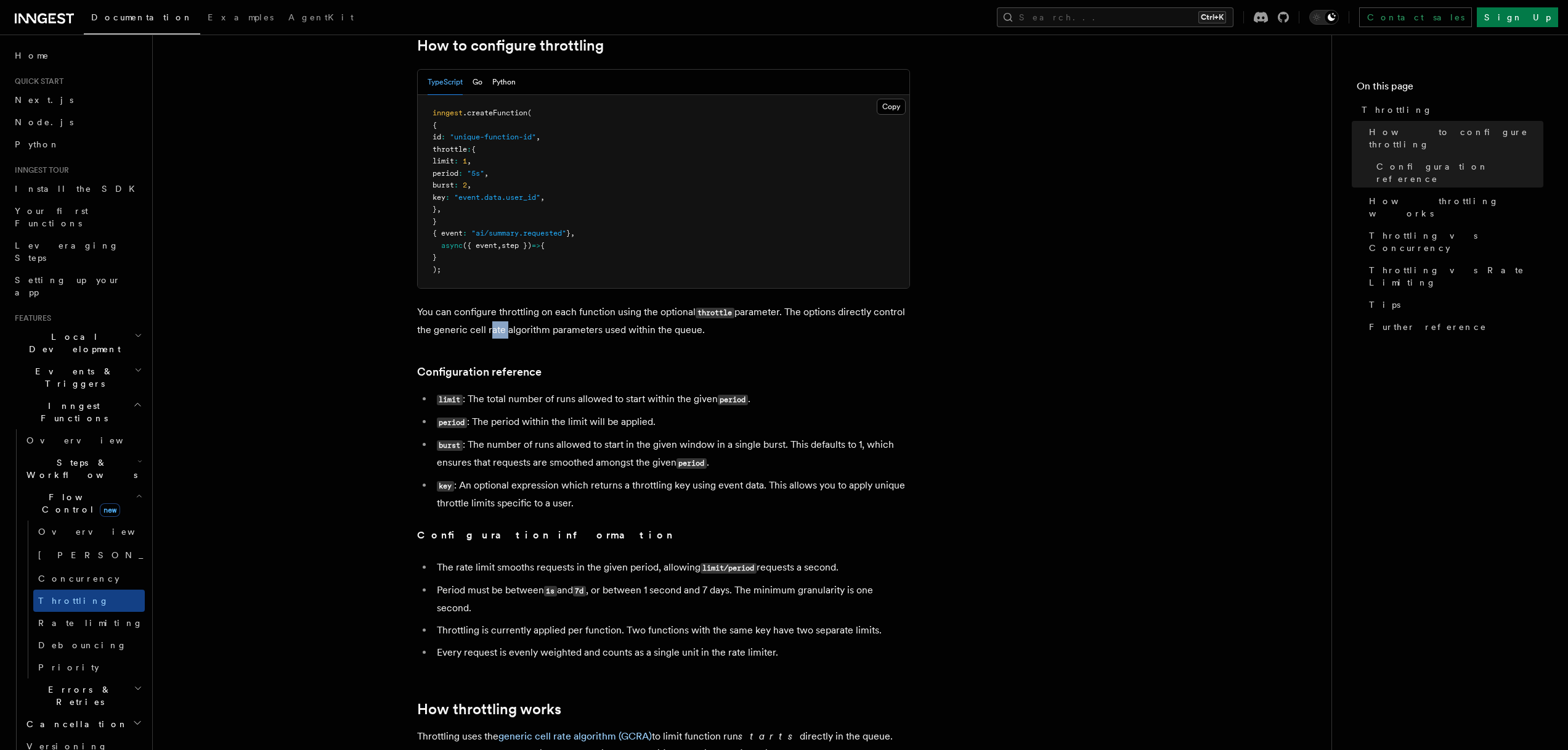
click at [500, 330] on p "You can configure throttling on each function using the optional throttle param…" at bounding box center [663, 321] width 493 height 35
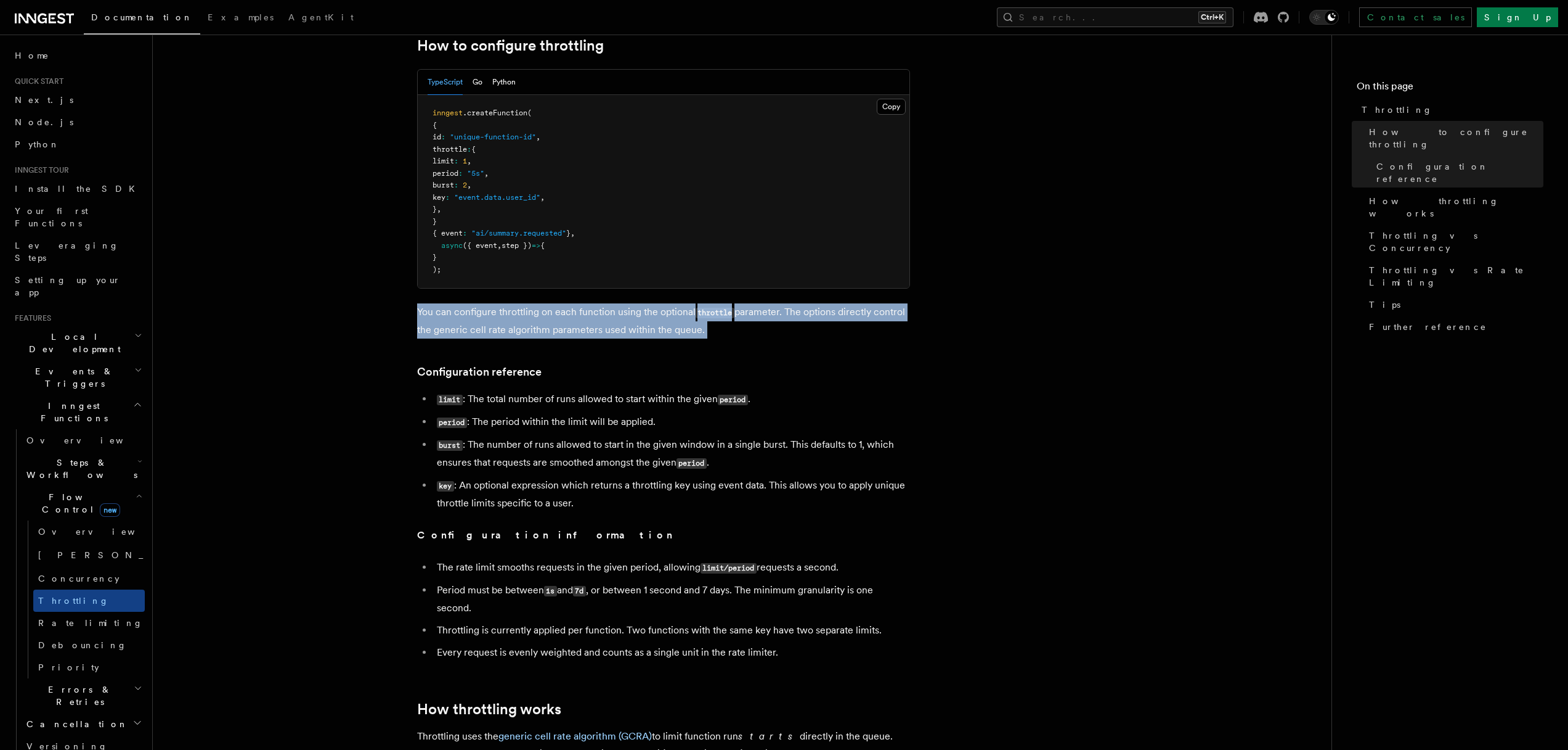
click at [500, 330] on p "You can configure throttling on each function using the optional throttle param…" at bounding box center [663, 321] width 493 height 35
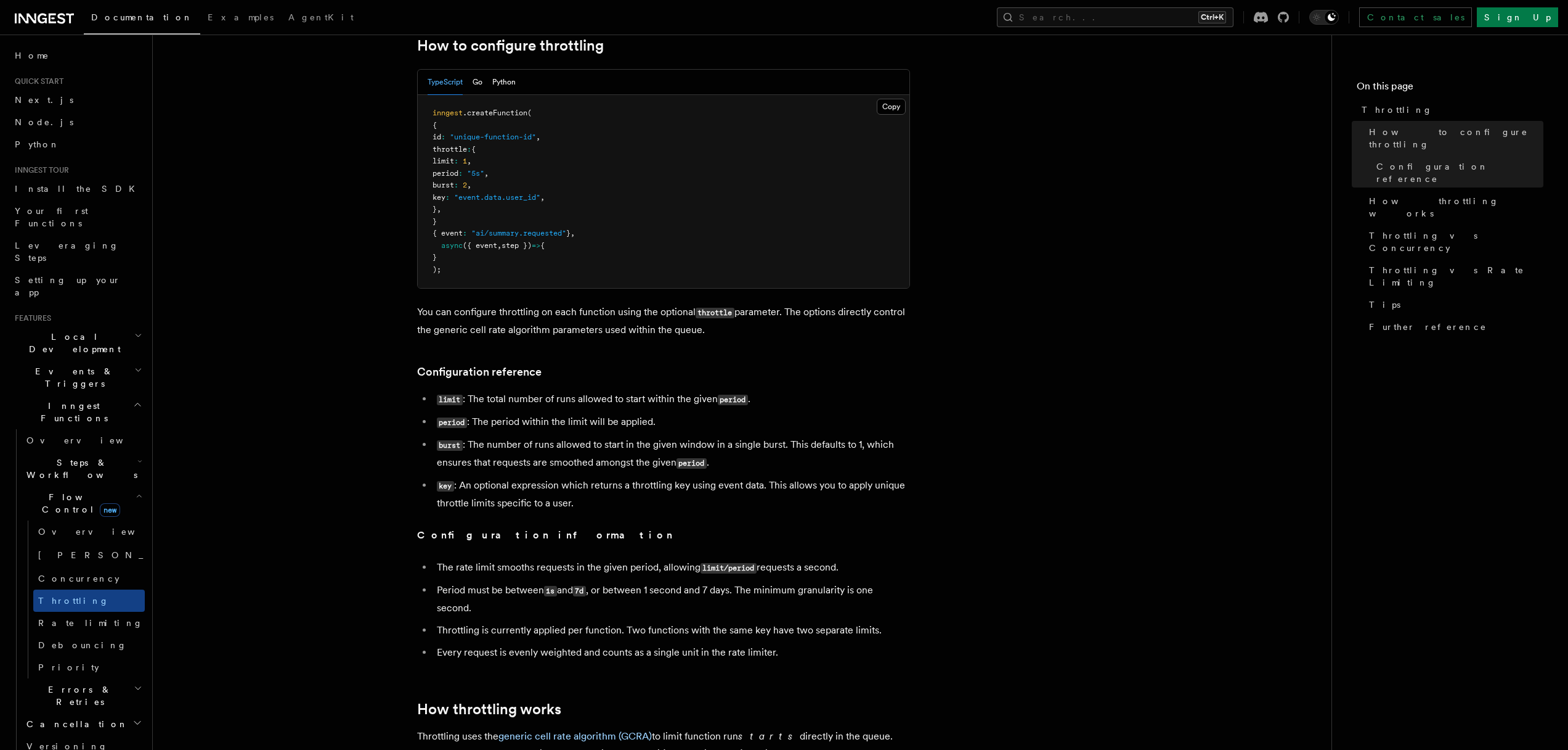
click at [628, 399] on li "limit : The total number of runs allowed to start within the given period ." at bounding box center [672, 399] width 477 height 18
click at [543, 425] on li "period : The period within the limit will be applied." at bounding box center [672, 421] width 477 height 18
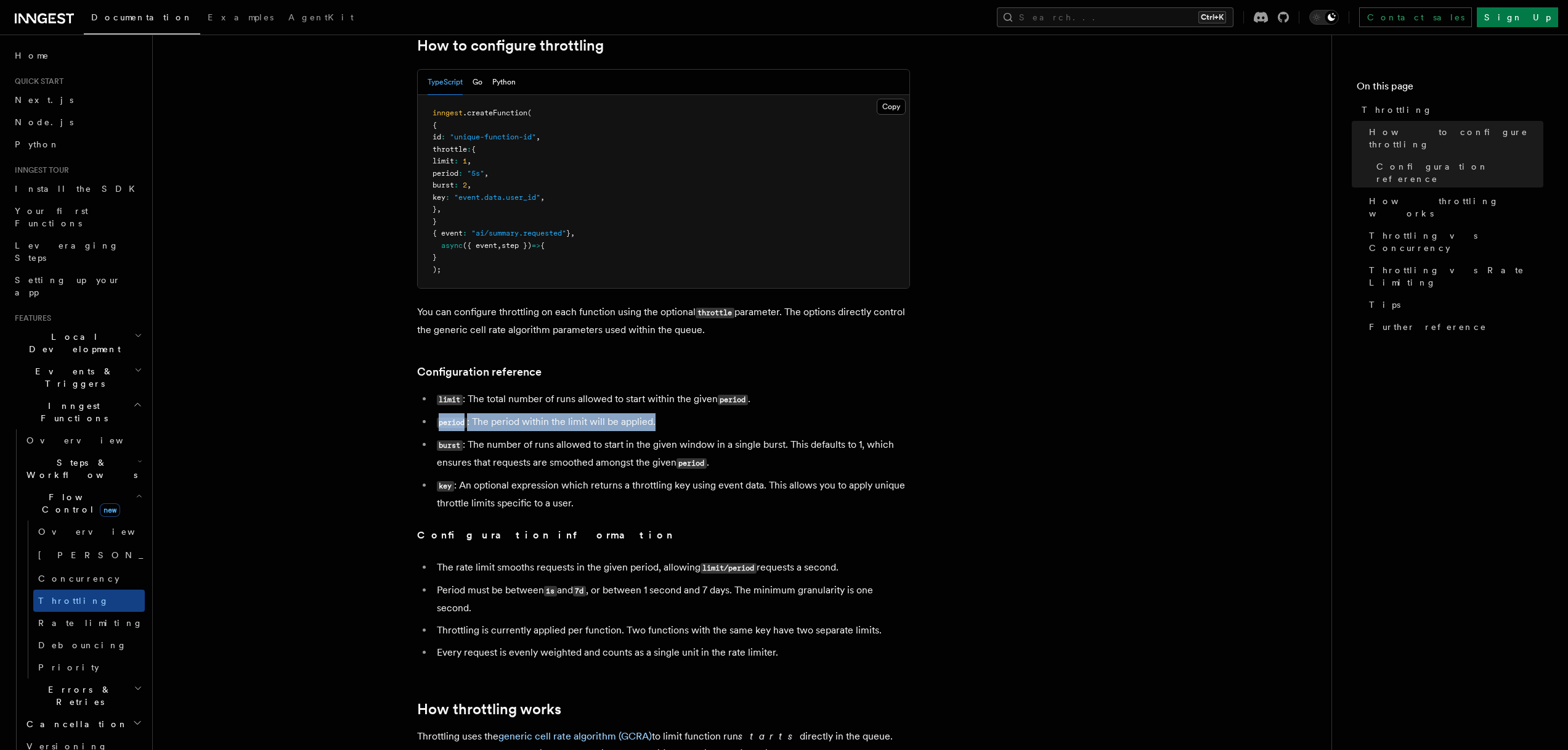
click at [543, 425] on li "period : The period within the limit will be applied." at bounding box center [672, 421] width 477 height 18
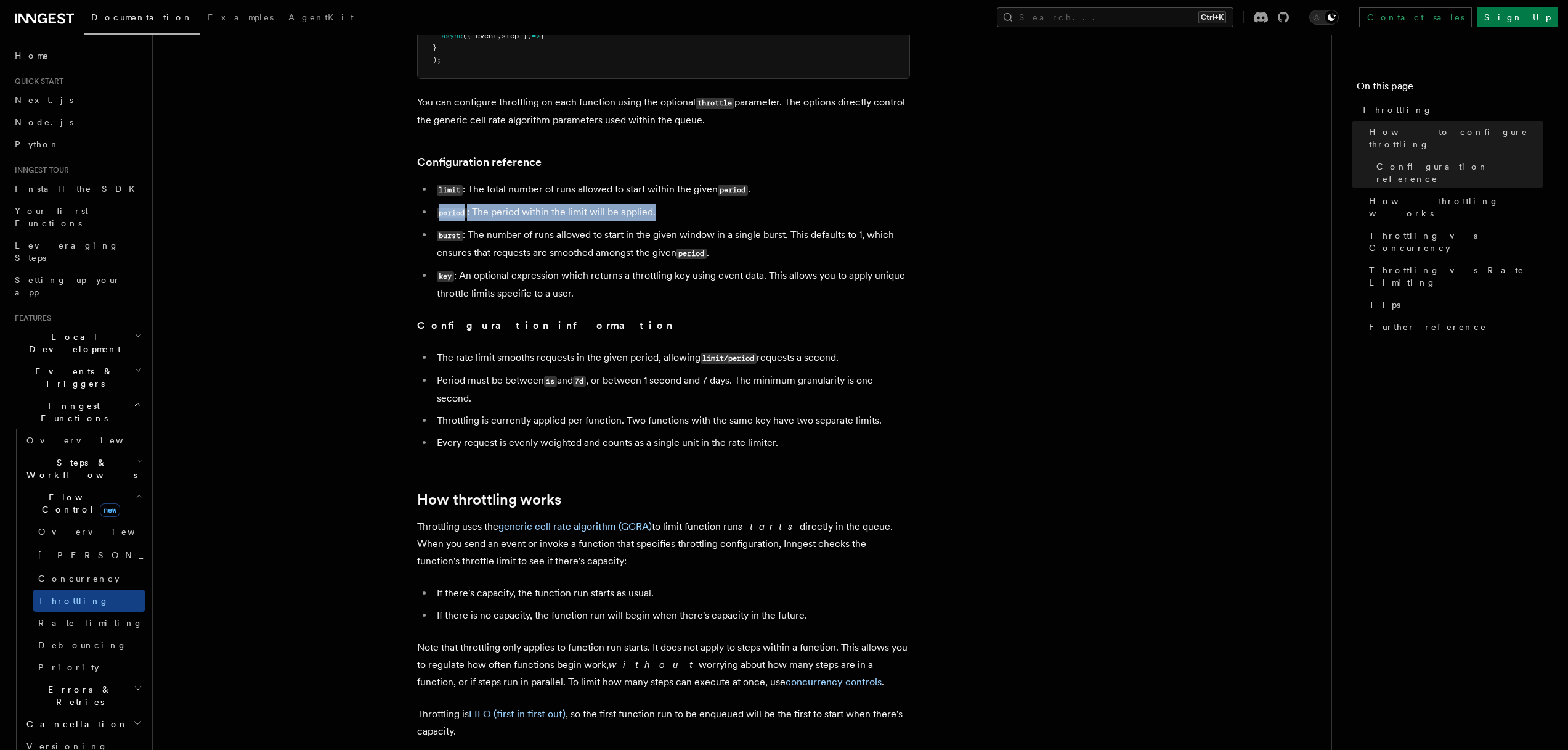
scroll to position [444, 0]
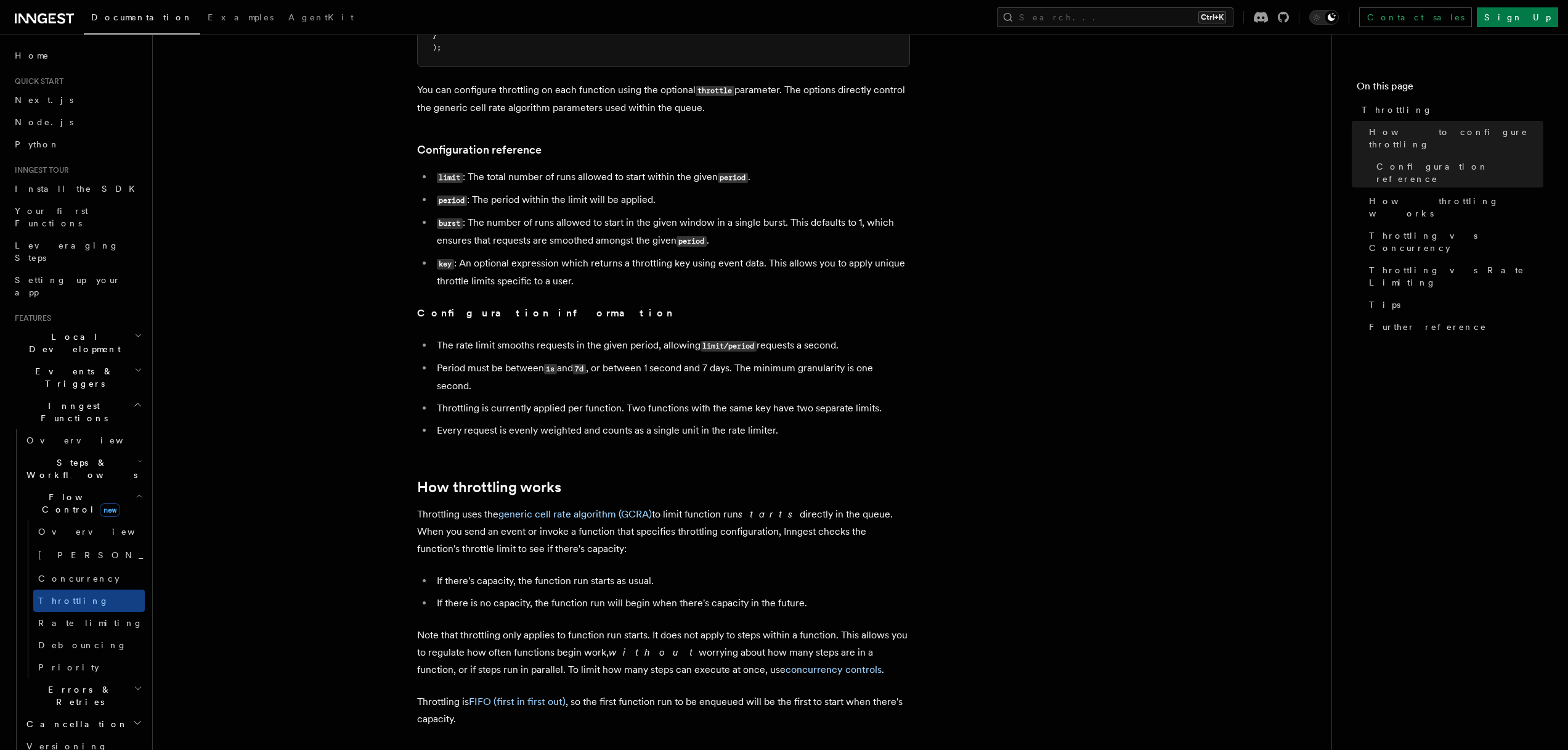
click at [541, 226] on li "burst : The number of runs allowed to start in the given window in a single bur…" at bounding box center [672, 231] width 477 height 36
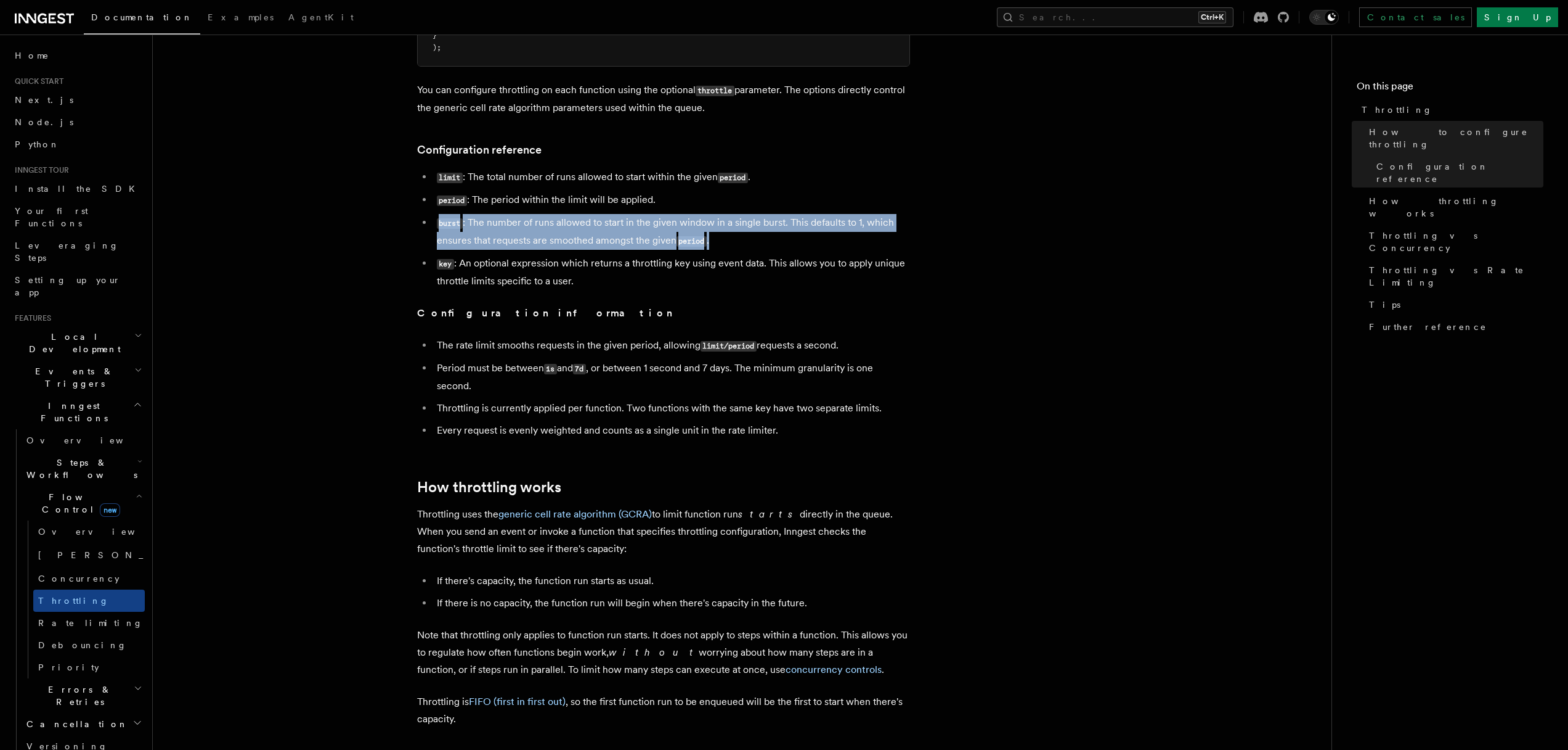
click at [541, 226] on li "burst : The number of runs allowed to start in the given window in a single bur…" at bounding box center [672, 231] width 477 height 36
click at [671, 223] on li "burst : The number of runs allowed to start in the given window in a single bur…" at bounding box center [672, 231] width 477 height 36
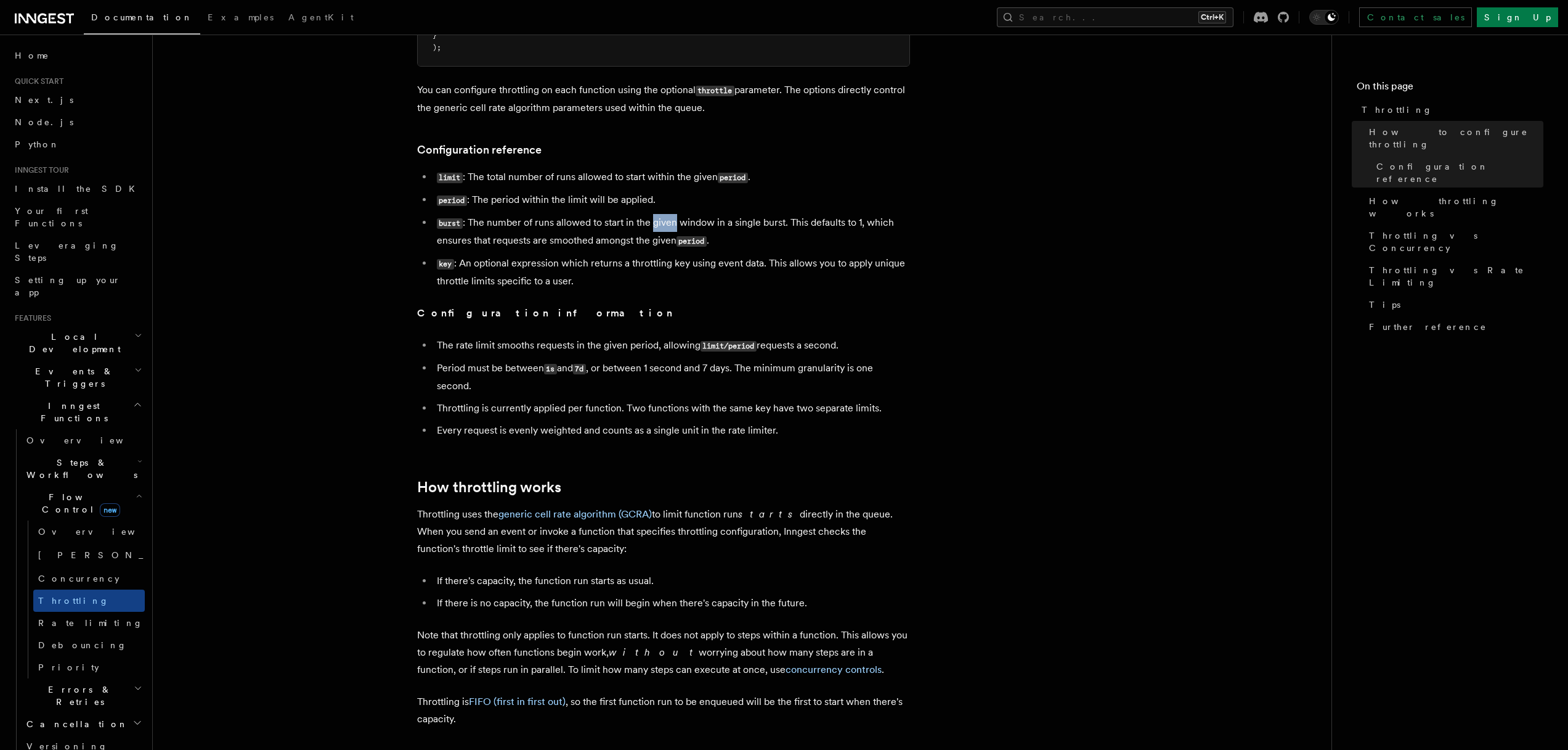
click at [671, 223] on li "burst : The number of runs allowed to start in the given window in a single bur…" at bounding box center [672, 231] width 477 height 36
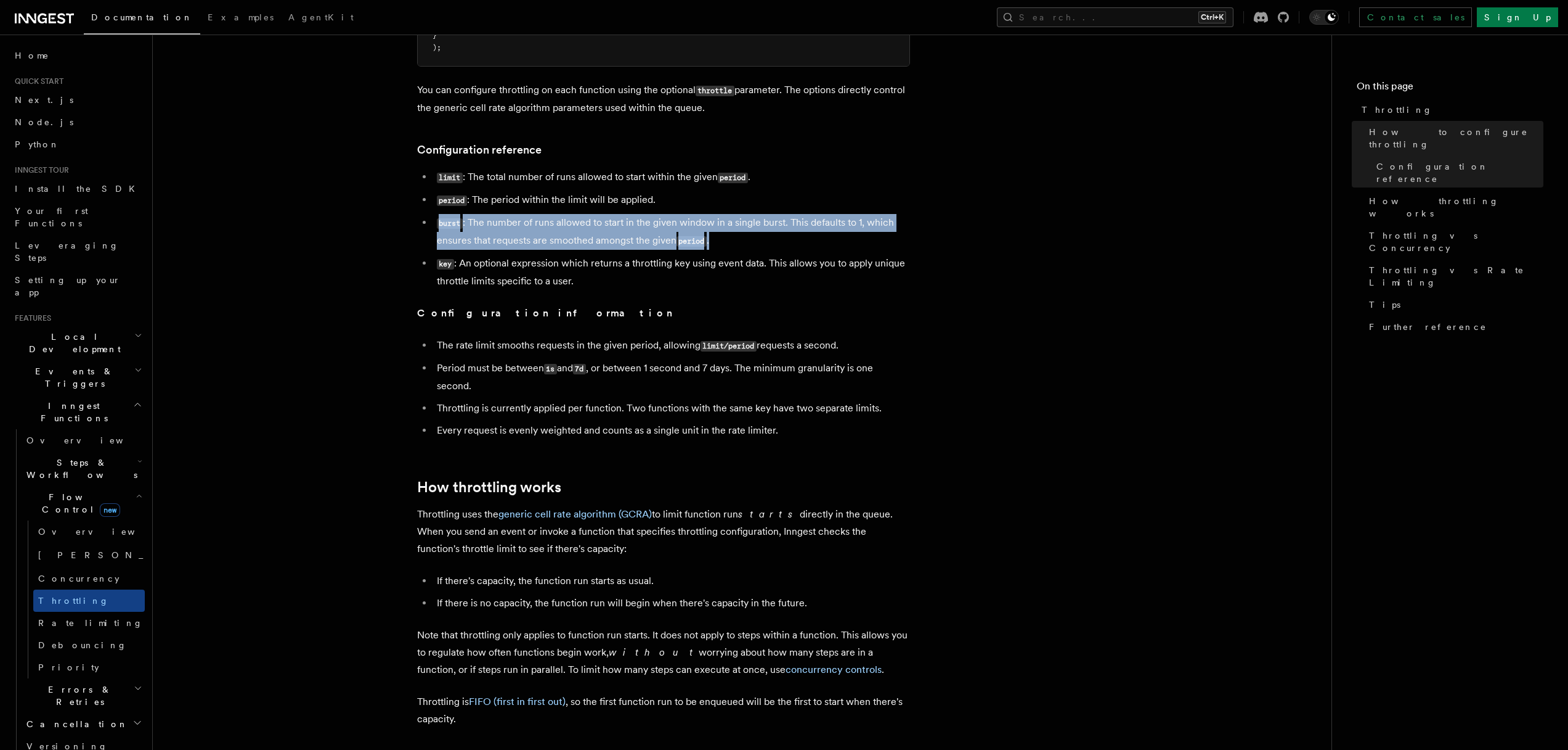
click at [671, 223] on li "burst : The number of runs allowed to start in the given window in a single bur…" at bounding box center [672, 231] width 477 height 36
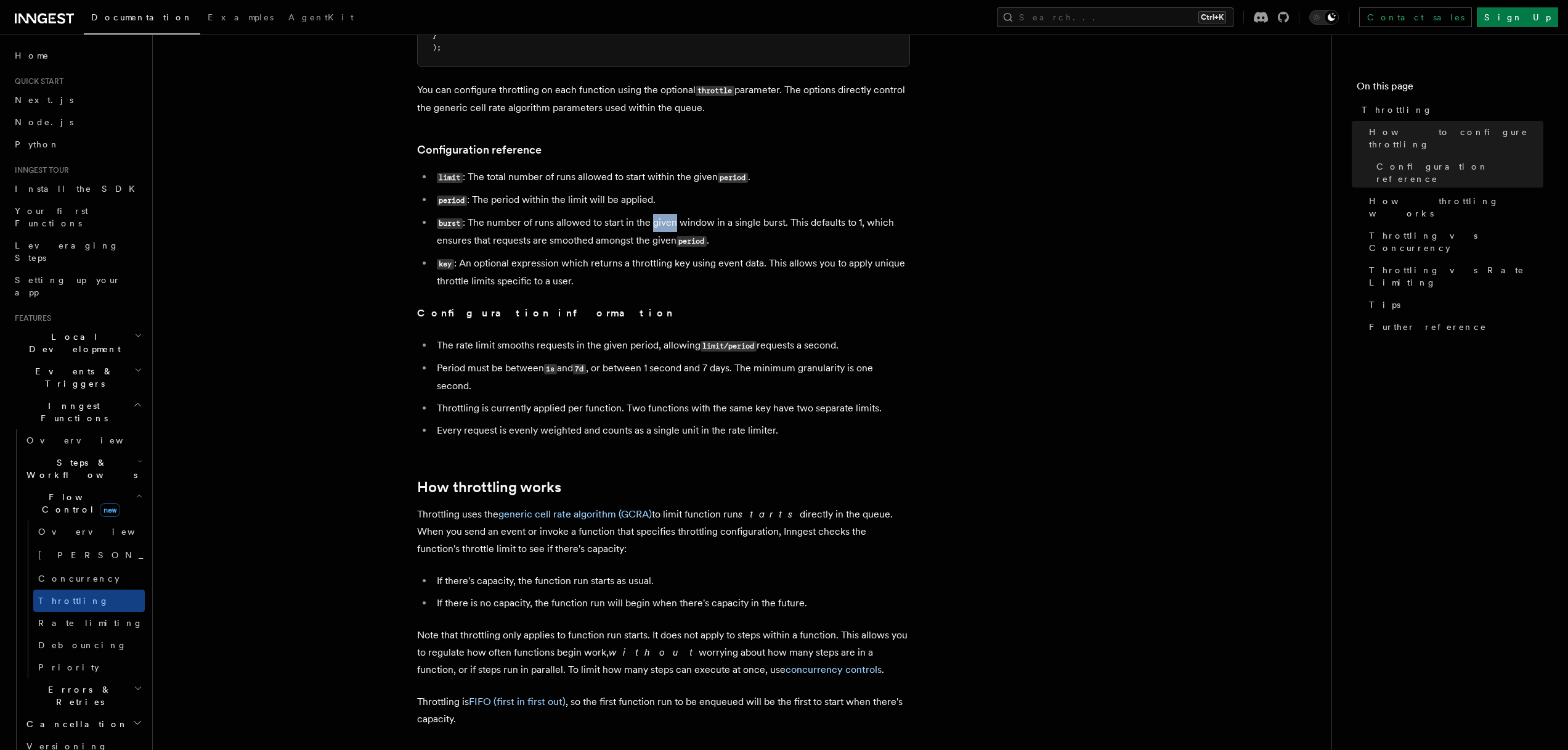
click at [671, 223] on li "burst : The number of runs allowed to start in the given window in a single bur…" at bounding box center [672, 231] width 477 height 36
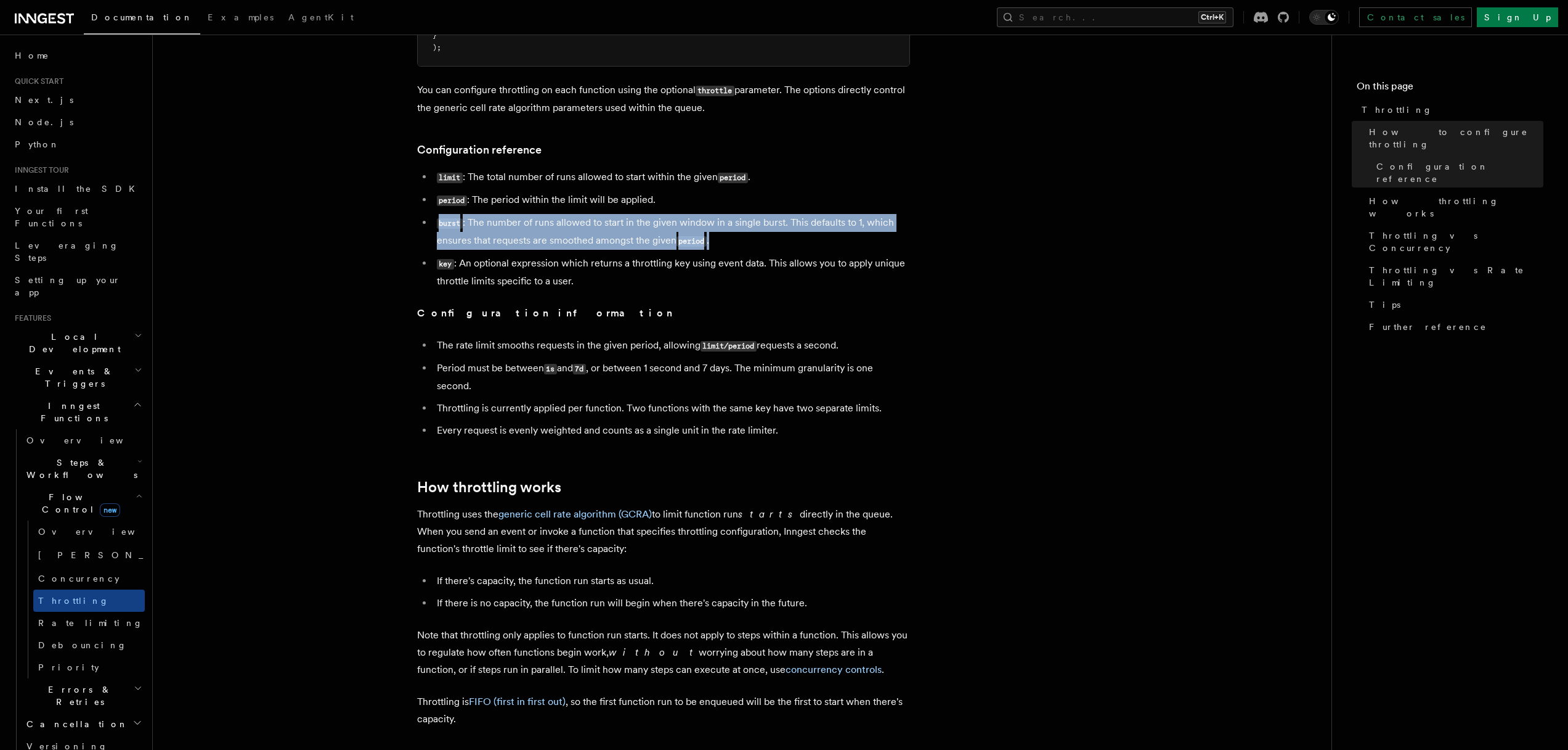
click at [671, 223] on li "burst : The number of runs allowed to start in the given window in a single bur…" at bounding box center [672, 231] width 477 height 36
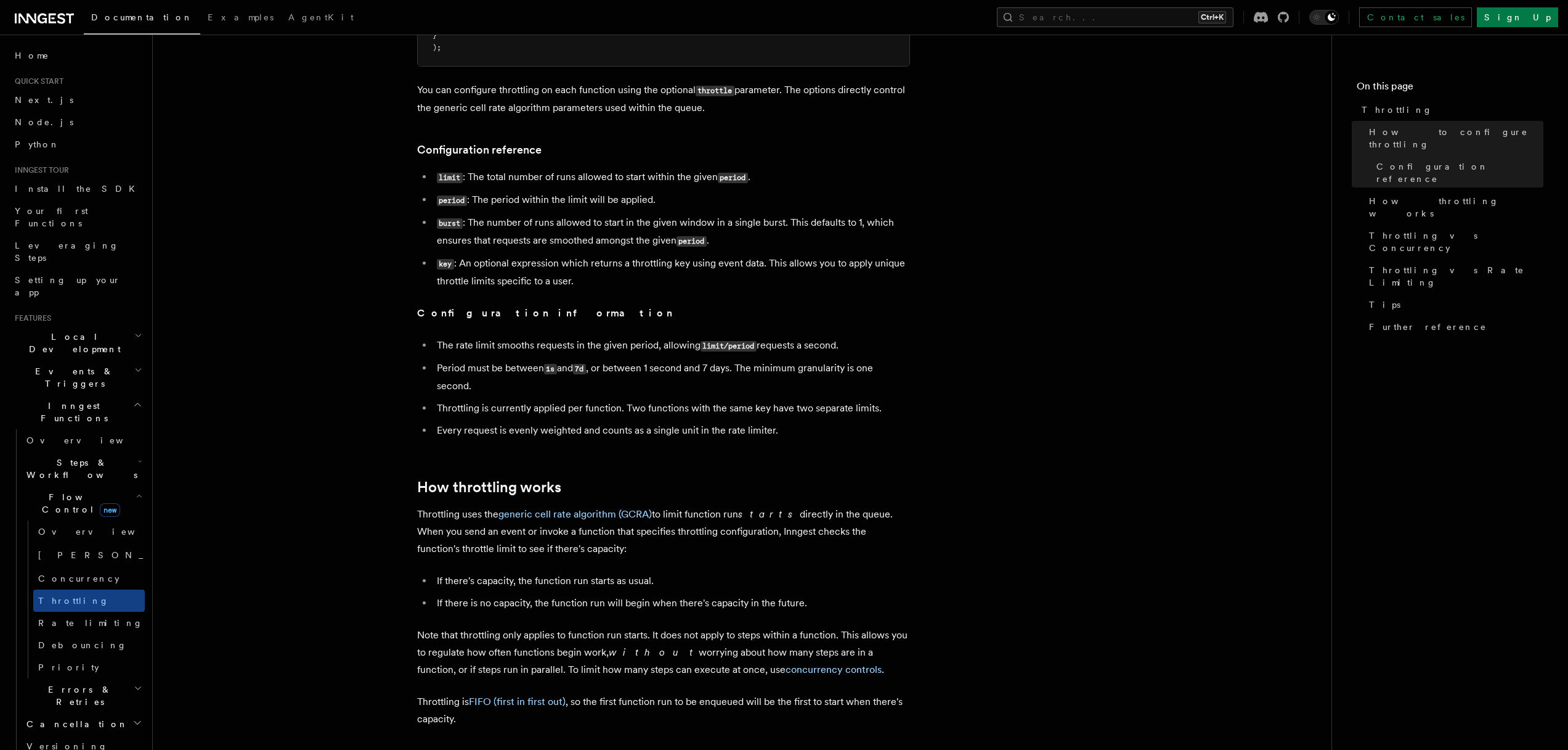
click at [582, 239] on li "burst : The number of runs allowed to start in the given window in a single bur…" at bounding box center [672, 231] width 477 height 36
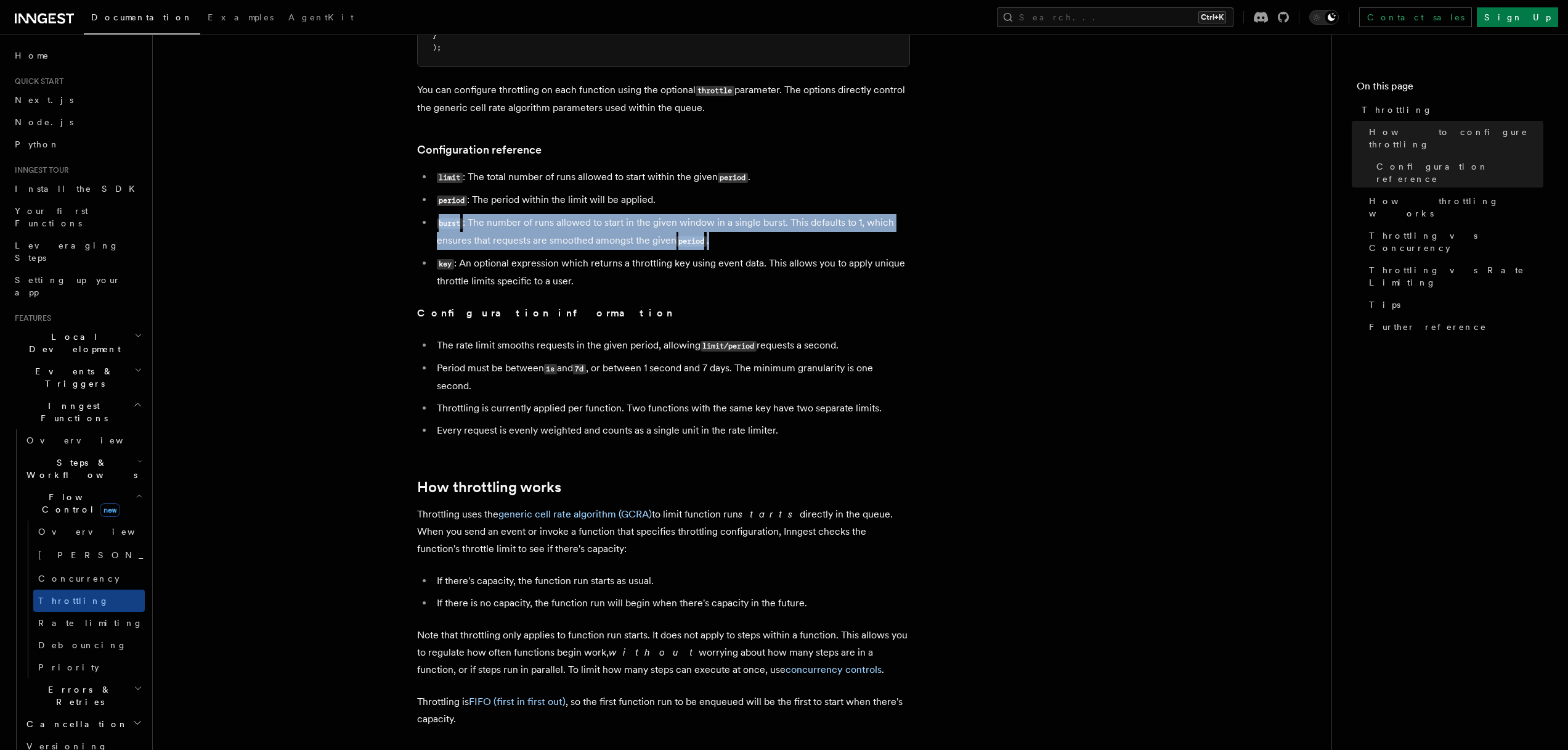
click at [582, 239] on li "burst : The number of runs allowed to start in the given window in a single bur…" at bounding box center [672, 231] width 477 height 36
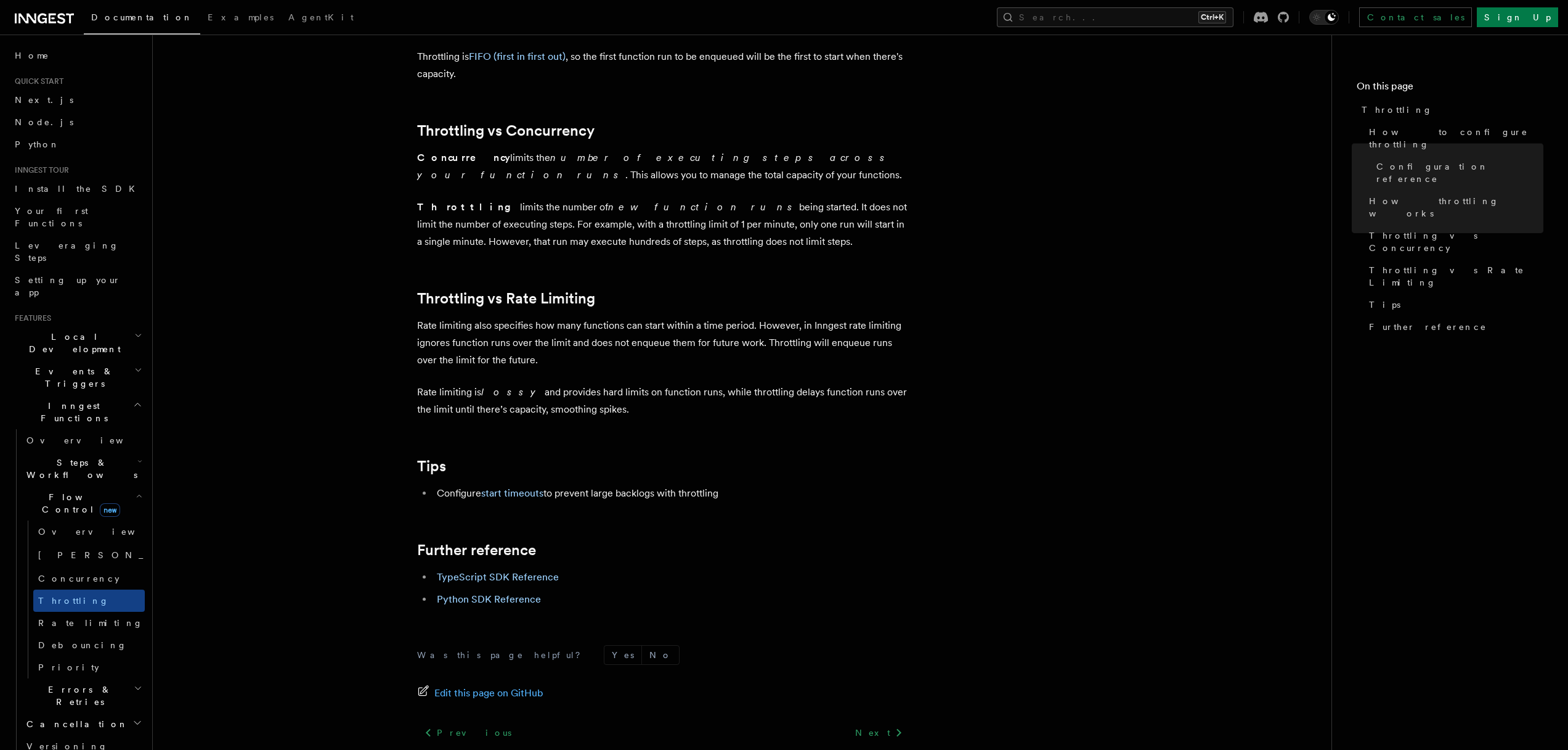
scroll to position [1110, 0]
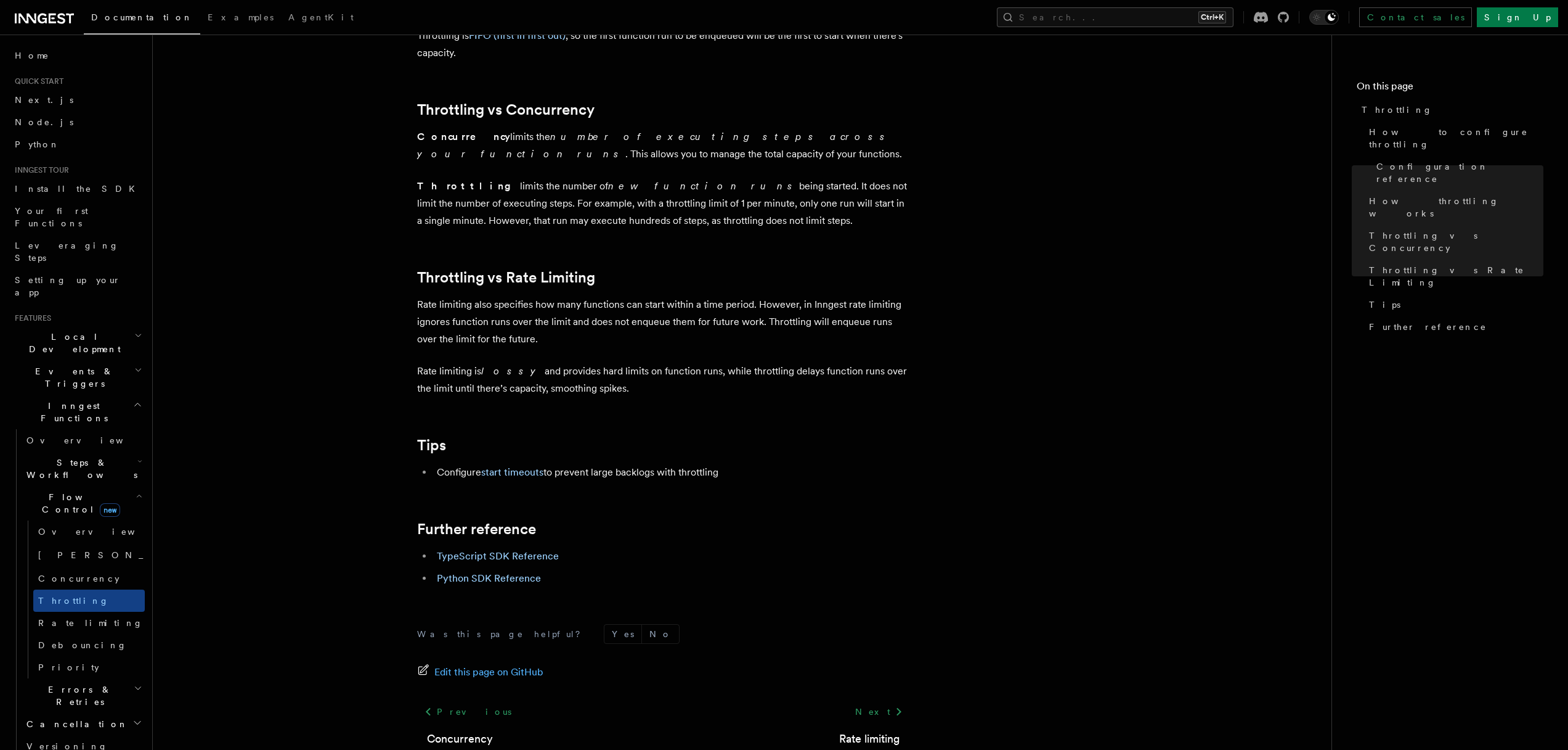
click at [645, 142] on em "number of executing steps across your function runs" at bounding box center [654, 145] width 475 height 29
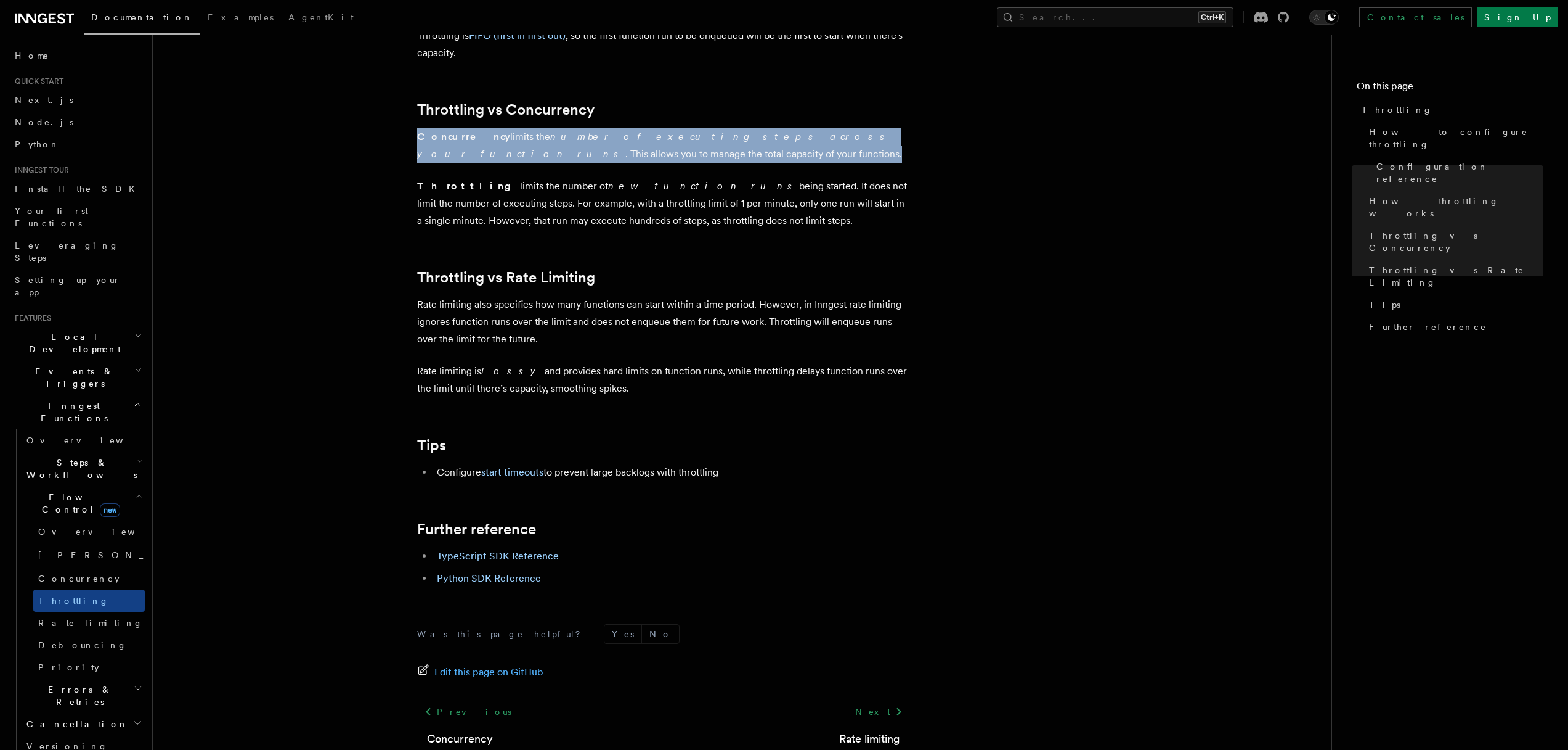
click at [645, 142] on em "number of executing steps across your function runs" at bounding box center [654, 145] width 475 height 29
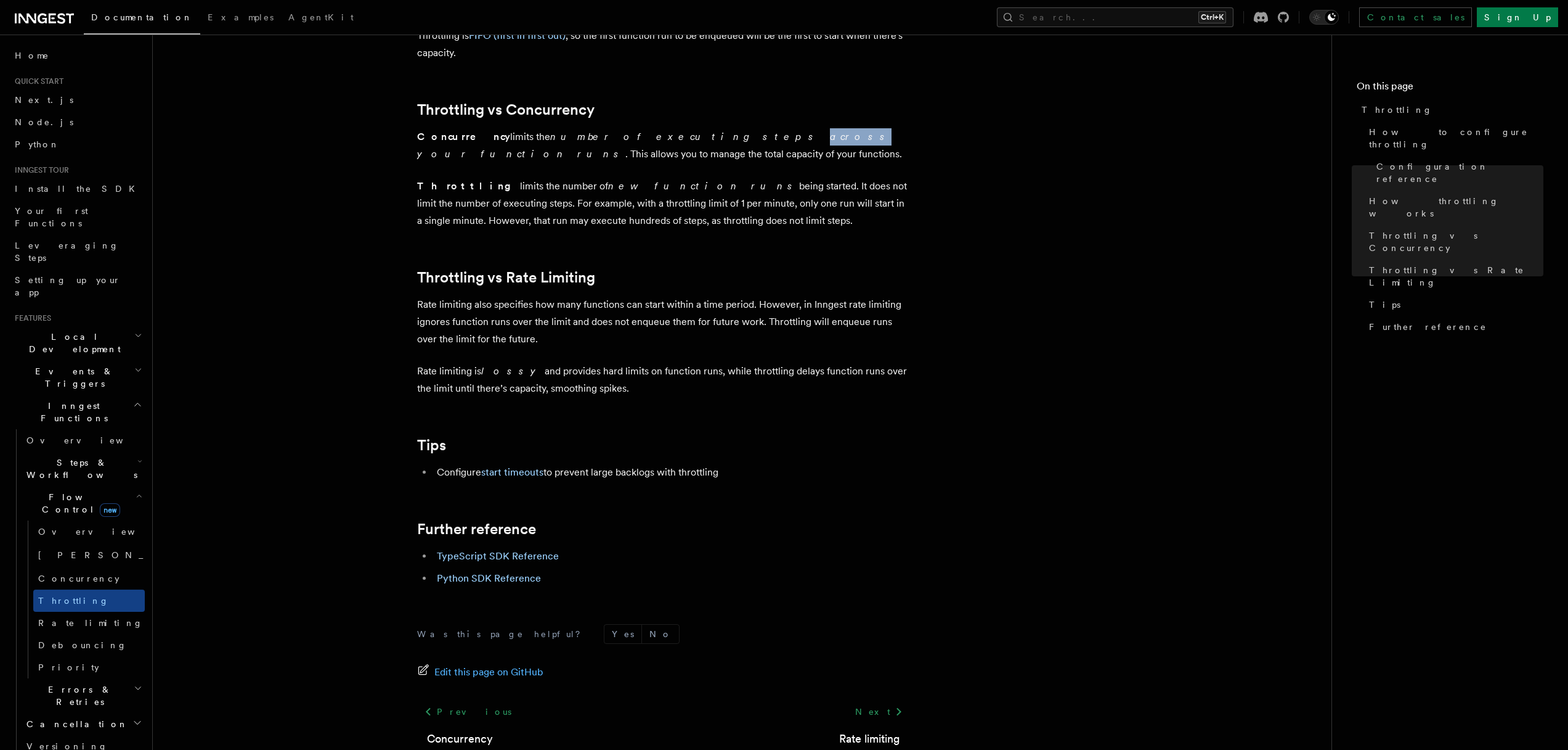
click at [645, 142] on em "number of executing steps across your function runs" at bounding box center [654, 145] width 475 height 29
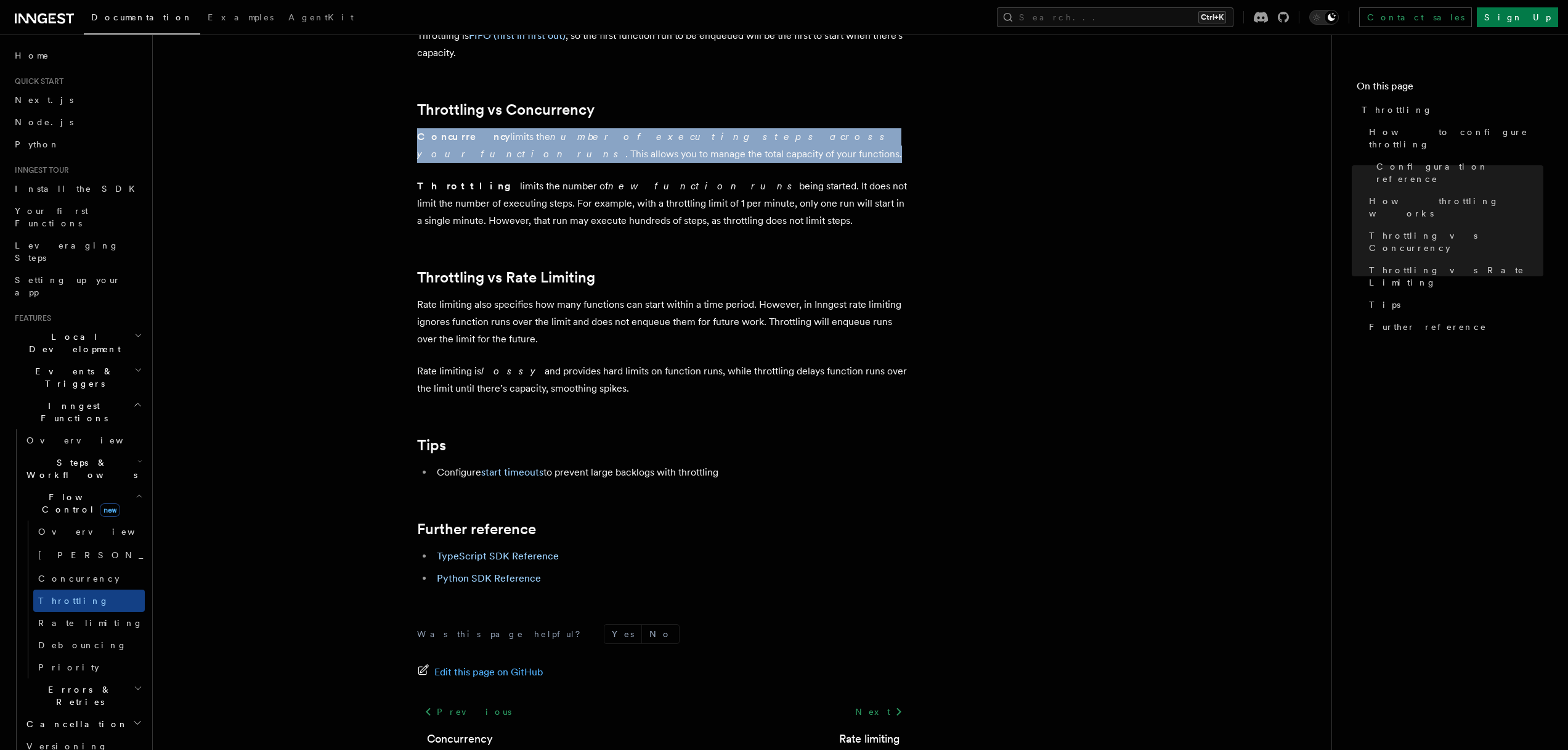
click at [645, 142] on em "number of executing steps across your function runs" at bounding box center [654, 145] width 475 height 29
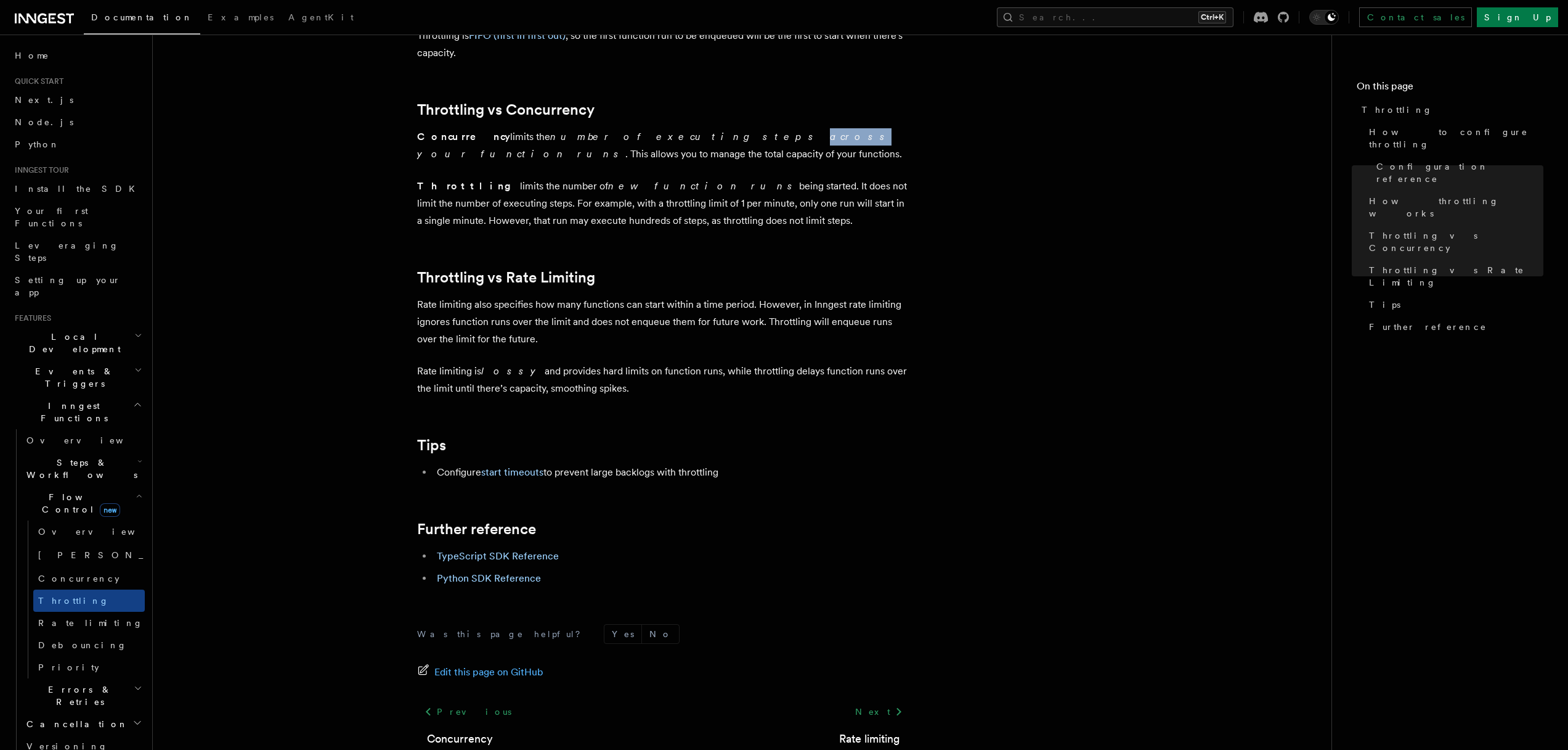
click at [645, 142] on em "number of executing steps across your function runs" at bounding box center [654, 145] width 475 height 29
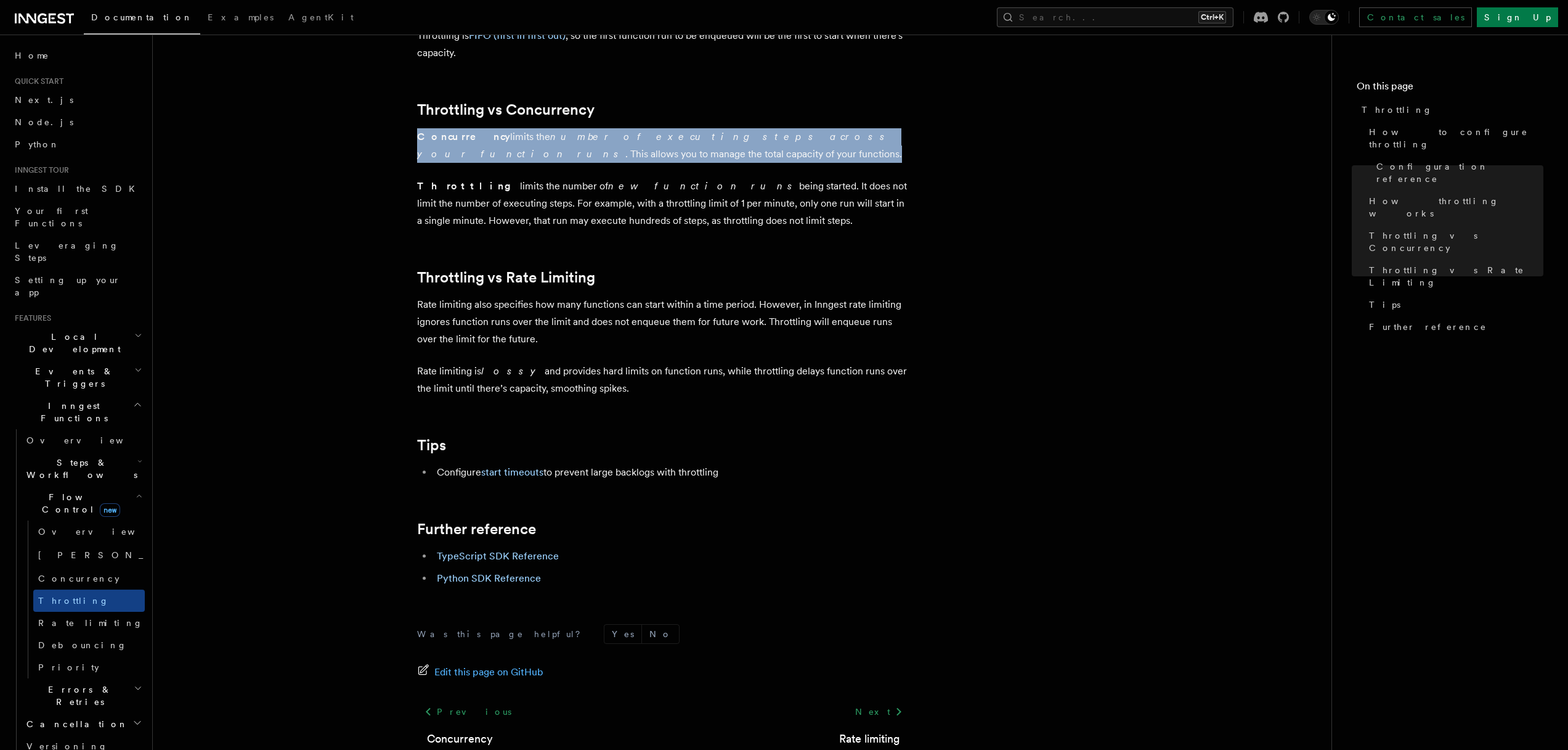
click at [645, 142] on em "number of executing steps across your function runs" at bounding box center [654, 145] width 475 height 29
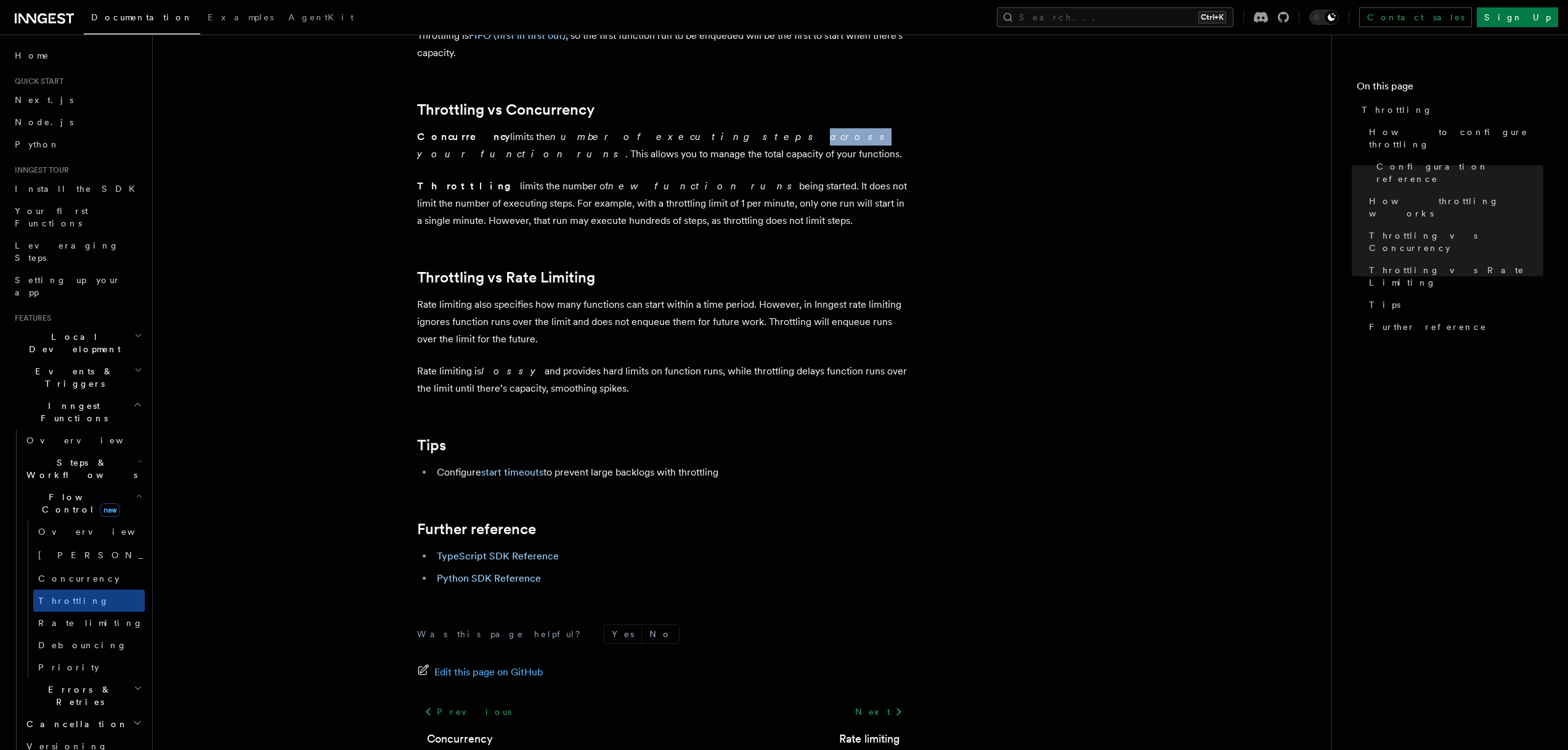
click at [645, 142] on em "number of executing steps across your function runs" at bounding box center [654, 145] width 475 height 29
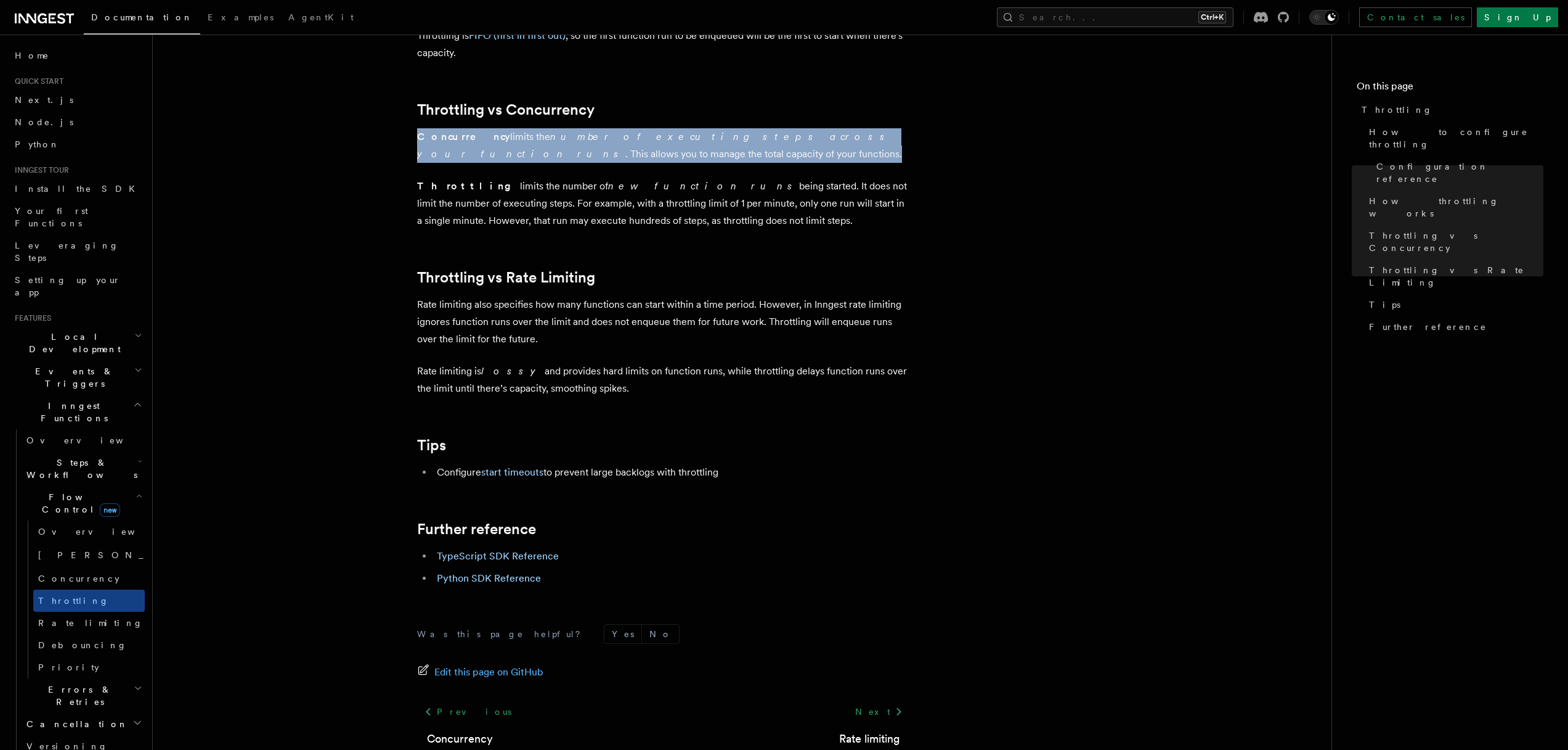
click at [645, 142] on em "number of executing steps across your function runs" at bounding box center [654, 145] width 475 height 29
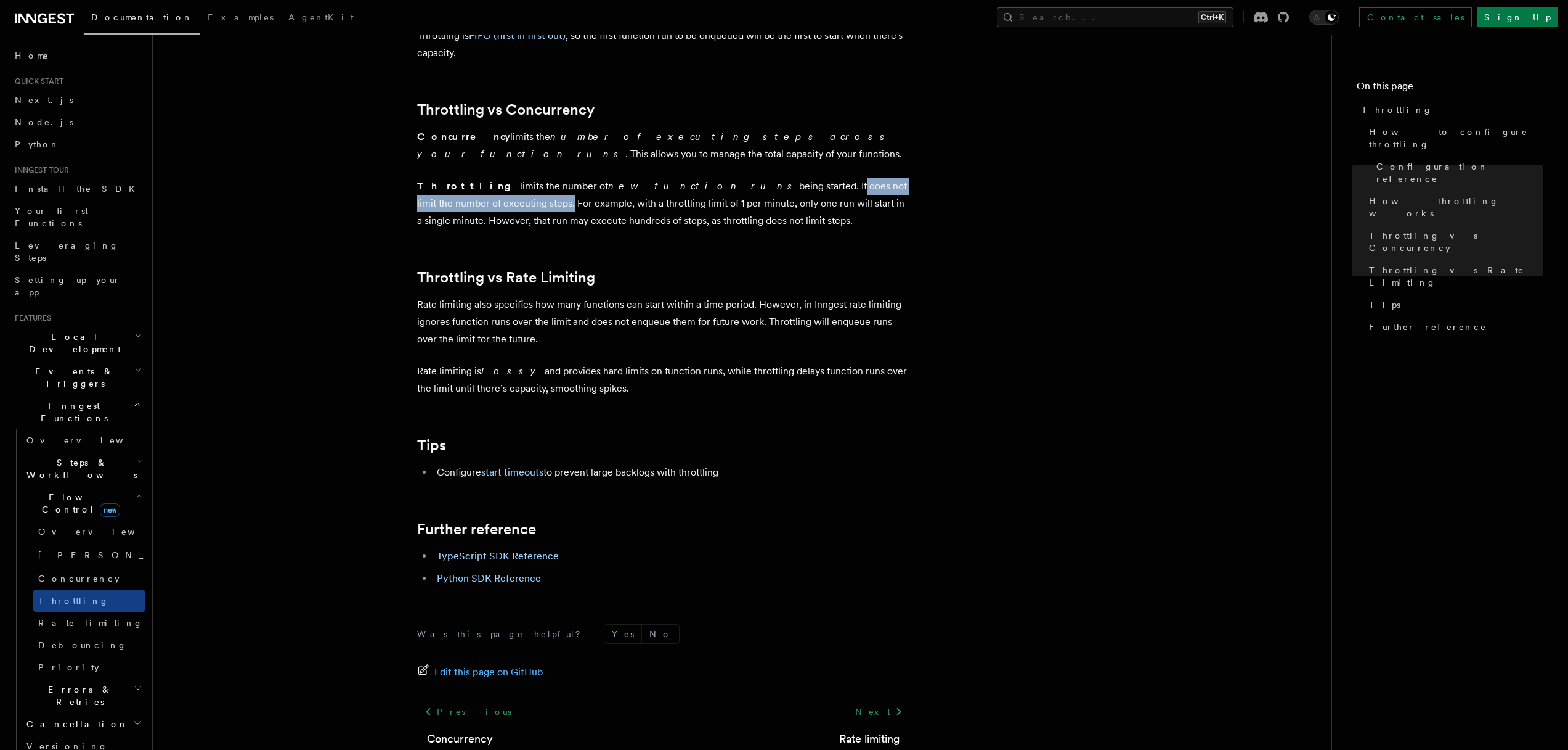
drag, startPoint x: 697, startPoint y: 187, endPoint x: 895, endPoint y: 191, distance: 198.0
click at [895, 191] on p "Throttling limits the number of new function runs being started. It does not li…" at bounding box center [663, 203] width 493 height 52
drag, startPoint x: 585, startPoint y: 203, endPoint x: 634, endPoint y: 209, distance: 49.4
click at [634, 209] on p "Throttling limits the number of new function runs being started. It does not li…" at bounding box center [663, 203] width 493 height 52
drag, startPoint x: 710, startPoint y: 207, endPoint x: 808, endPoint y: 203, distance: 98.1
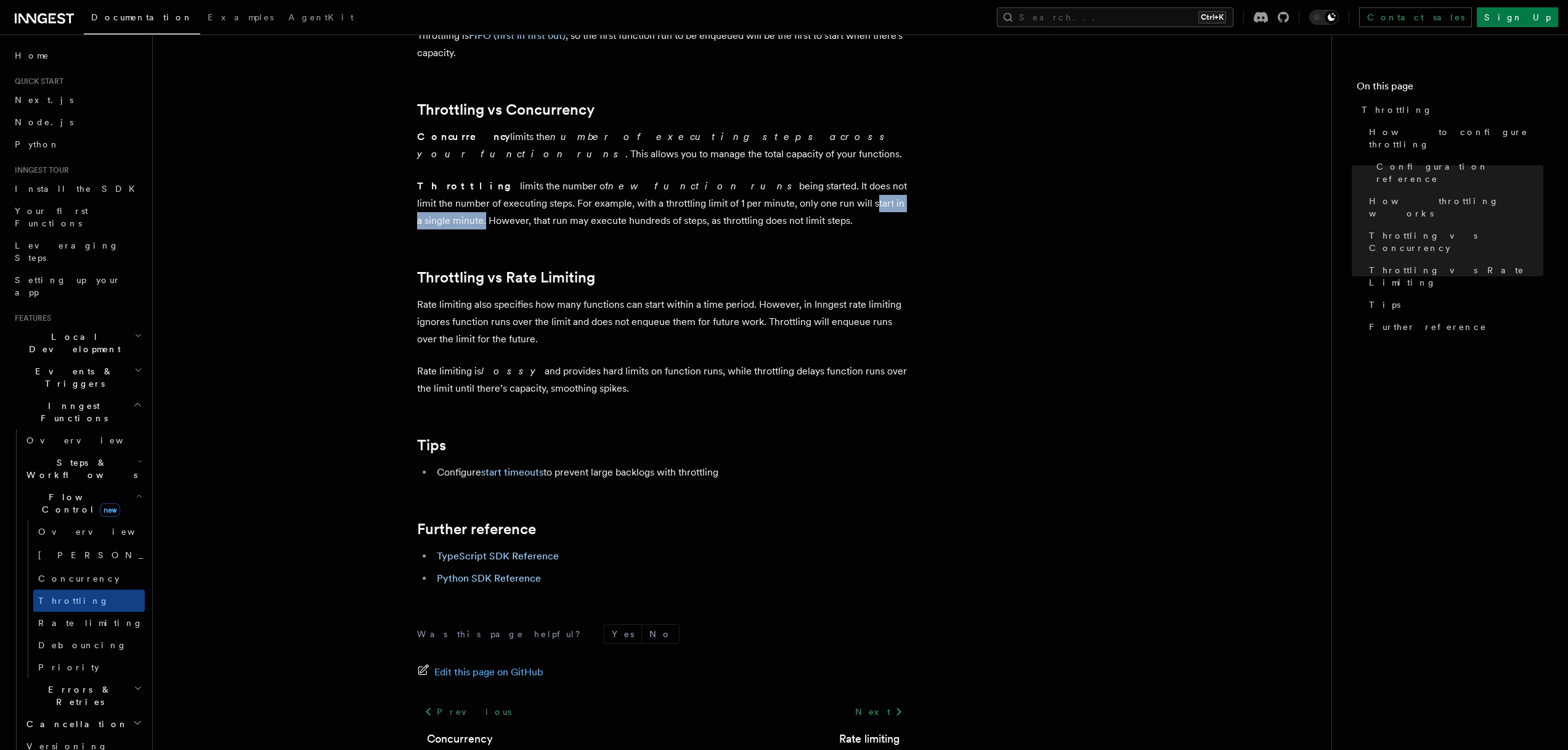
click at [808, 203] on p "Throttling limits the number of new function runs being started. It does not li…" at bounding box center [663, 203] width 493 height 52
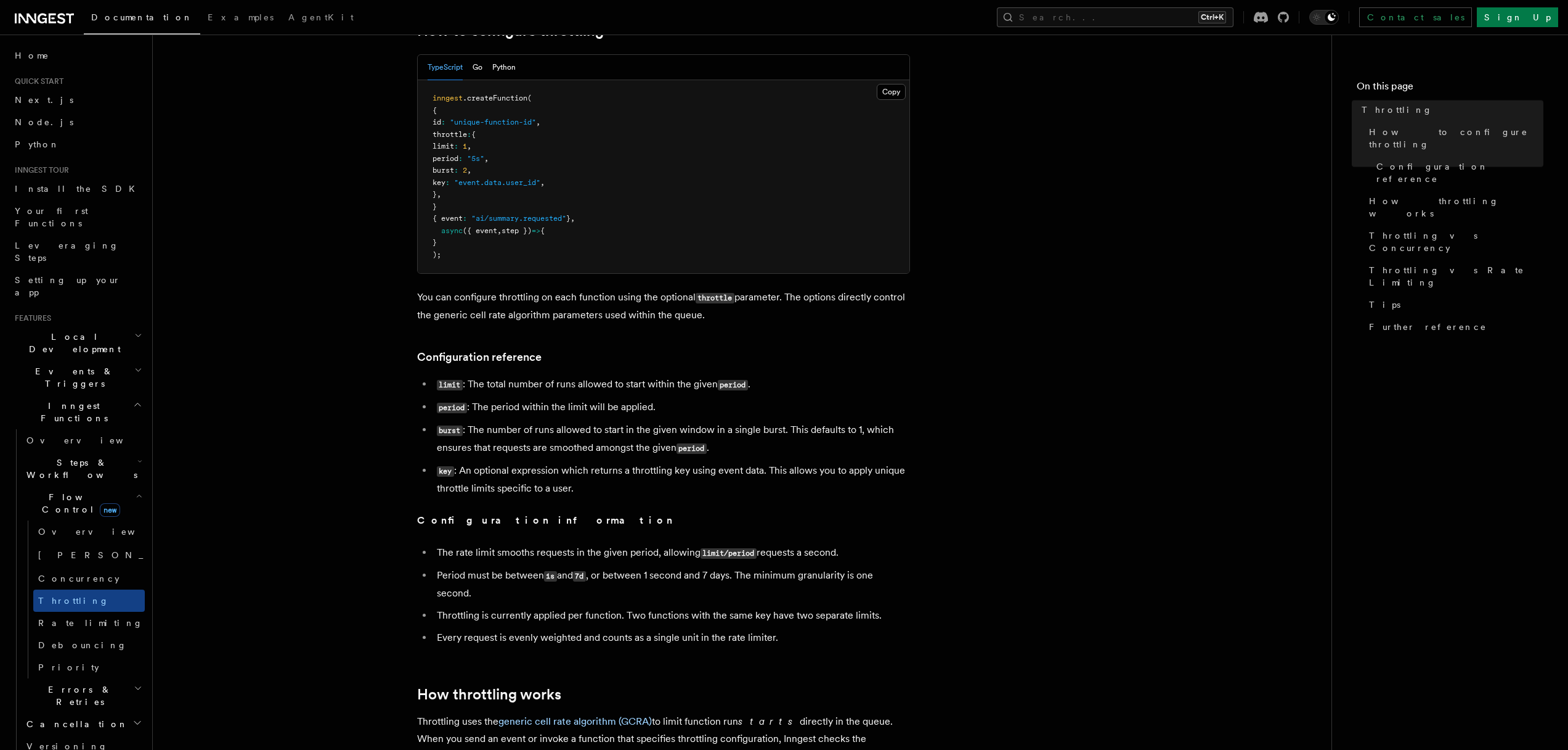
scroll to position [333, 0]
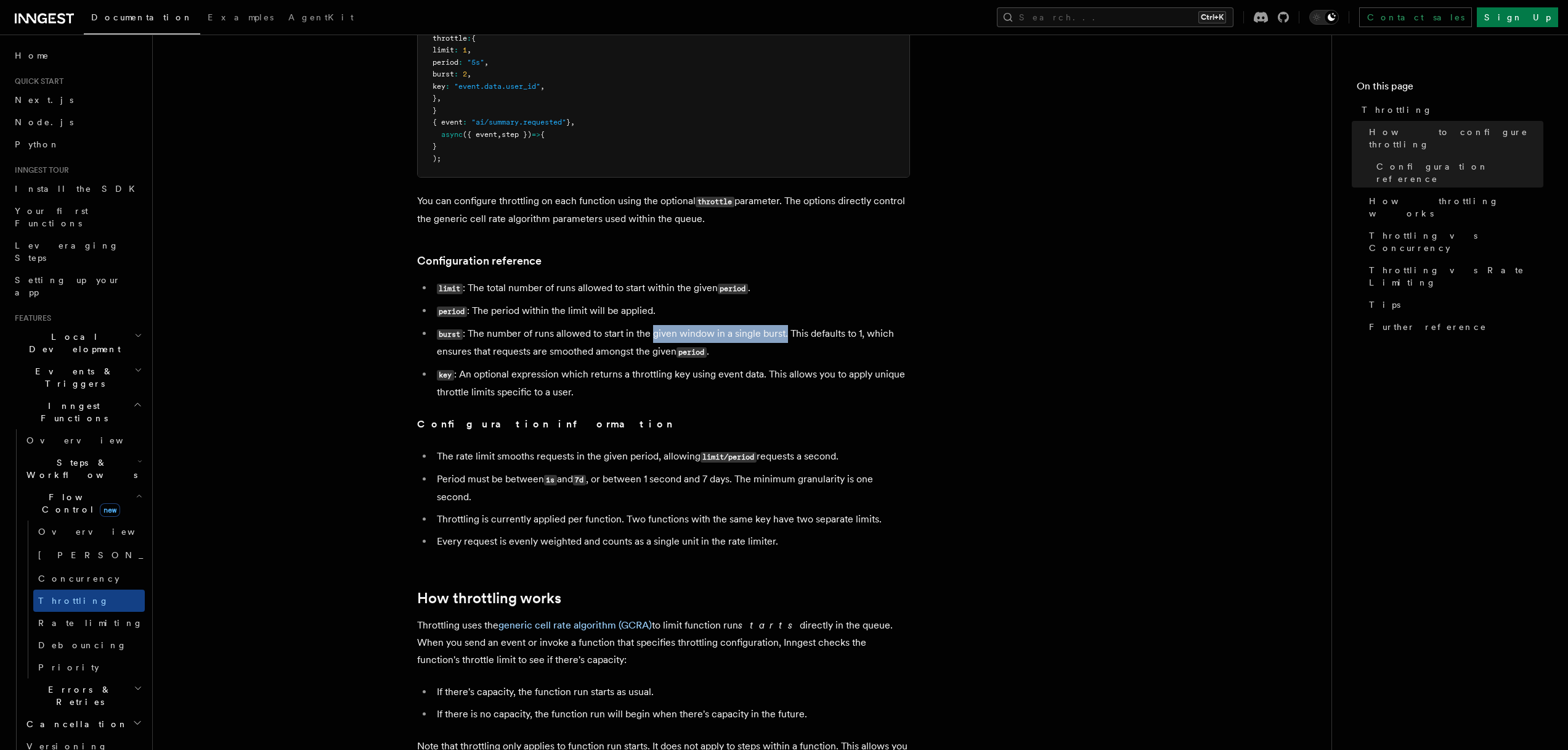
drag, startPoint x: 655, startPoint y: 336, endPoint x: 785, endPoint y: 336, distance: 130.0
click at [785, 336] on li "burst : The number of runs allowed to start in the given window in a single bur…" at bounding box center [672, 342] width 477 height 36
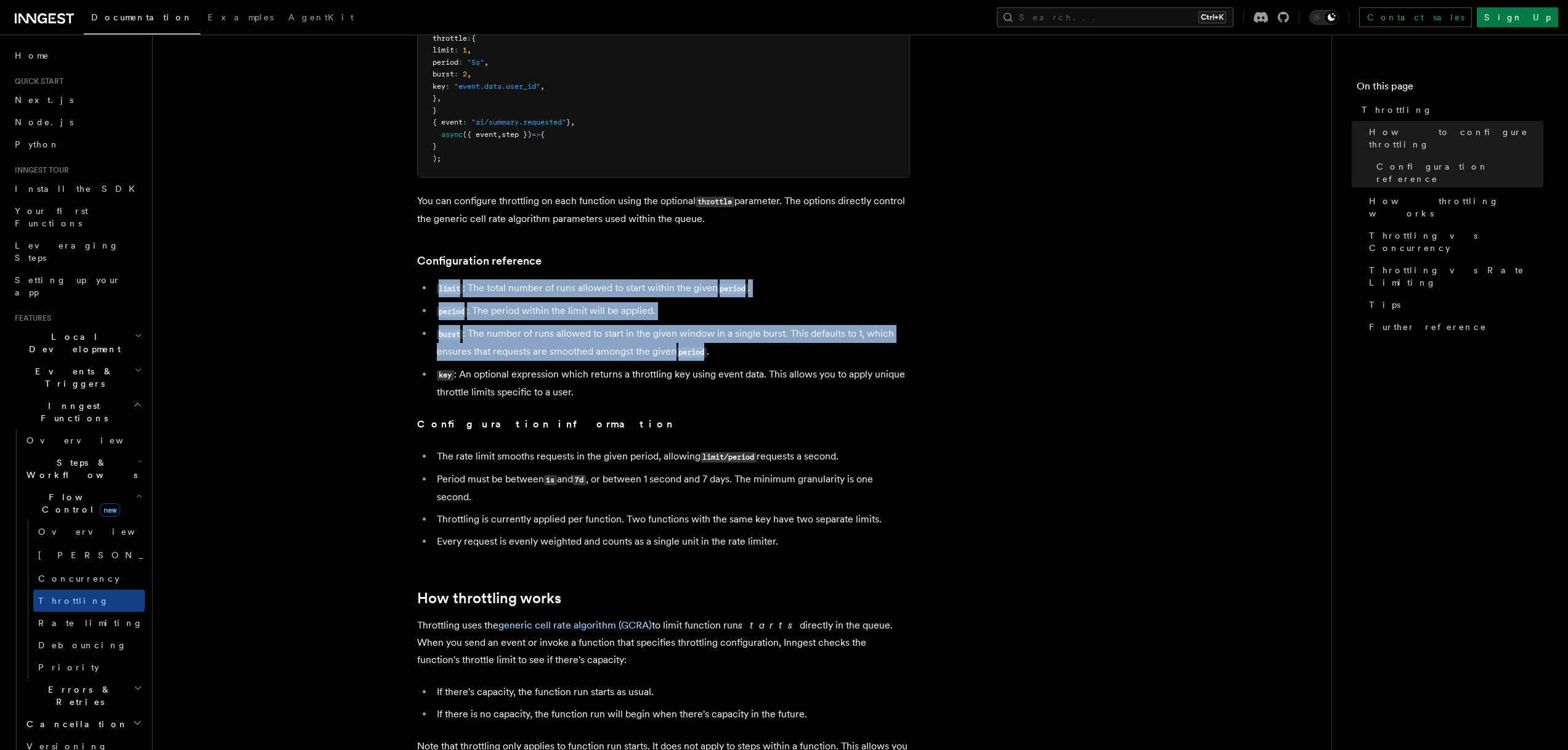
drag, startPoint x: 706, startPoint y: 352, endPoint x: 437, endPoint y: 285, distance: 277.2
click at [437, 285] on ul "limit : The total number of runs allowed to start within the given period . per…" at bounding box center [663, 340] width 493 height 121
click at [565, 336] on li "burst : The number of runs allowed to start in the given window in a single bur…" at bounding box center [672, 342] width 477 height 36
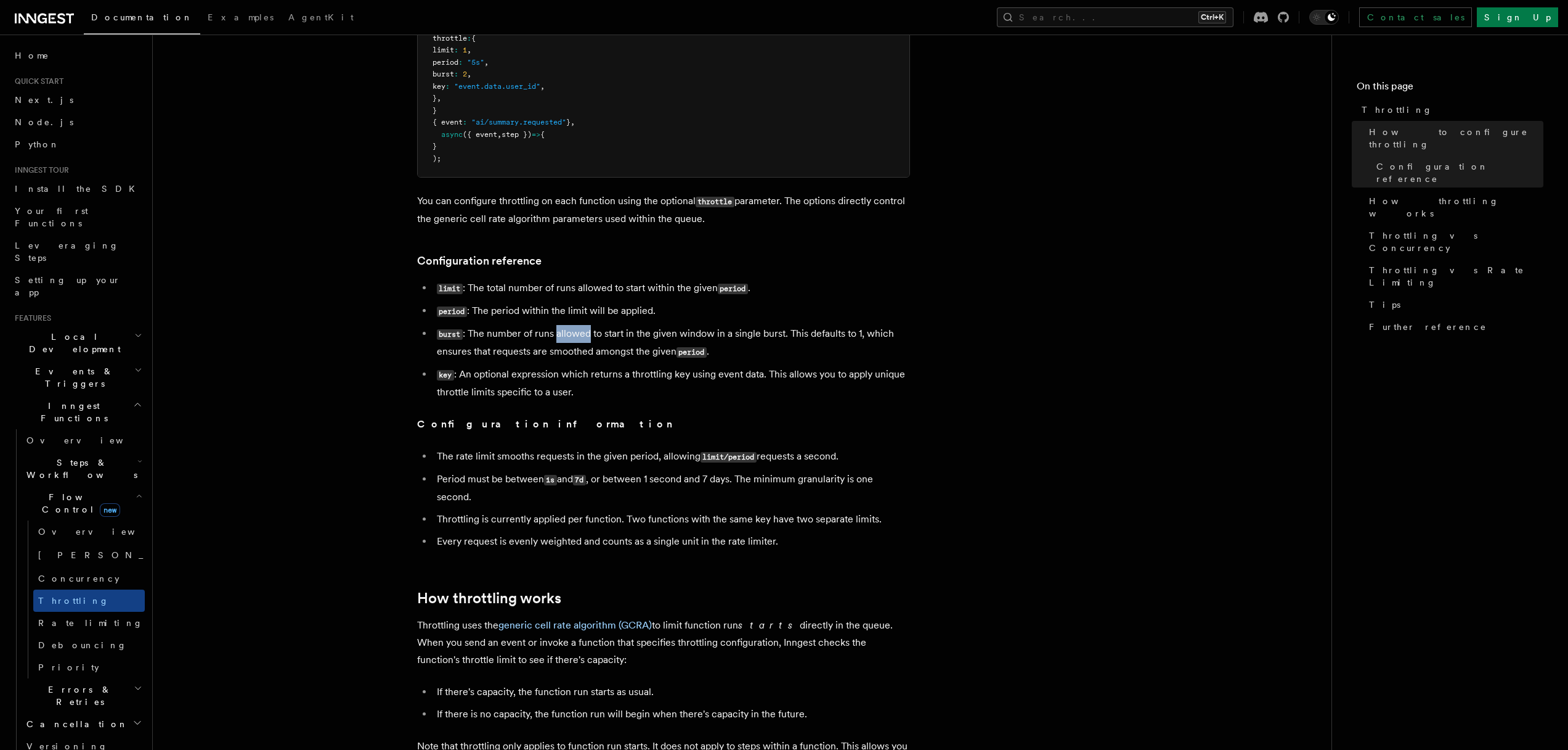
click at [565, 336] on li "burst : The number of runs allowed to start in the given window in a single bur…" at bounding box center [672, 342] width 477 height 36
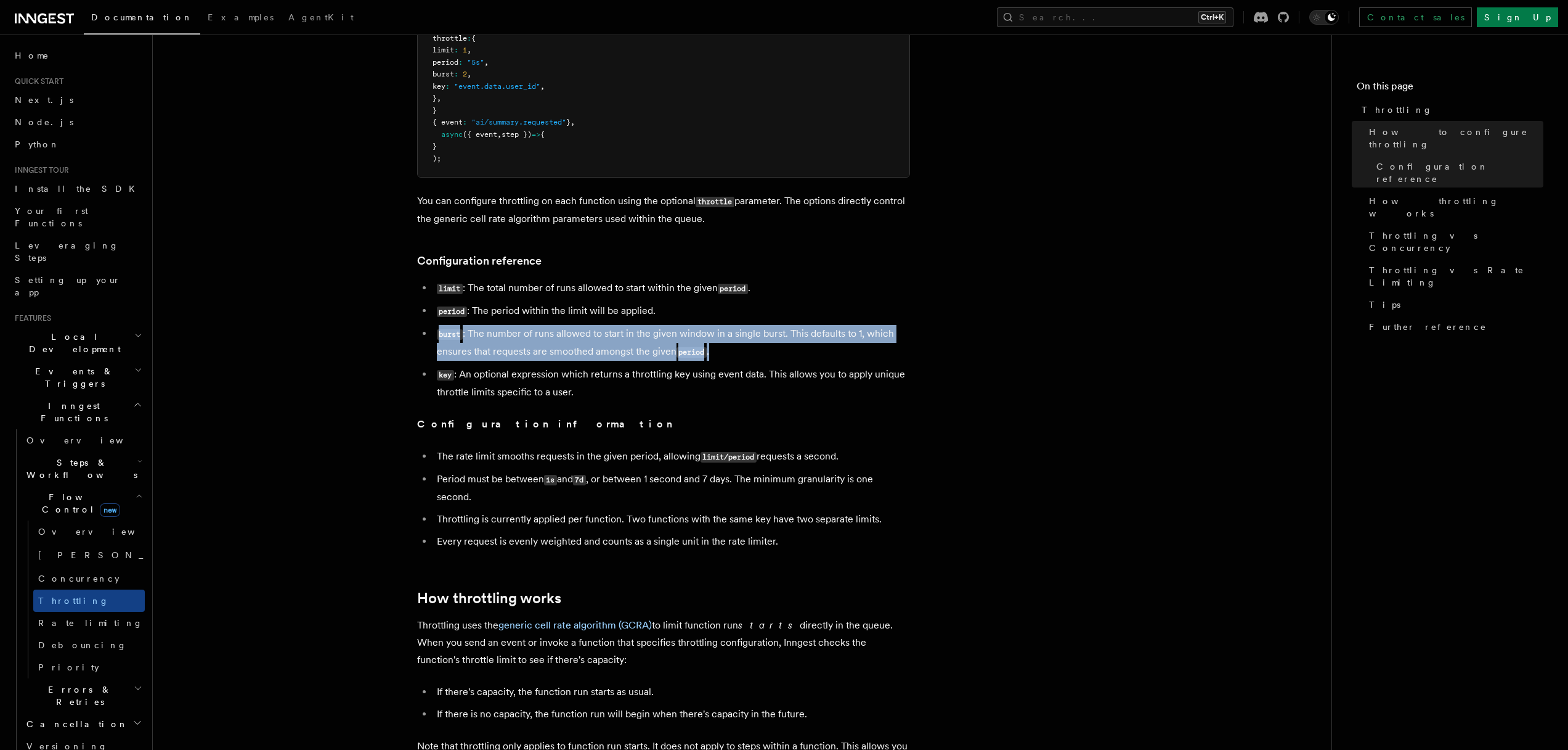
click at [565, 336] on li "burst : The number of runs allowed to start in the given window in a single bur…" at bounding box center [672, 342] width 477 height 36
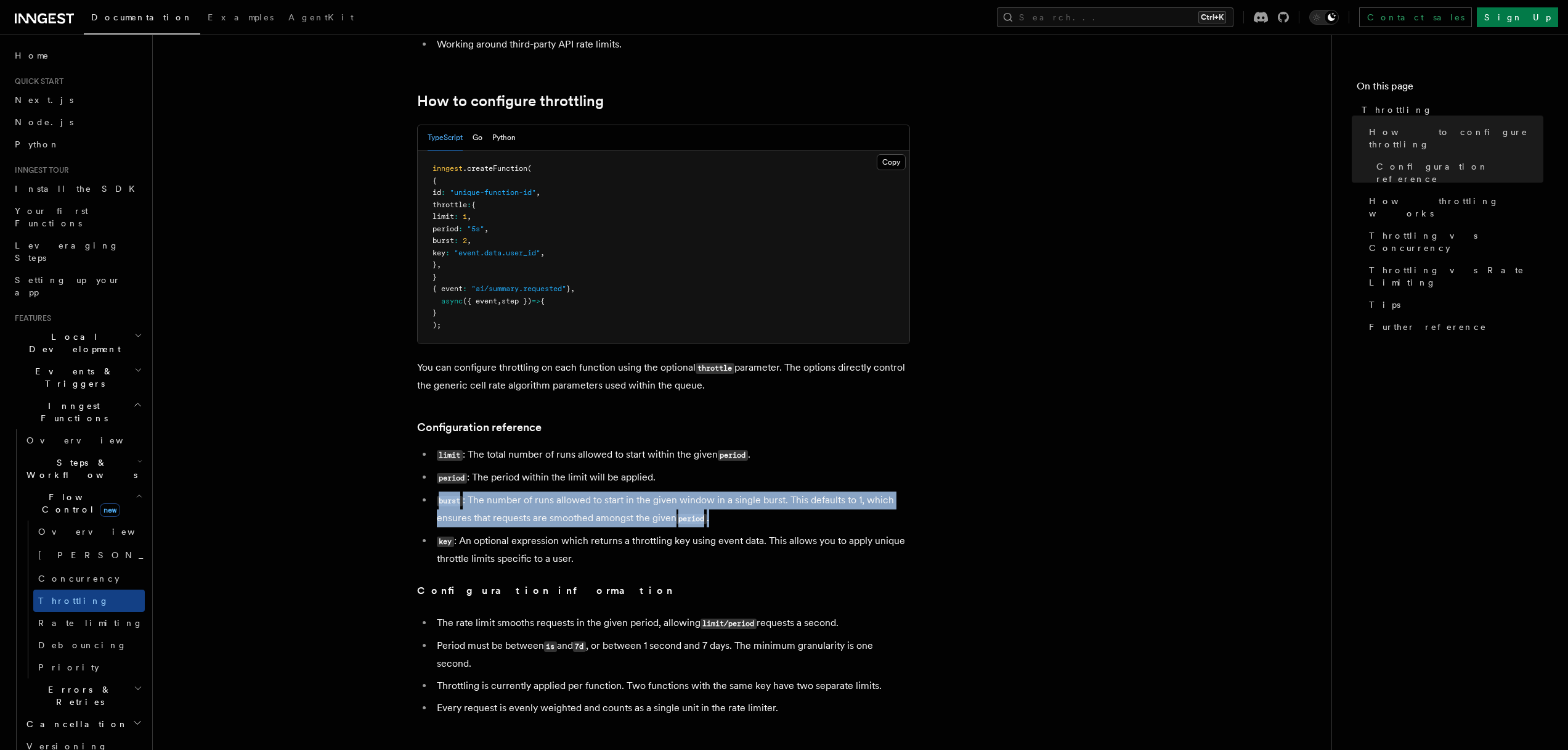
scroll to position [111, 0]
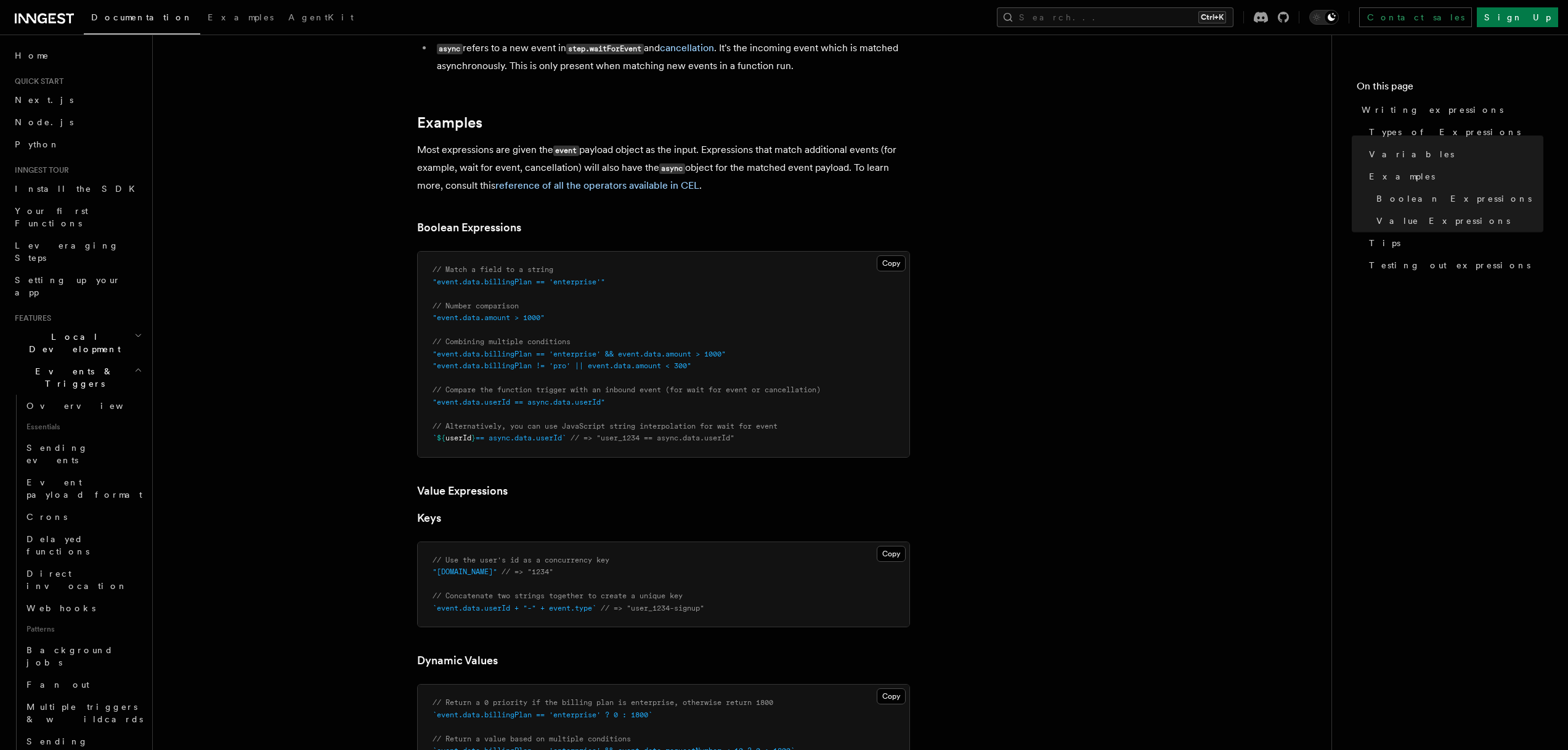
scroll to position [555, 0]
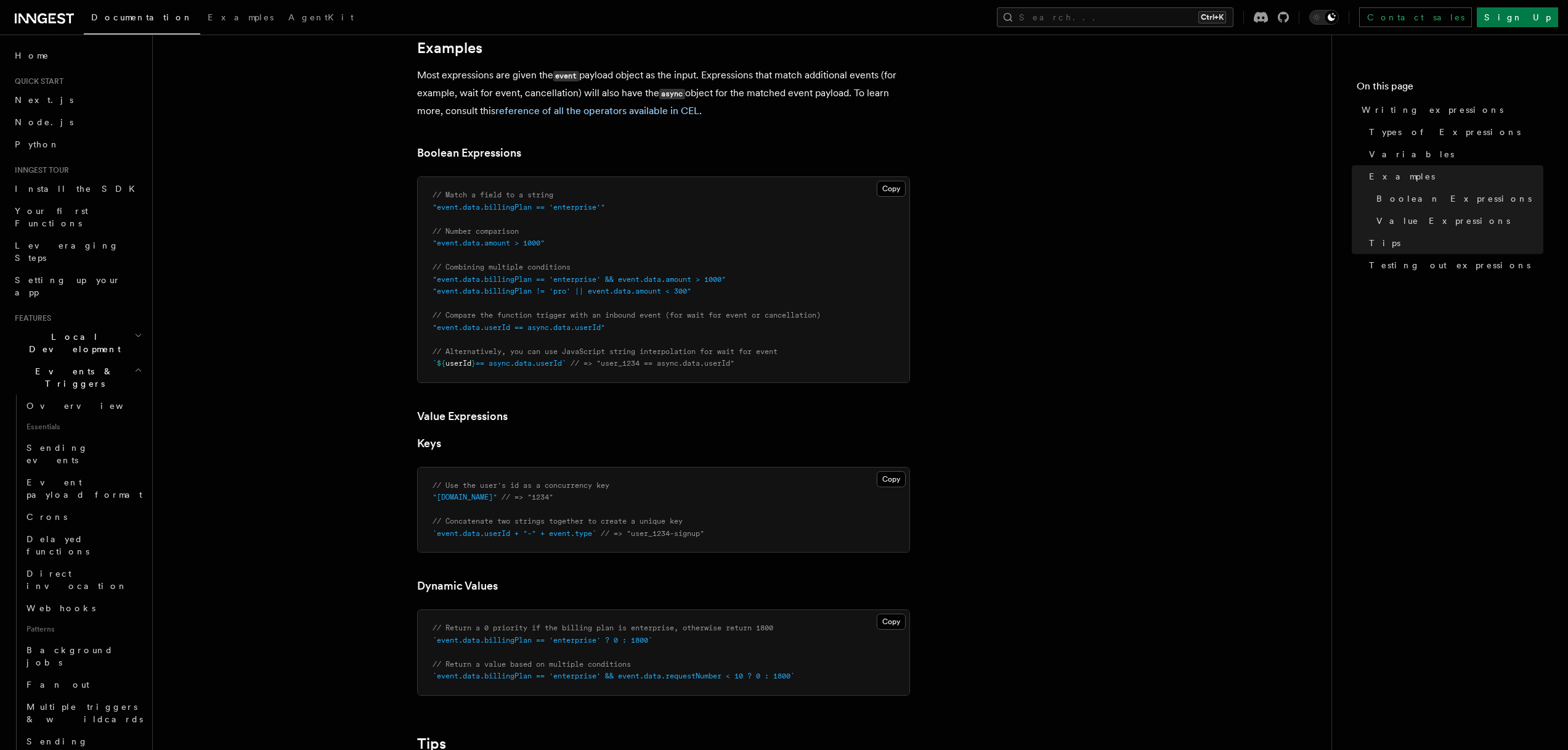
click at [518, 485] on span "// Use the user's id as a concurrency key" at bounding box center [521, 485] width 176 height 8
click at [451, 498] on span ""event.data.id"" at bounding box center [465, 497] width 65 height 8
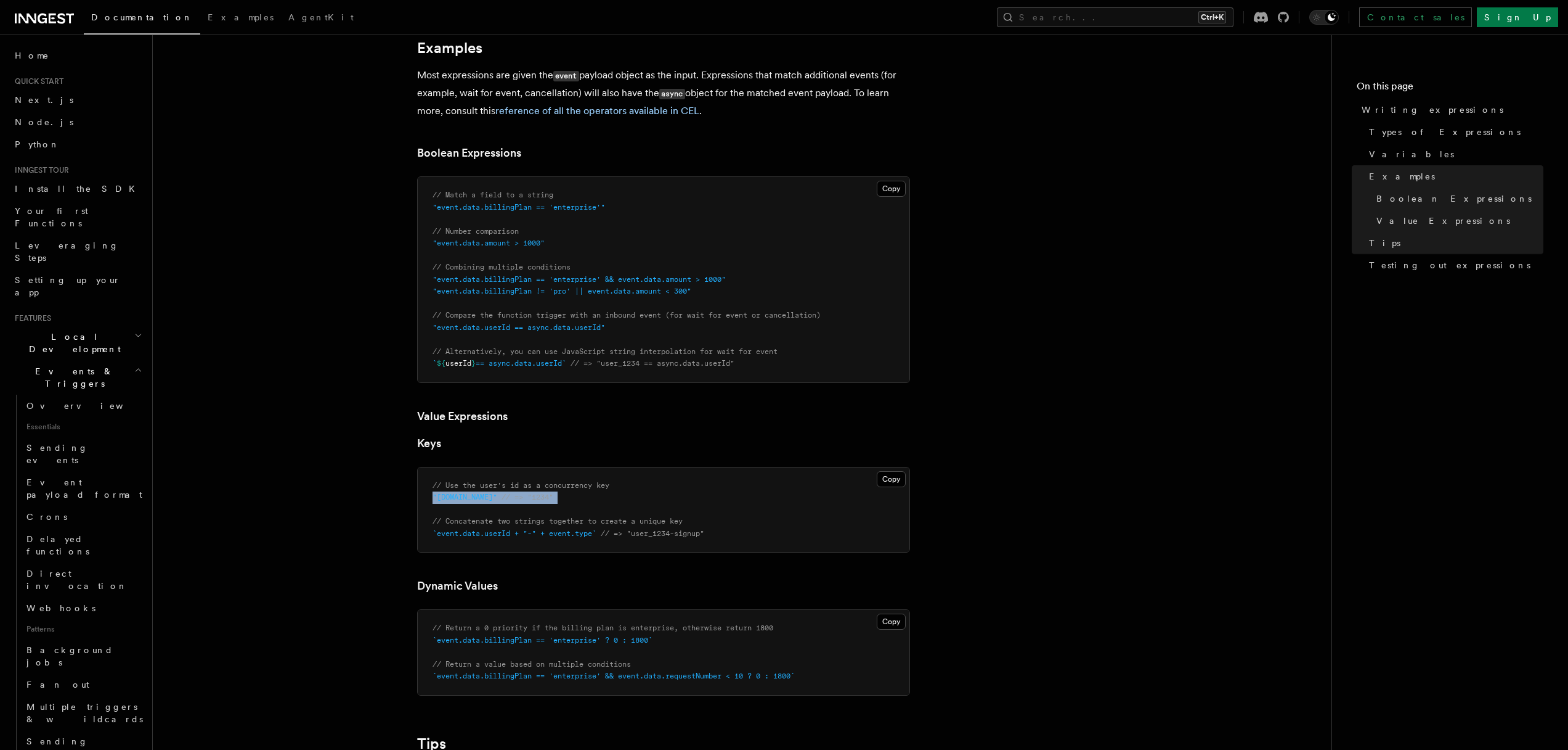
click at [451, 498] on span ""event.data.id"" at bounding box center [465, 497] width 65 height 8
click at [465, 525] on span "// Concatenate two strings together to create a unique key" at bounding box center [558, 521] width 250 height 8
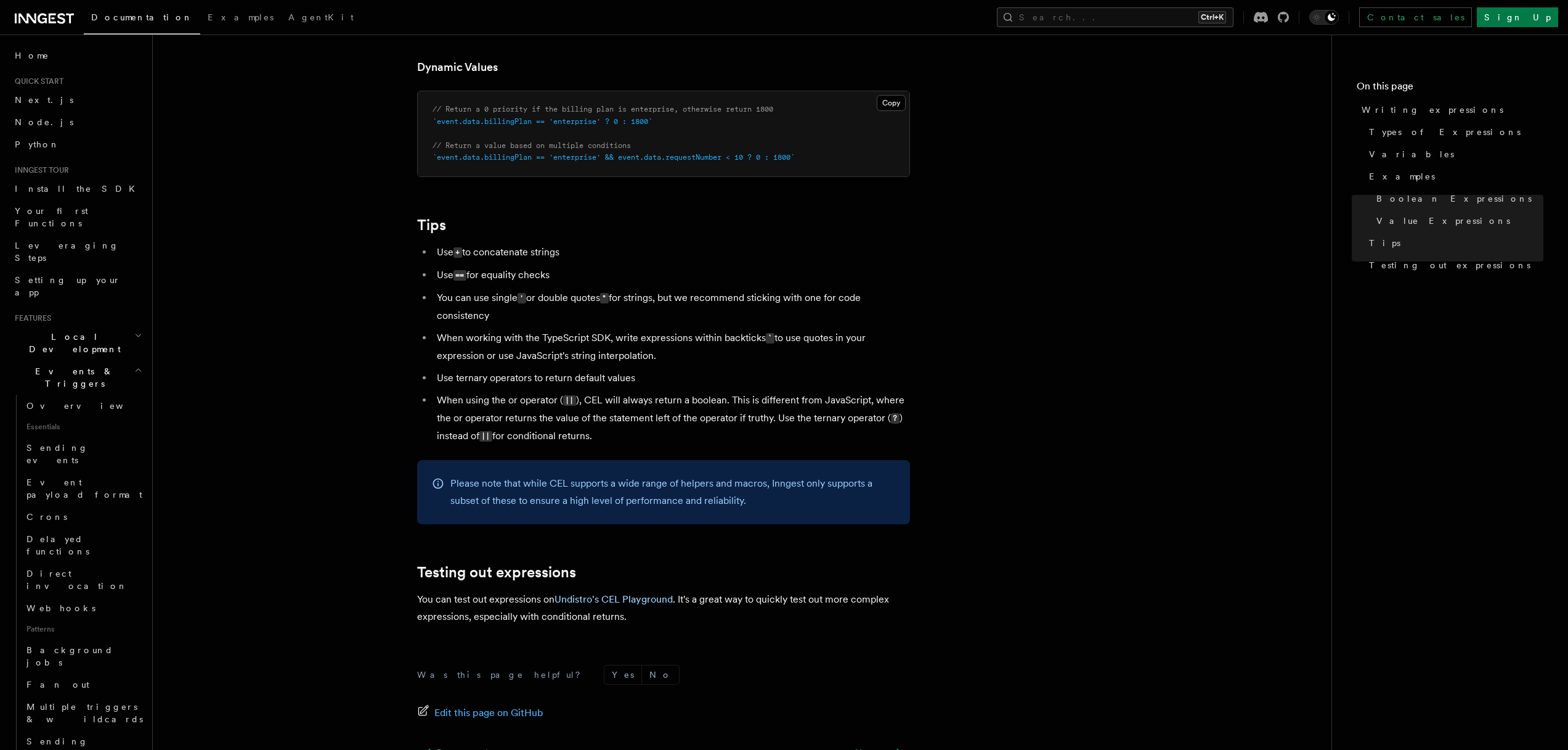
scroll to position [1110, 0]
